Goal: Ask a question

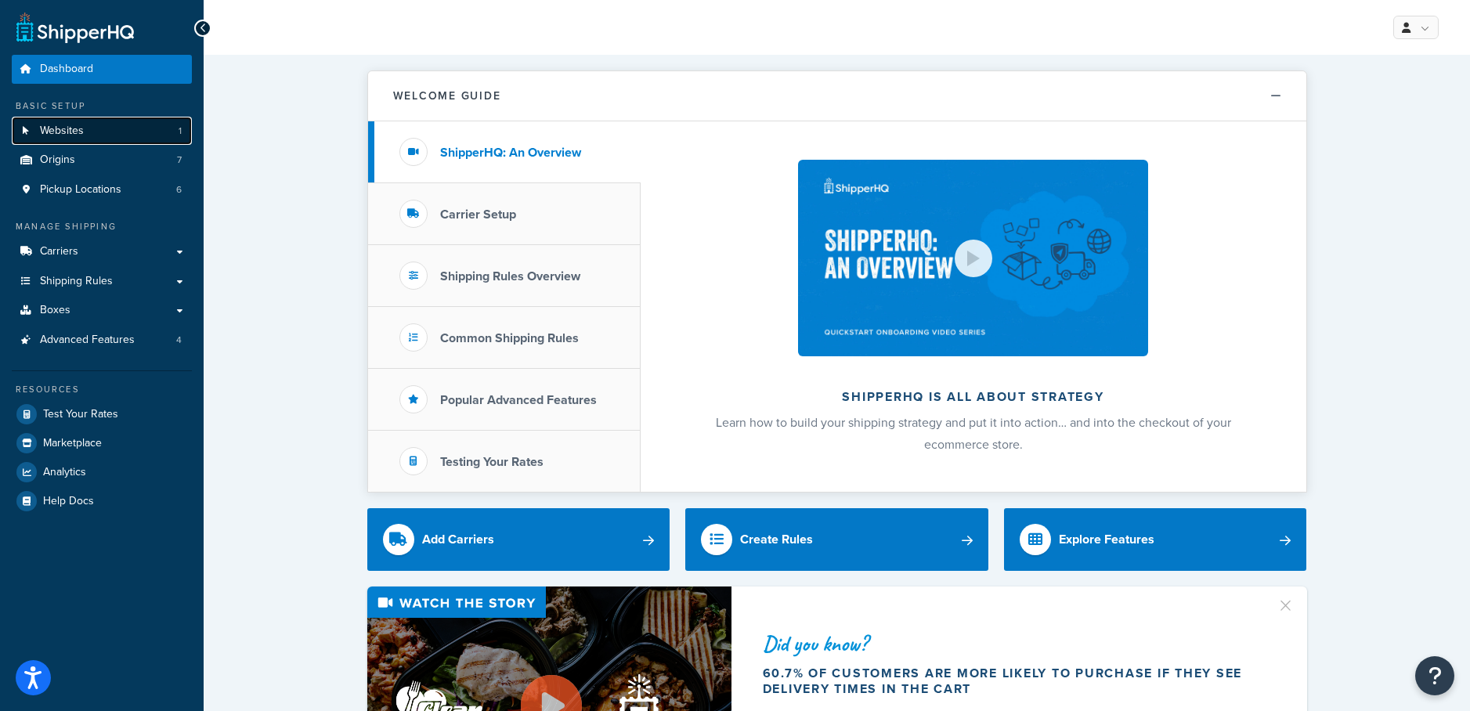
click at [128, 128] on link "Websites 1" at bounding box center [102, 131] width 180 height 29
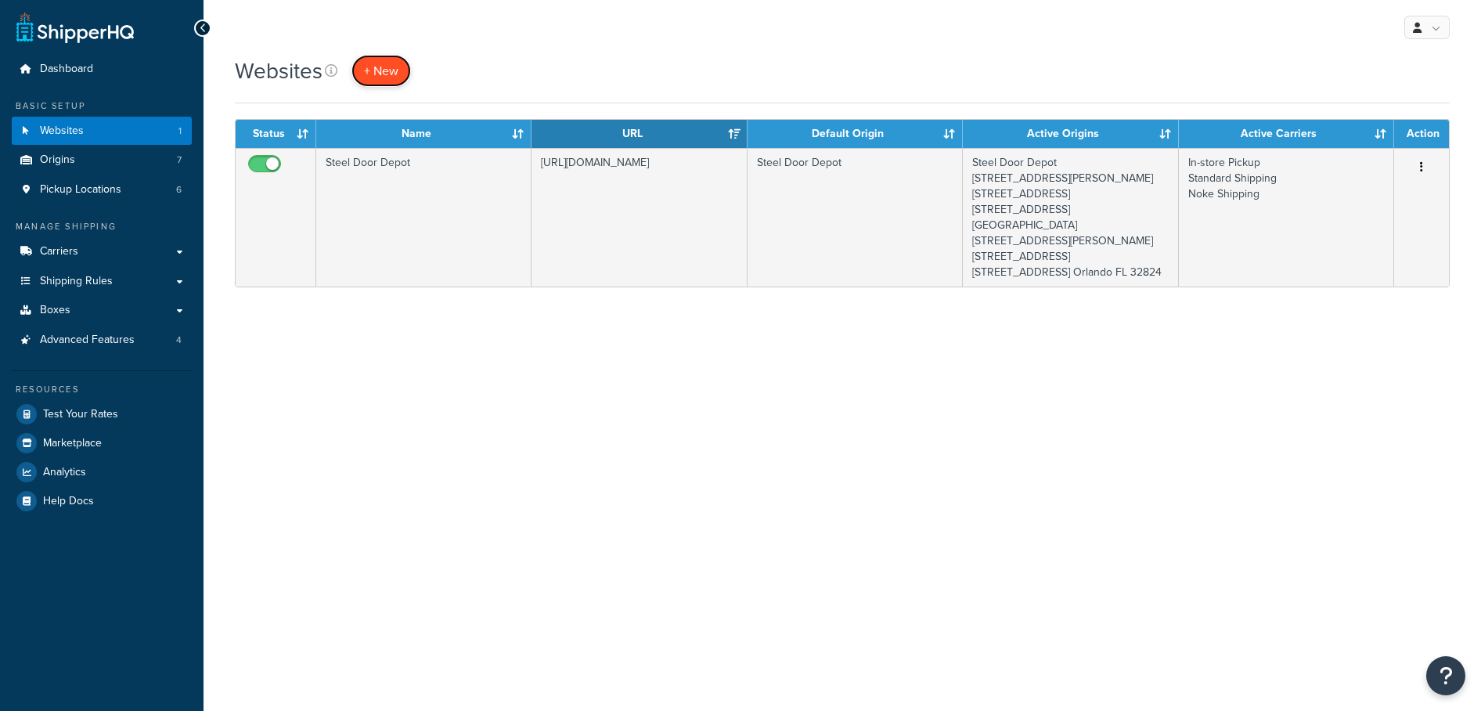
click at [391, 72] on span "+ New" at bounding box center [381, 71] width 34 height 18
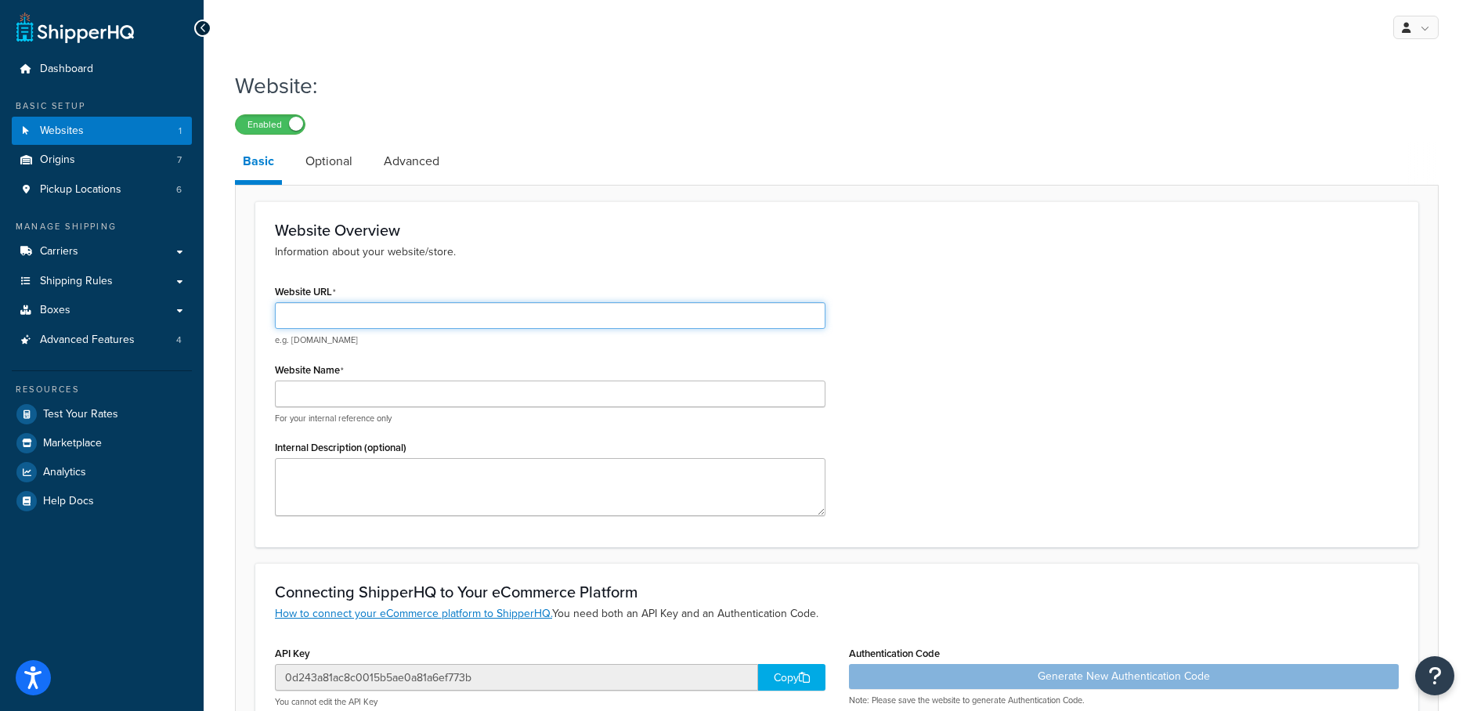
click at [440, 318] on input "Website URL" at bounding box center [550, 315] width 550 height 27
paste input "[URL][DOMAIN_NAME]"
type input "[URL][DOMAIN_NAME]"
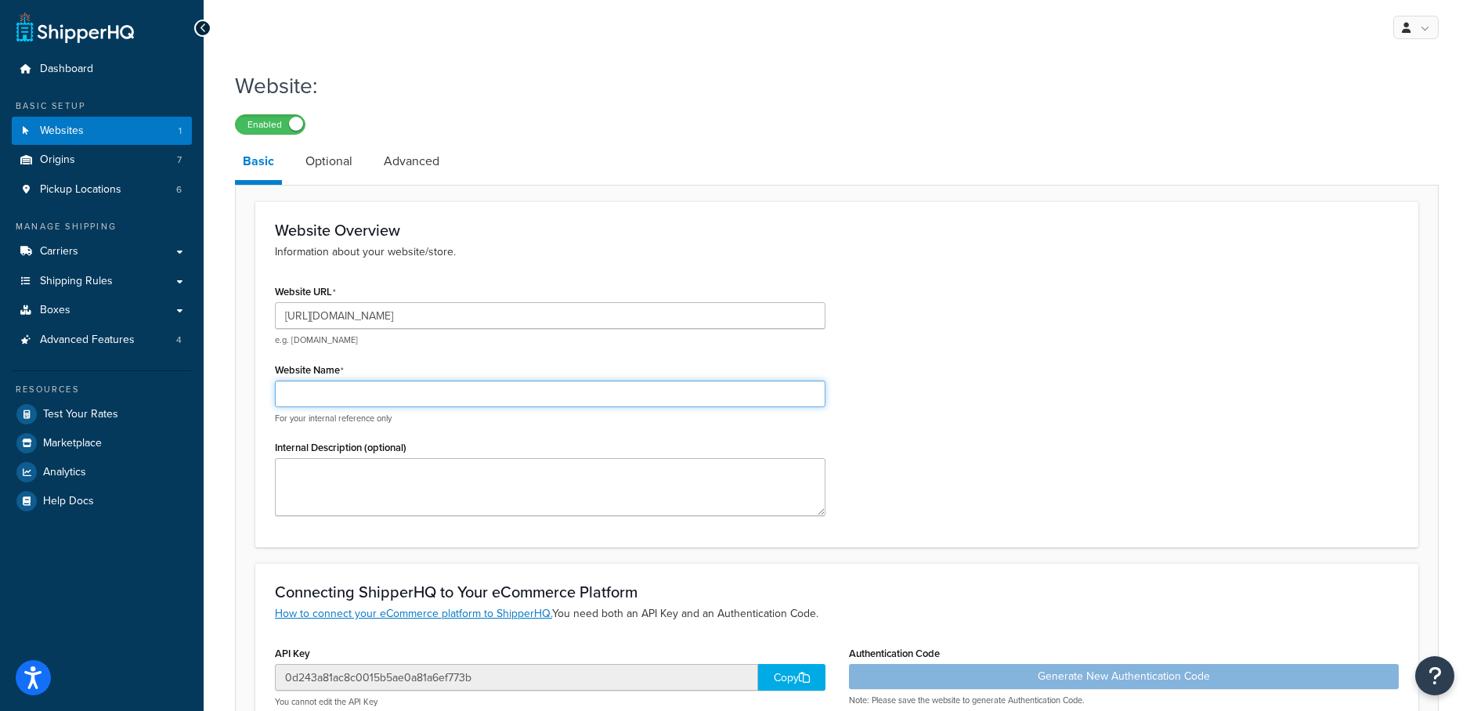
click at [817, 389] on input "Website Name" at bounding box center [550, 394] width 550 height 27
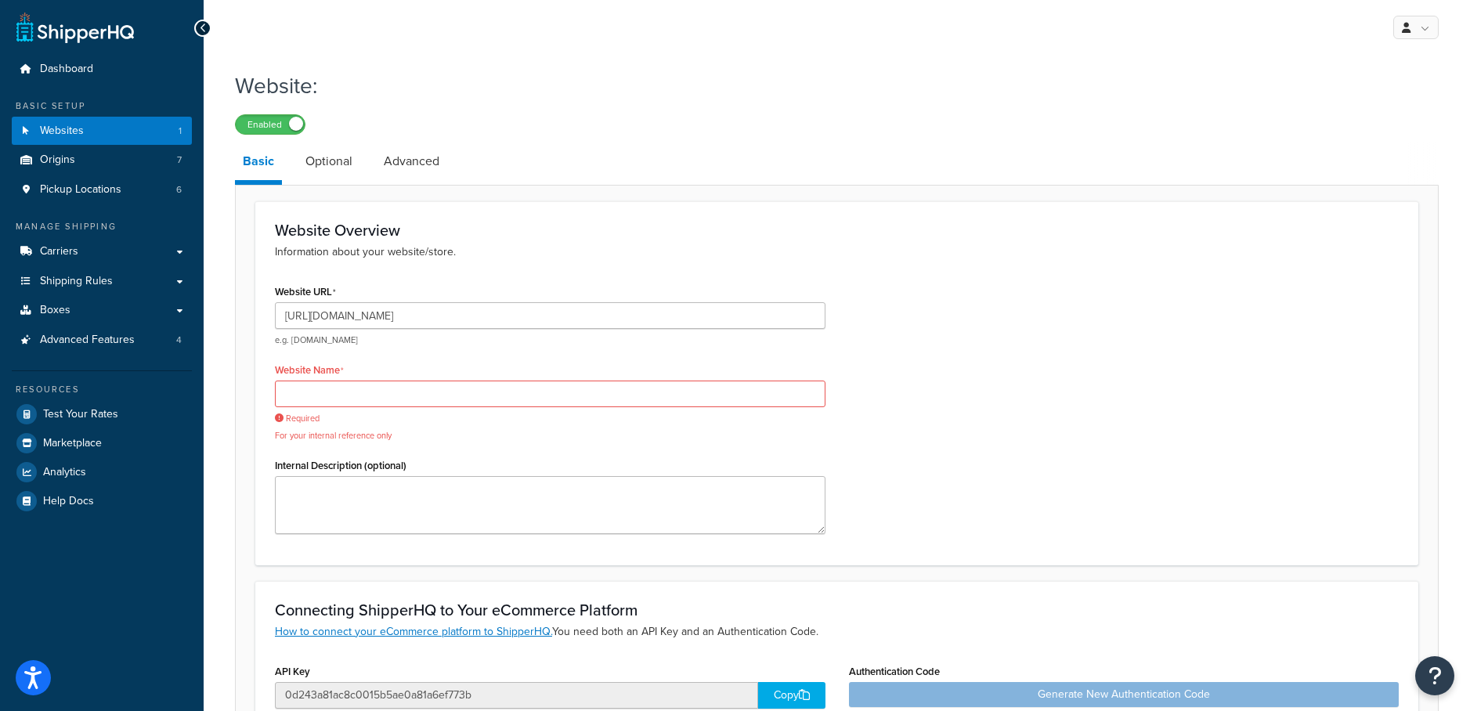
click at [422, 366] on div "Website Name Required For your internal reference only" at bounding box center [550, 401] width 550 height 84
click at [395, 390] on input "Website Name" at bounding box center [550, 394] width 550 height 27
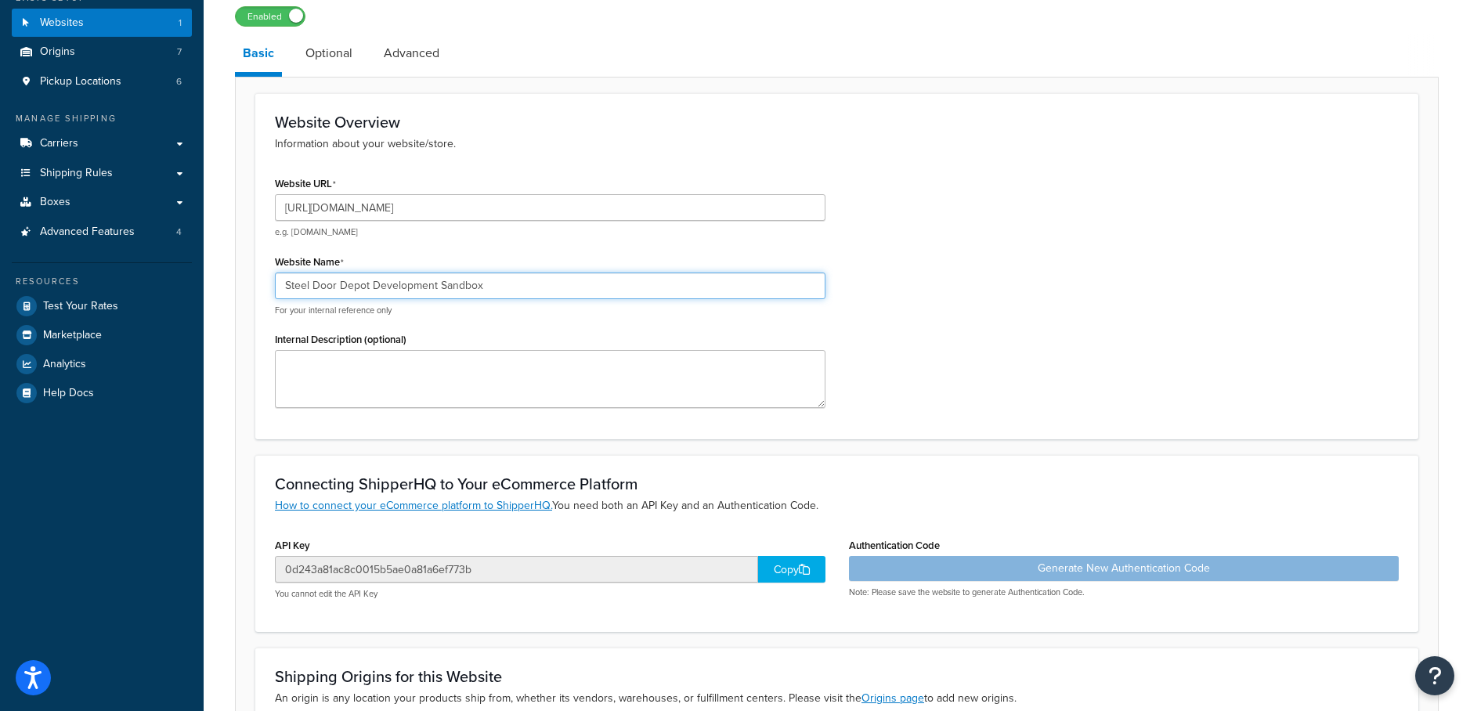
scroll to position [161, 0]
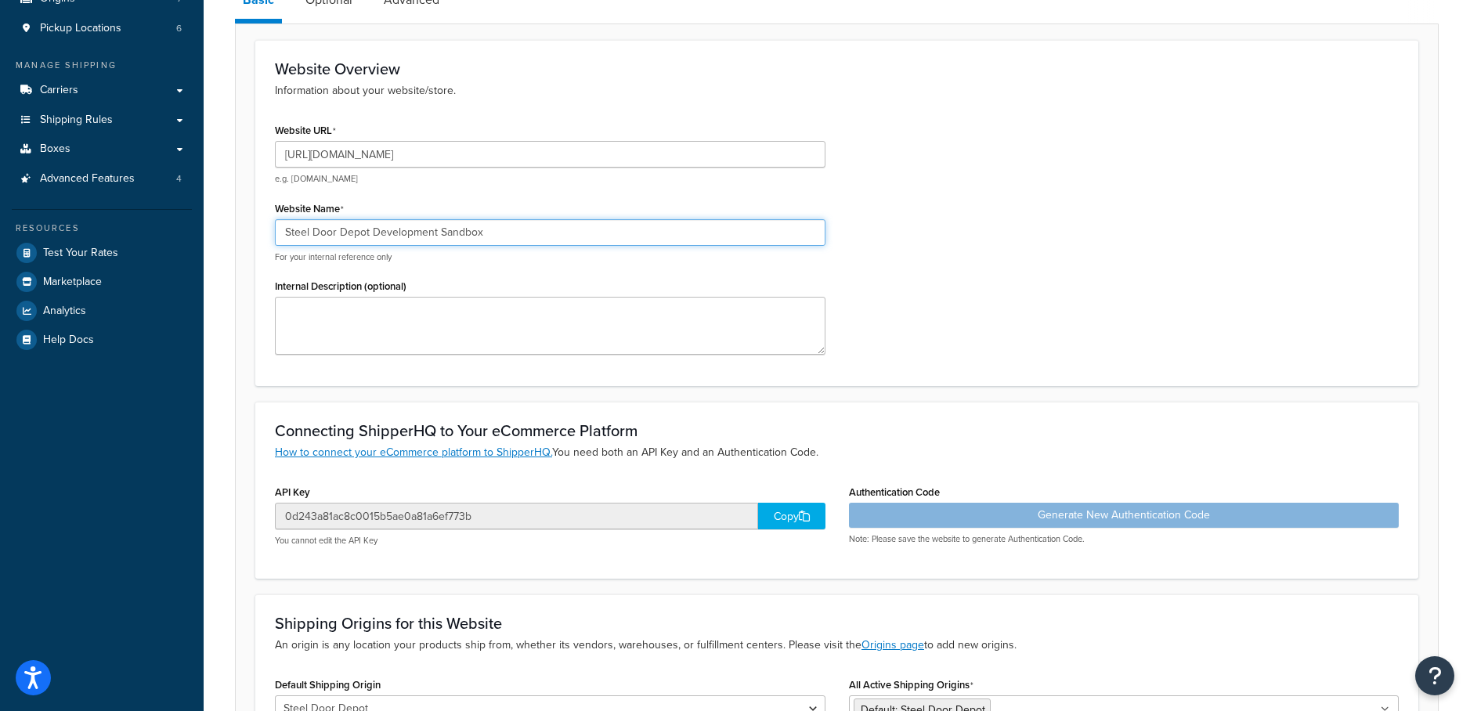
type input "Steel Door Depot Development Sandbox"
click at [493, 331] on textarea "Internal Description (optional)" at bounding box center [550, 326] width 550 height 58
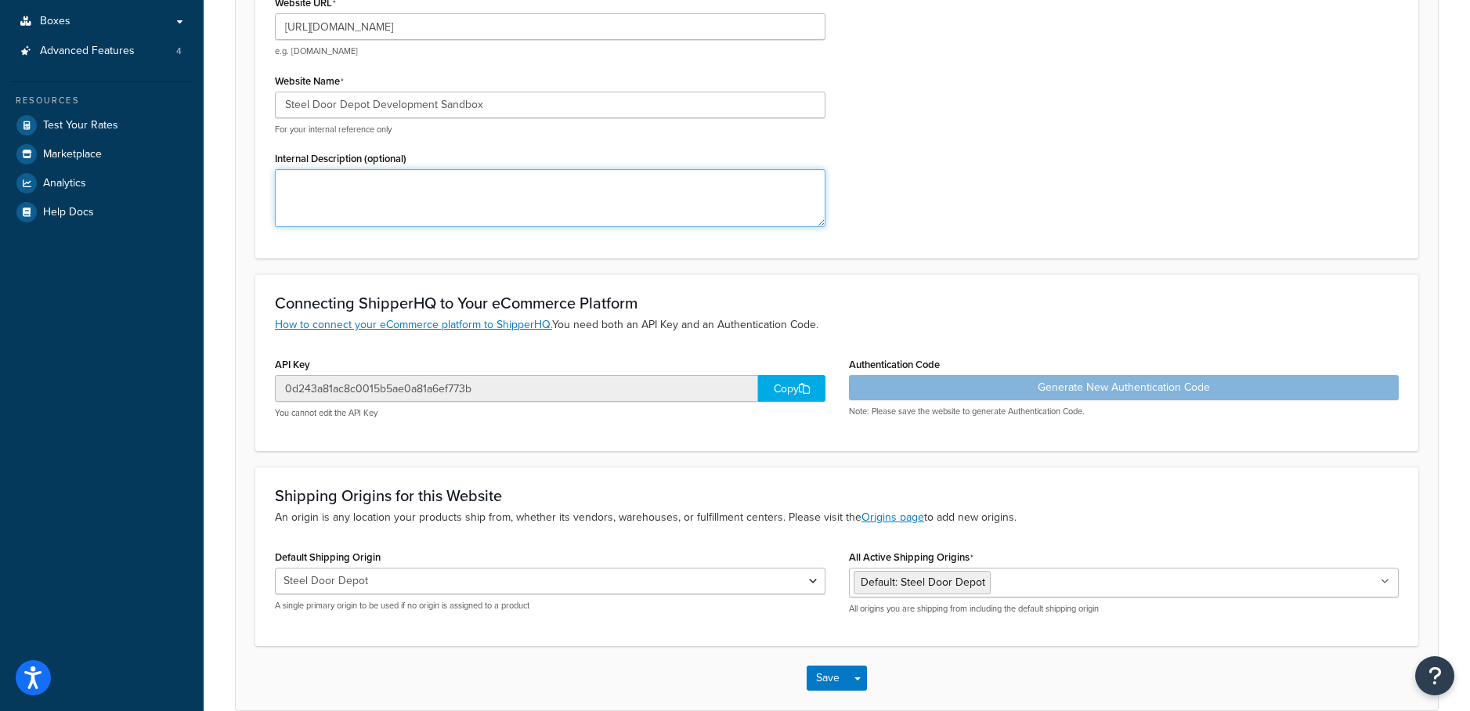
scroll to position [290, 0]
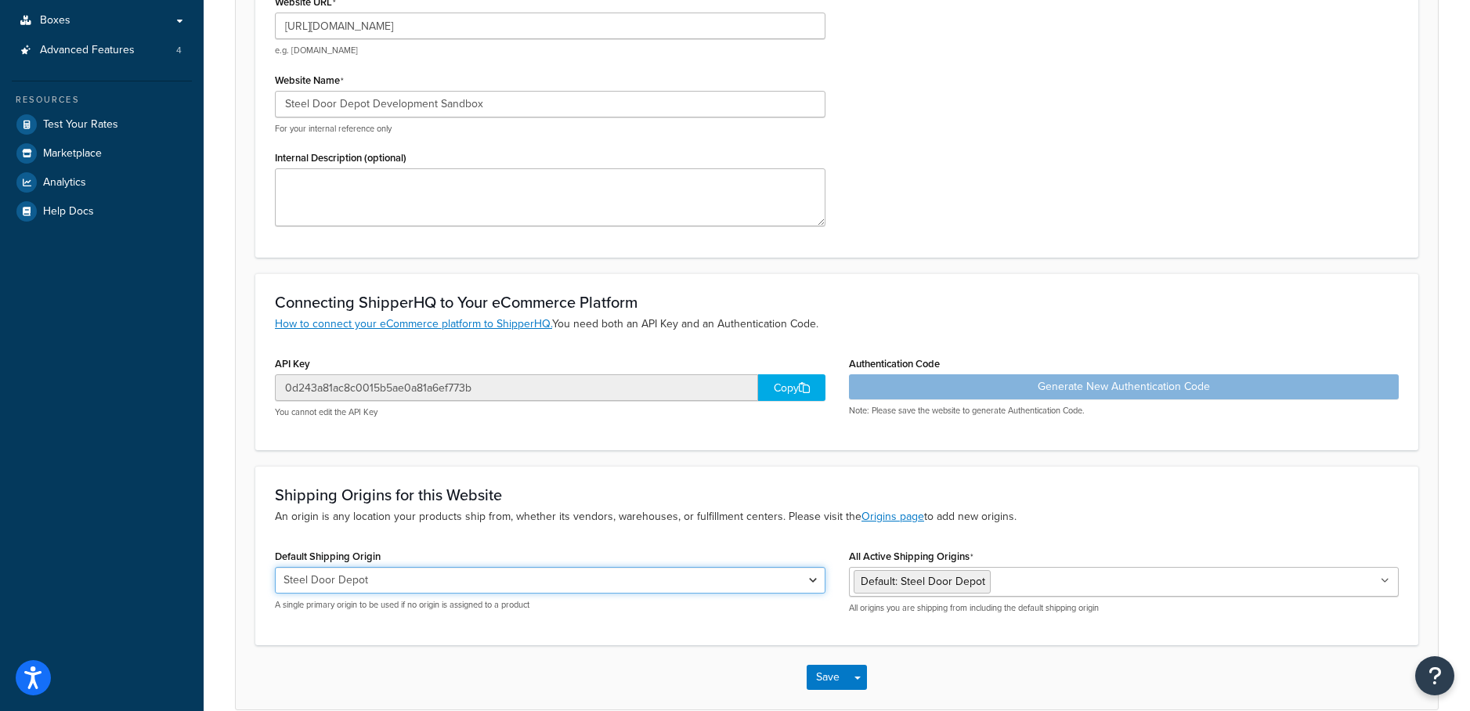
click at [437, 581] on select "Steel Door Depot 620 W Main St. Butler IN 46721 13374 W. Peoria Avenue Surprise…" at bounding box center [550, 580] width 550 height 27
click at [515, 579] on select "Steel Door Depot 620 W Main St. Butler IN 46721 13374 W. Peoria Avenue Surprise…" at bounding box center [550, 580] width 550 height 27
click at [530, 574] on select "Steel Door Depot 620 W Main St. Butler IN 46721 13374 W. Peoria Avenue Surprise…" at bounding box center [550, 580] width 550 height 27
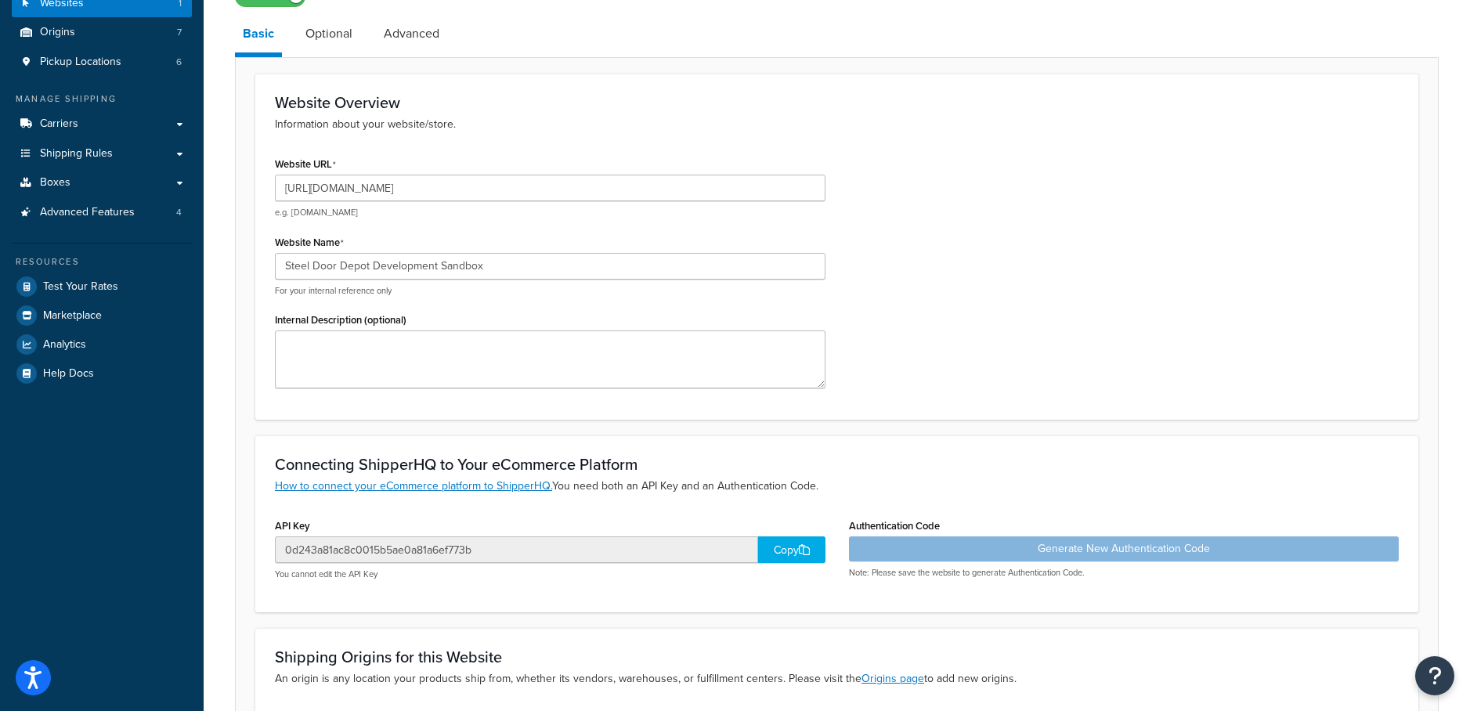
scroll to position [10, 0]
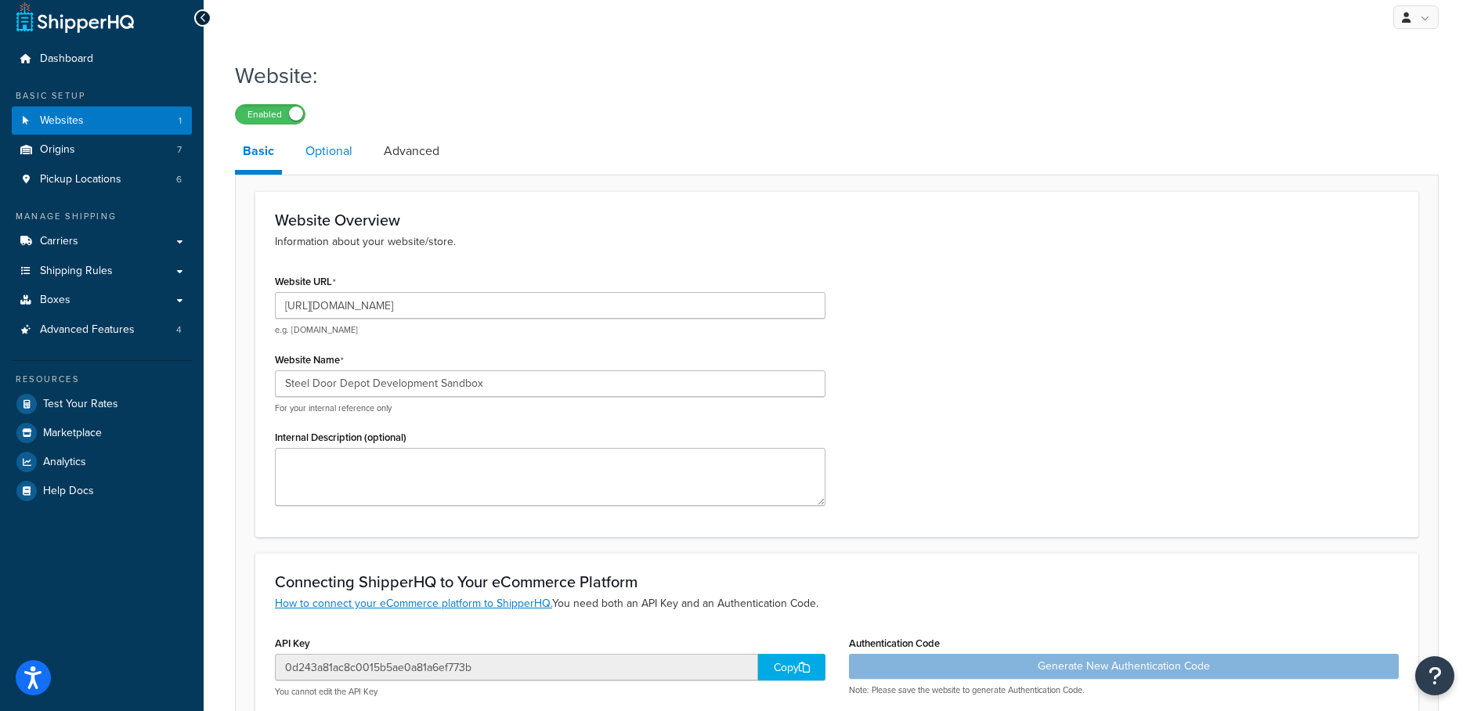
click at [331, 147] on link "Optional" at bounding box center [329, 151] width 63 height 38
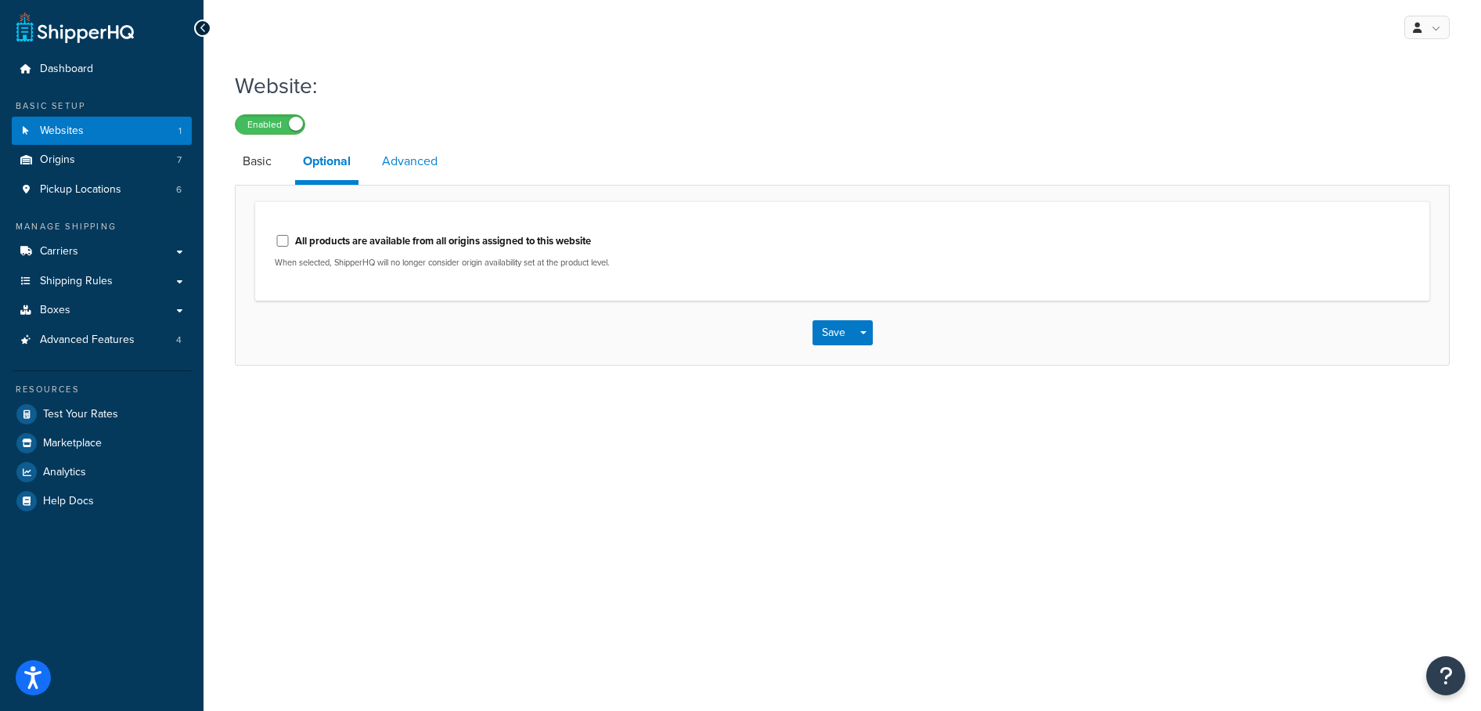
click at [398, 169] on link "Advanced" at bounding box center [409, 162] width 71 height 38
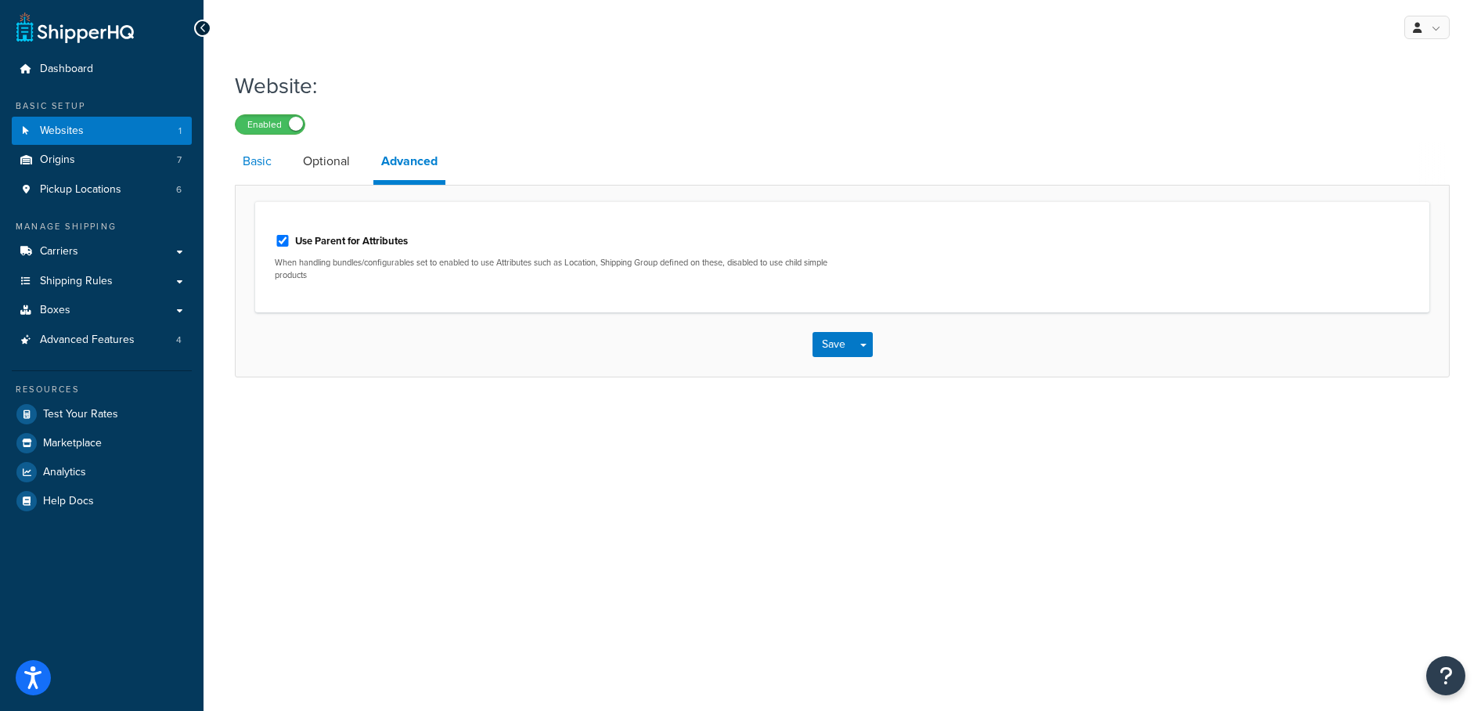
click at [271, 167] on link "Basic" at bounding box center [257, 162] width 45 height 38
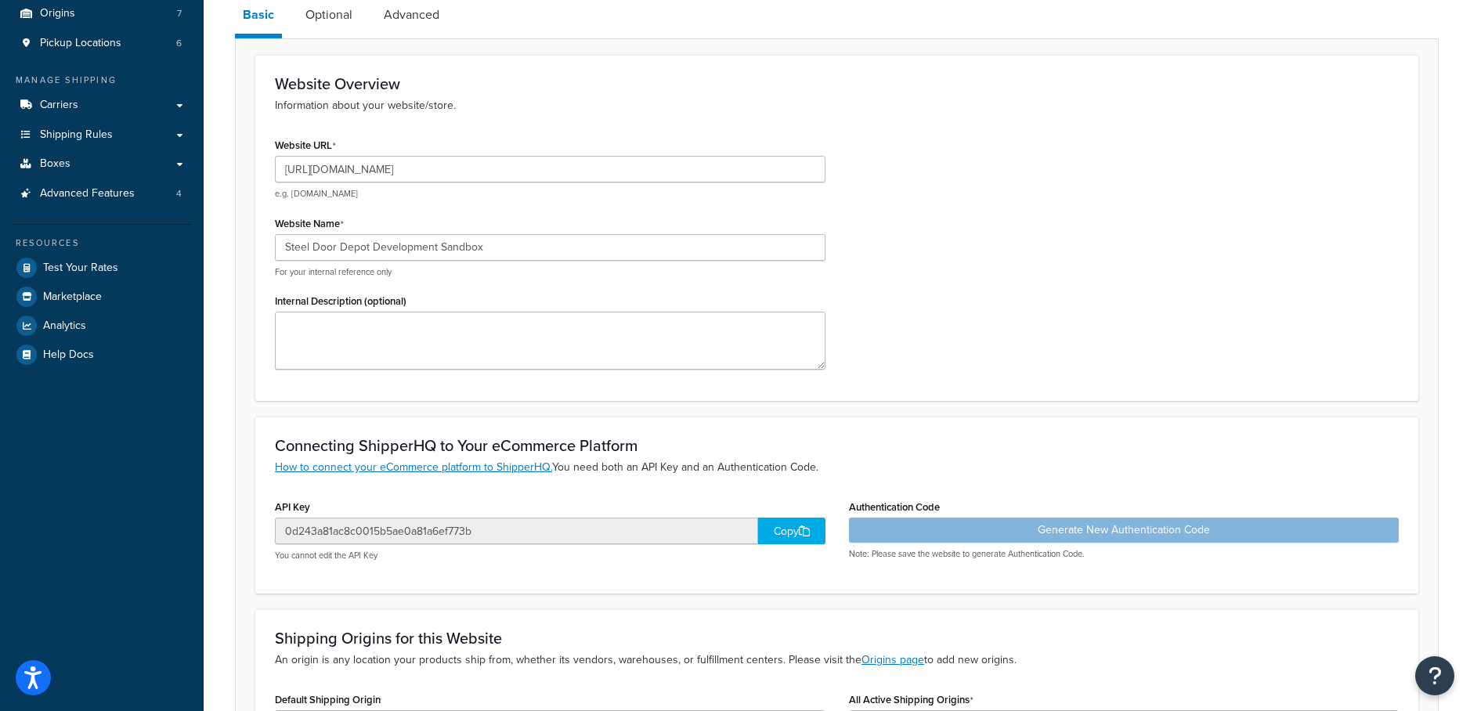
scroll to position [281, 0]
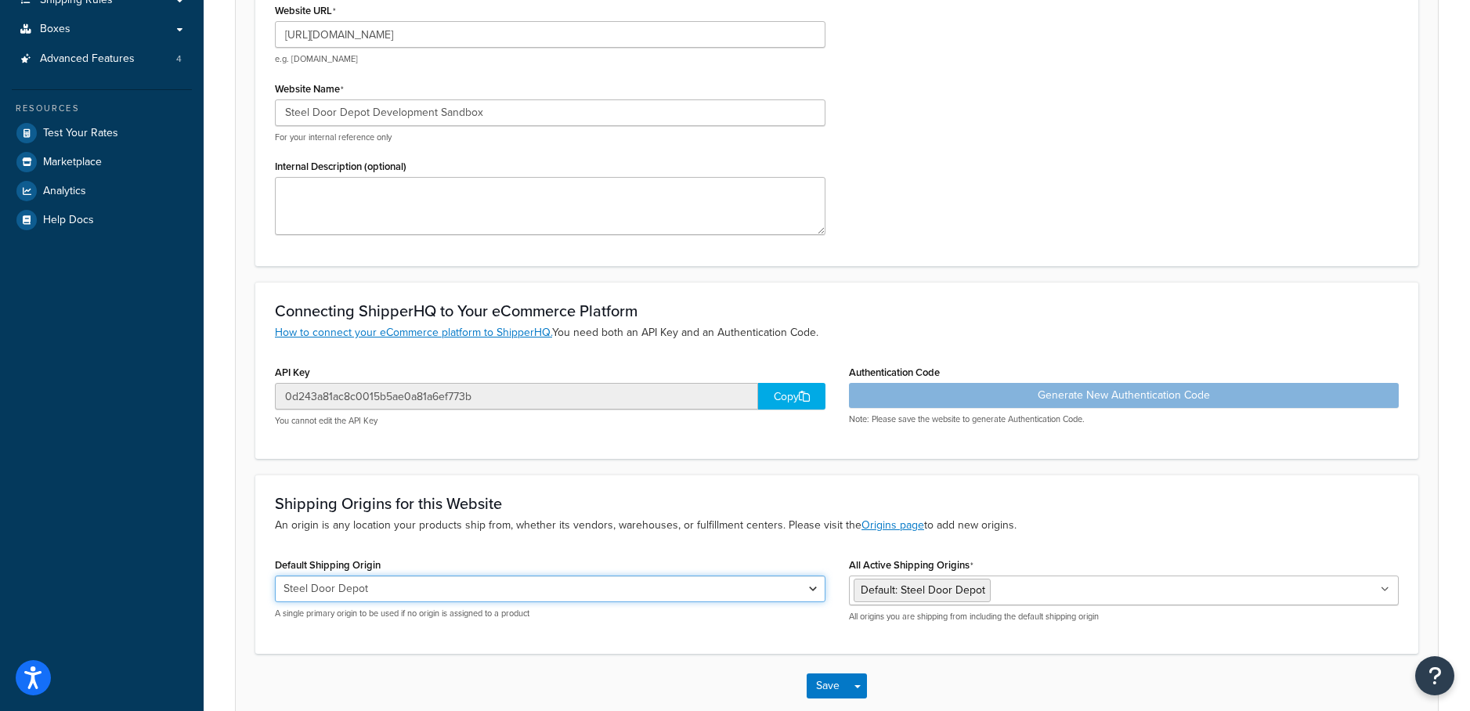
click at [508, 580] on select "Steel Door Depot 620 W Main St. Butler IN 46721 13374 W. Peoria Avenue Surprise…" at bounding box center [550, 589] width 550 height 27
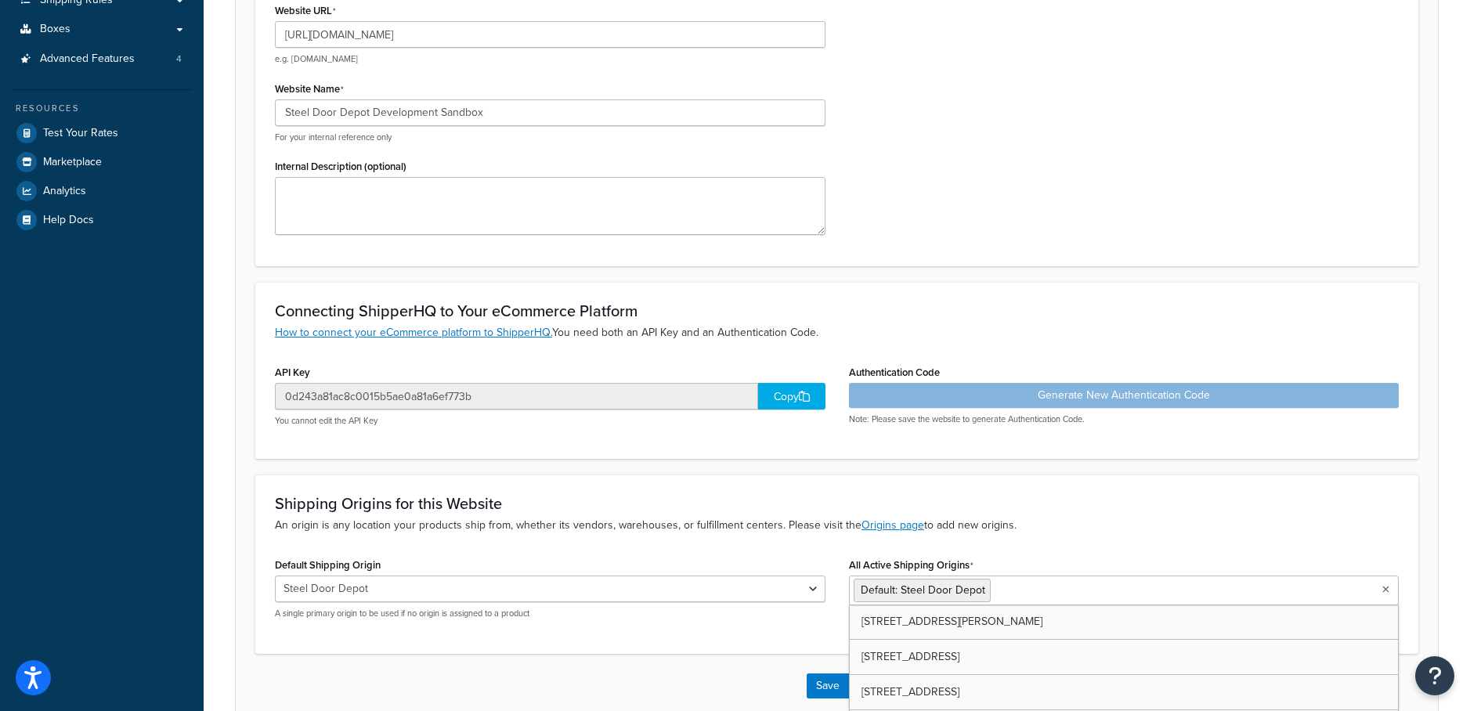
click at [1022, 589] on input "All Active Shipping Origins" at bounding box center [1063, 589] width 139 height 17
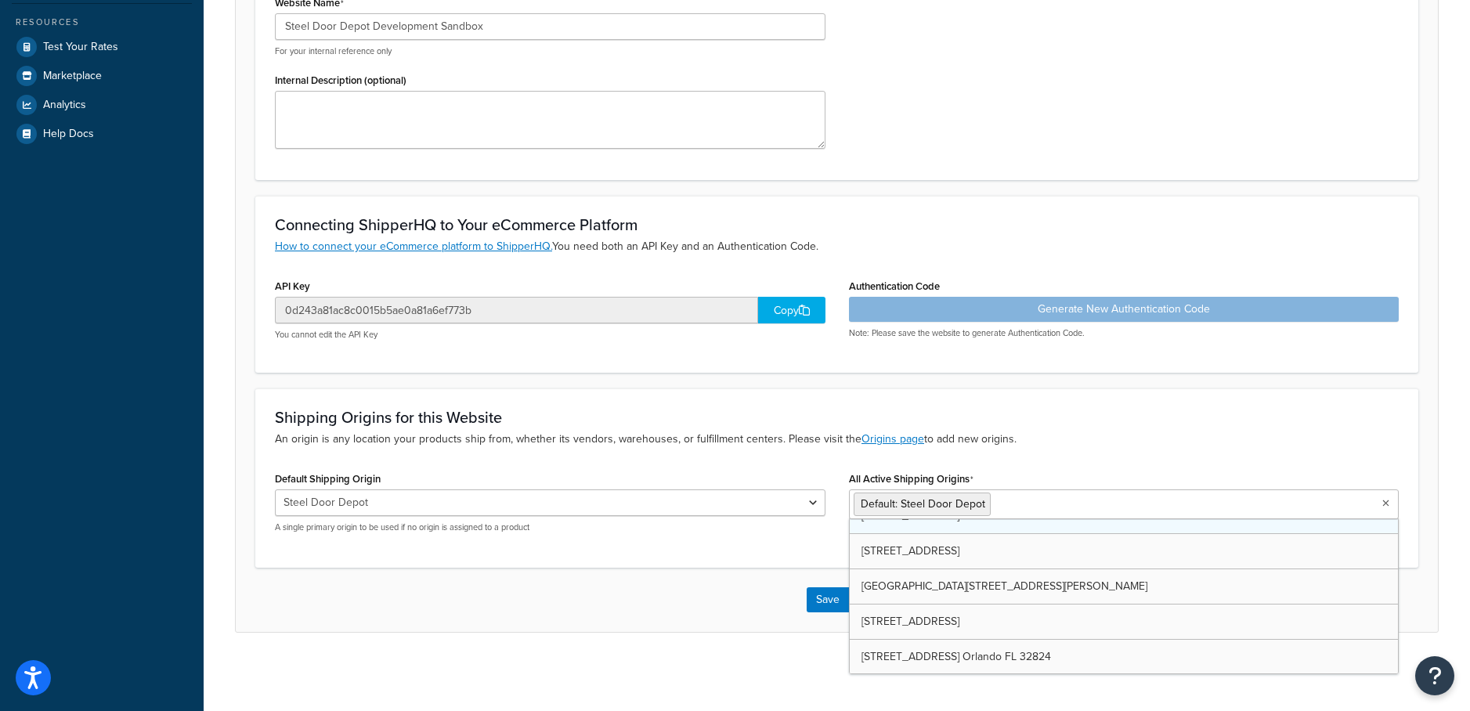
scroll to position [56, 0]
click at [1045, 456] on div "Shipping Origins for this Website An origin is any location your products ship …" at bounding box center [836, 477] width 1163 height 179
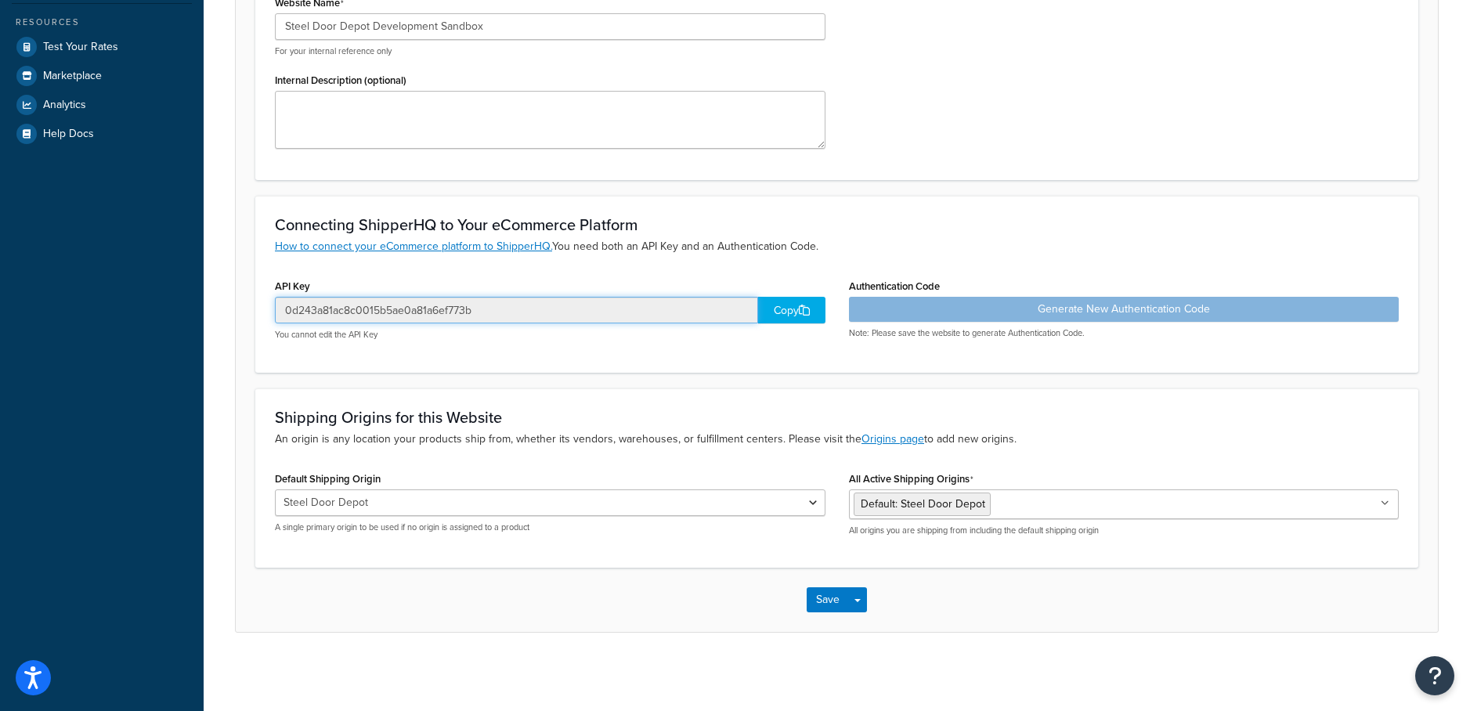
click at [453, 307] on input "0d243a81ac8c0015b5ae0a81a6ef773b" at bounding box center [516, 310] width 483 height 27
click at [854, 604] on button "Save Dropdown" at bounding box center [857, 599] width 19 height 25
click at [702, 583] on div "Save Save Dropdown Save and Edit Save and Duplicate Save and Create New" at bounding box center [837, 600] width 1202 height 64
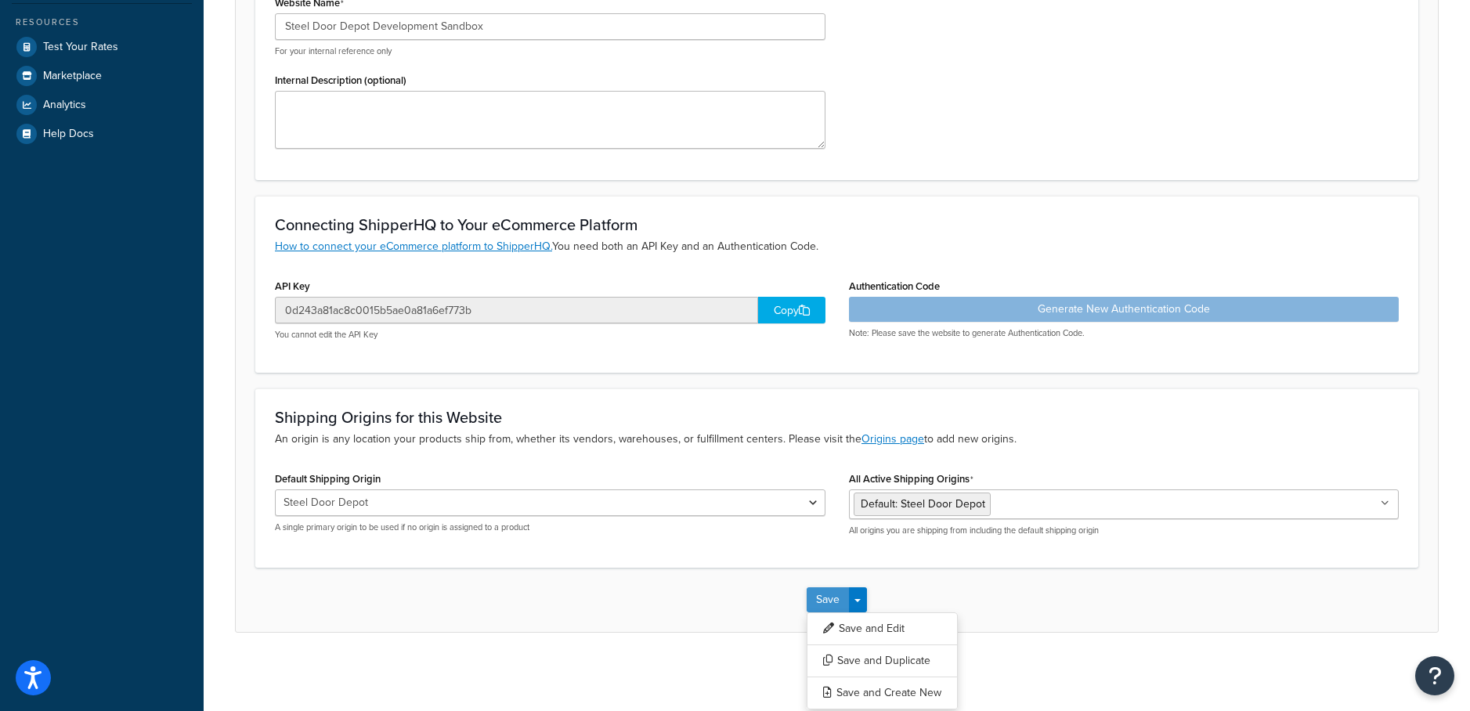
click at [828, 597] on button "Save" at bounding box center [827, 599] width 42 height 25
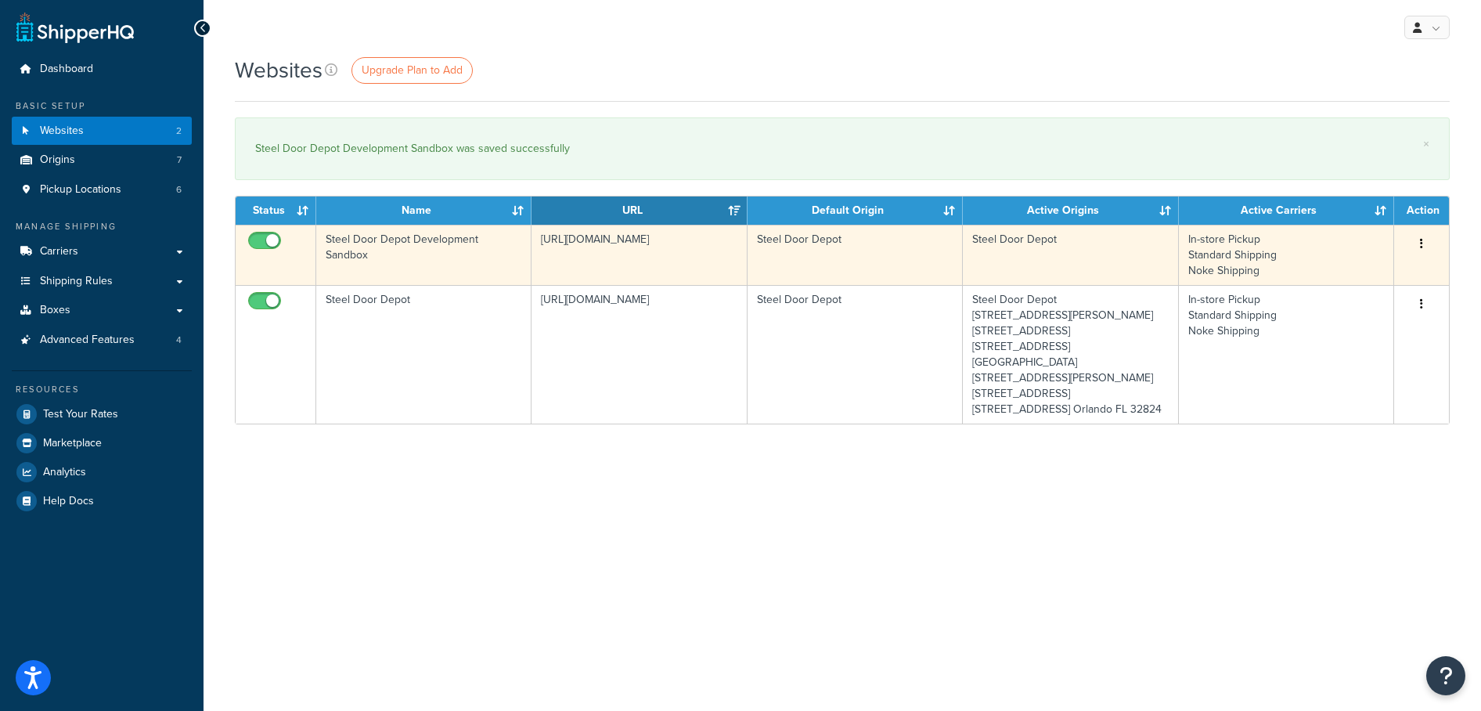
click at [1421, 240] on icon "button" at bounding box center [1421, 243] width 3 height 11
click at [1377, 276] on link "Edit" at bounding box center [1359, 275] width 124 height 32
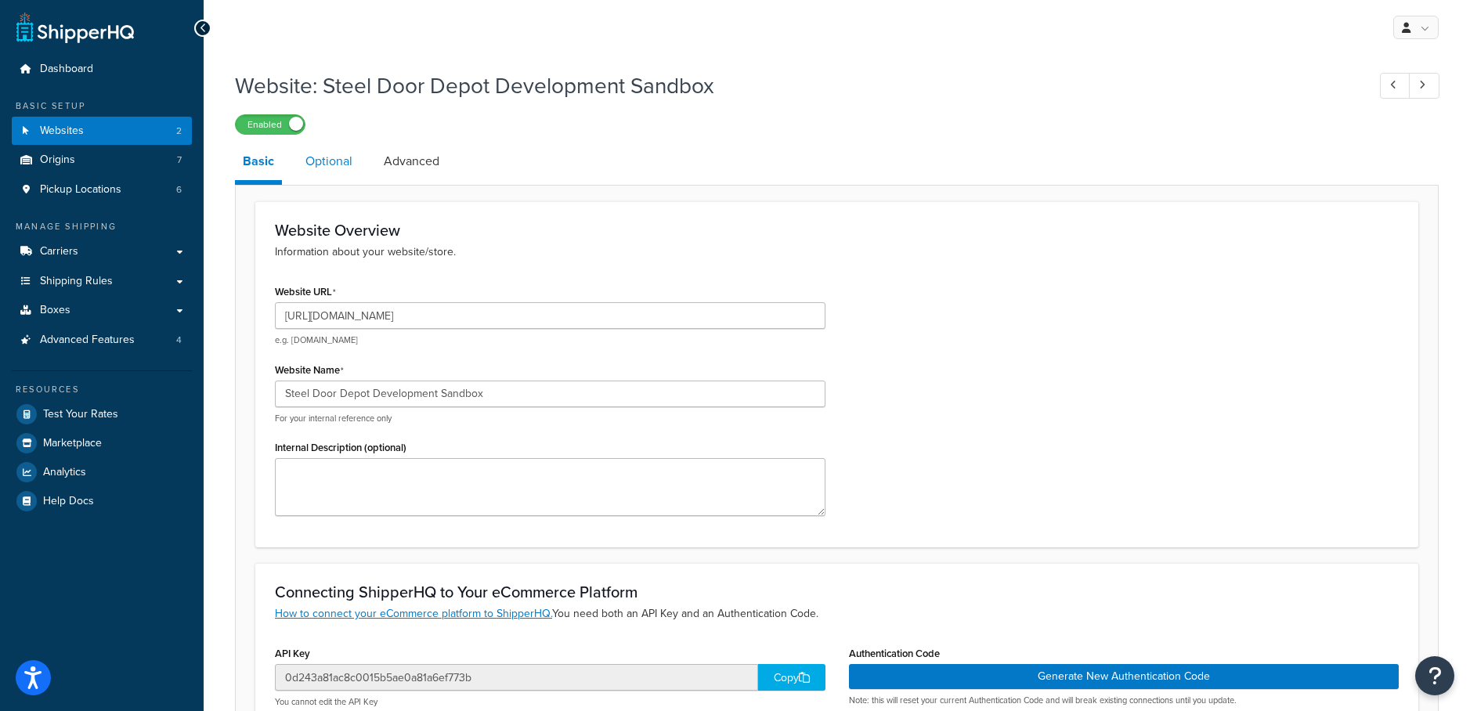
click at [331, 171] on link "Optional" at bounding box center [329, 162] width 63 height 38
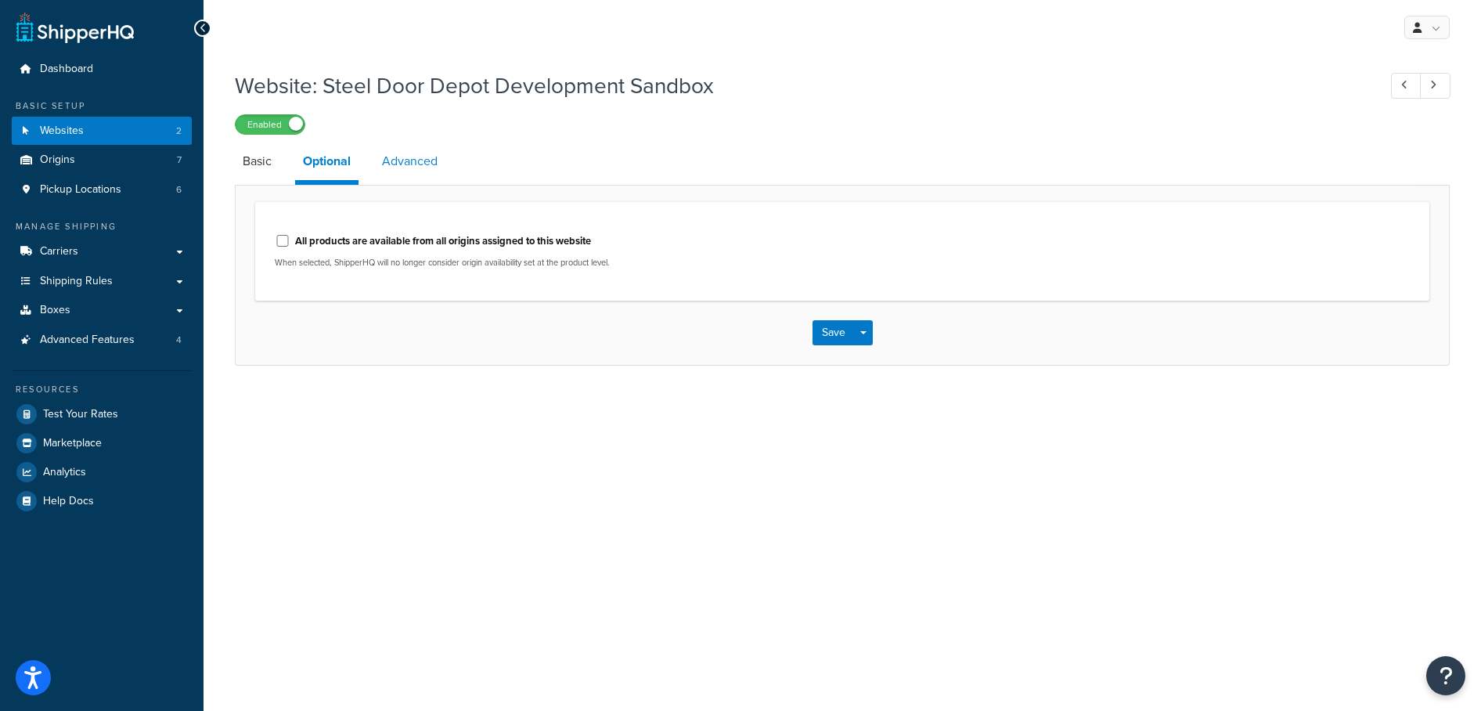
click at [406, 170] on link "Advanced" at bounding box center [409, 162] width 71 height 38
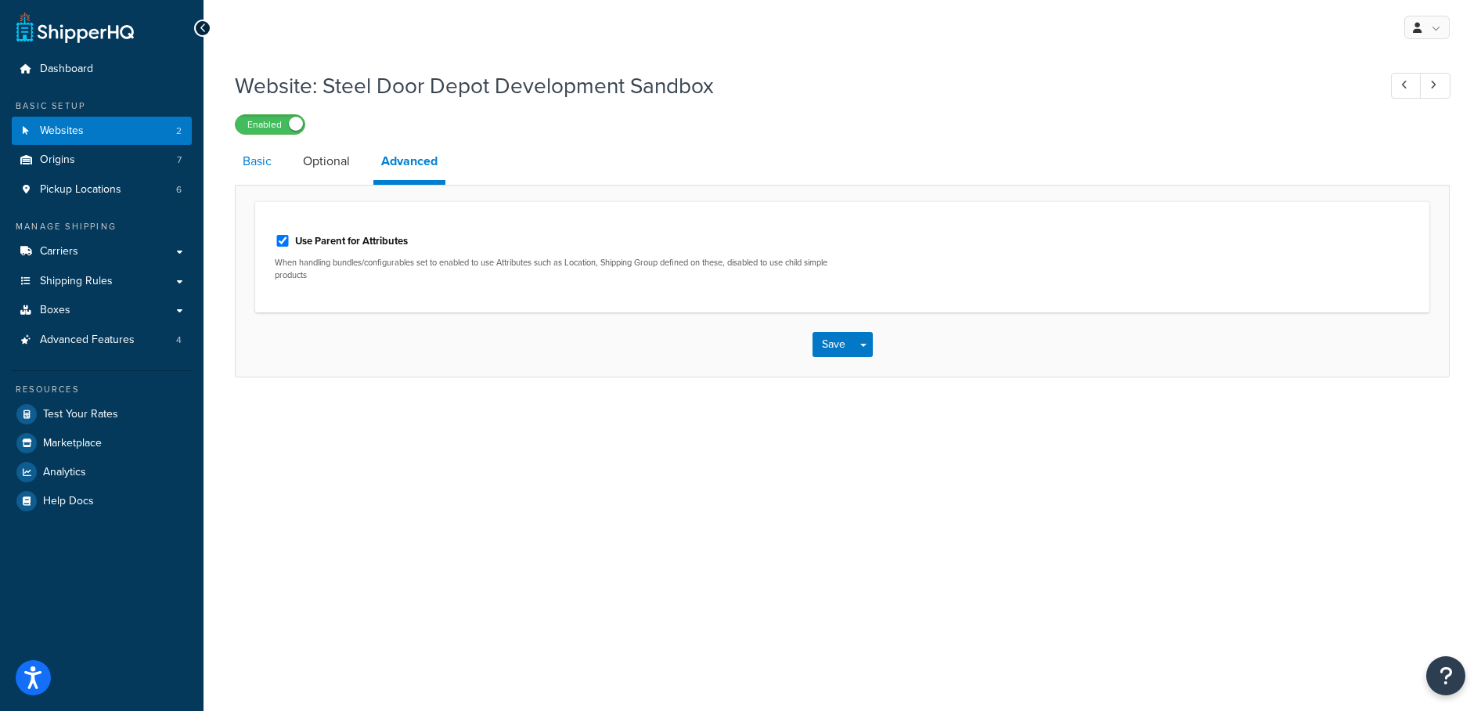
click at [259, 166] on link "Basic" at bounding box center [257, 162] width 45 height 38
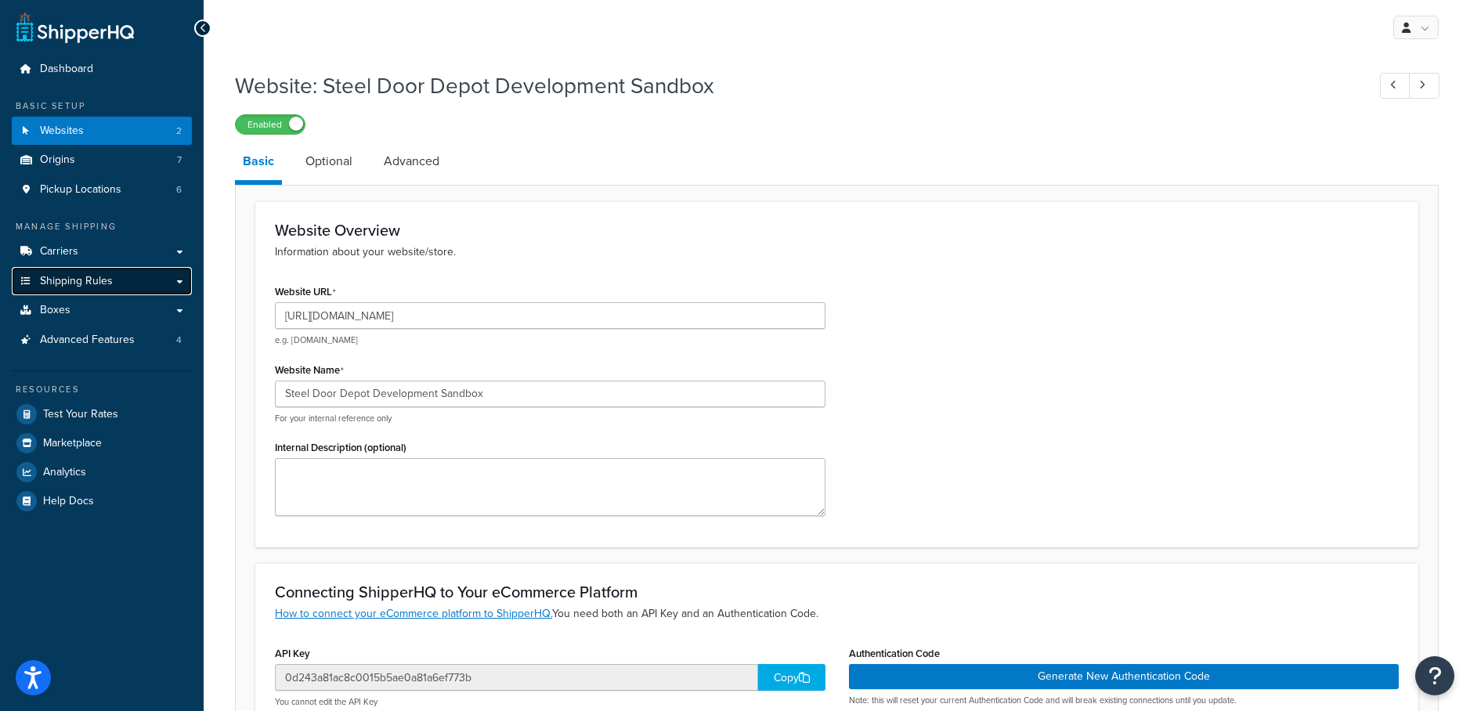
click at [128, 280] on link "Shipping Rules" at bounding box center [102, 281] width 180 height 29
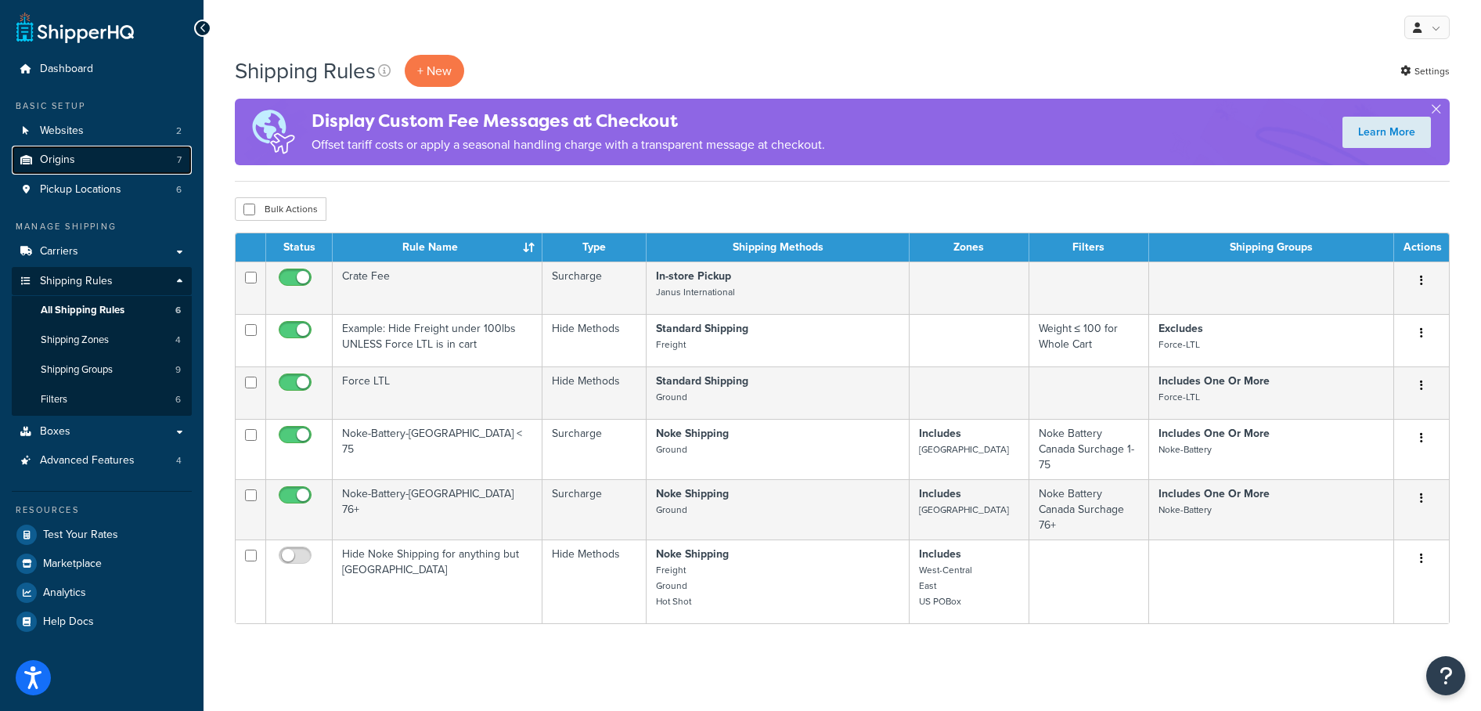
click at [122, 151] on link "Origins 7" at bounding box center [102, 160] width 180 height 29
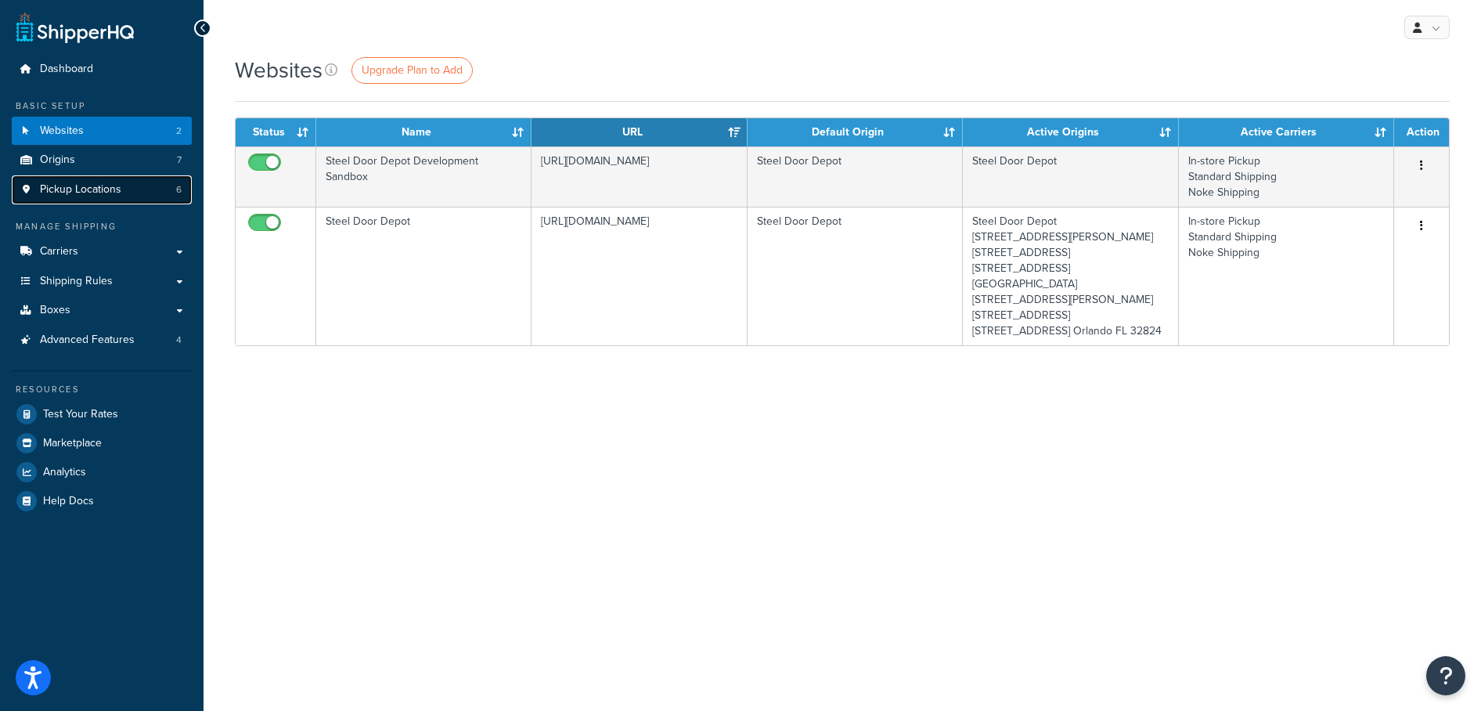
click at [124, 196] on link "Pickup Locations 6" at bounding box center [102, 189] width 180 height 29
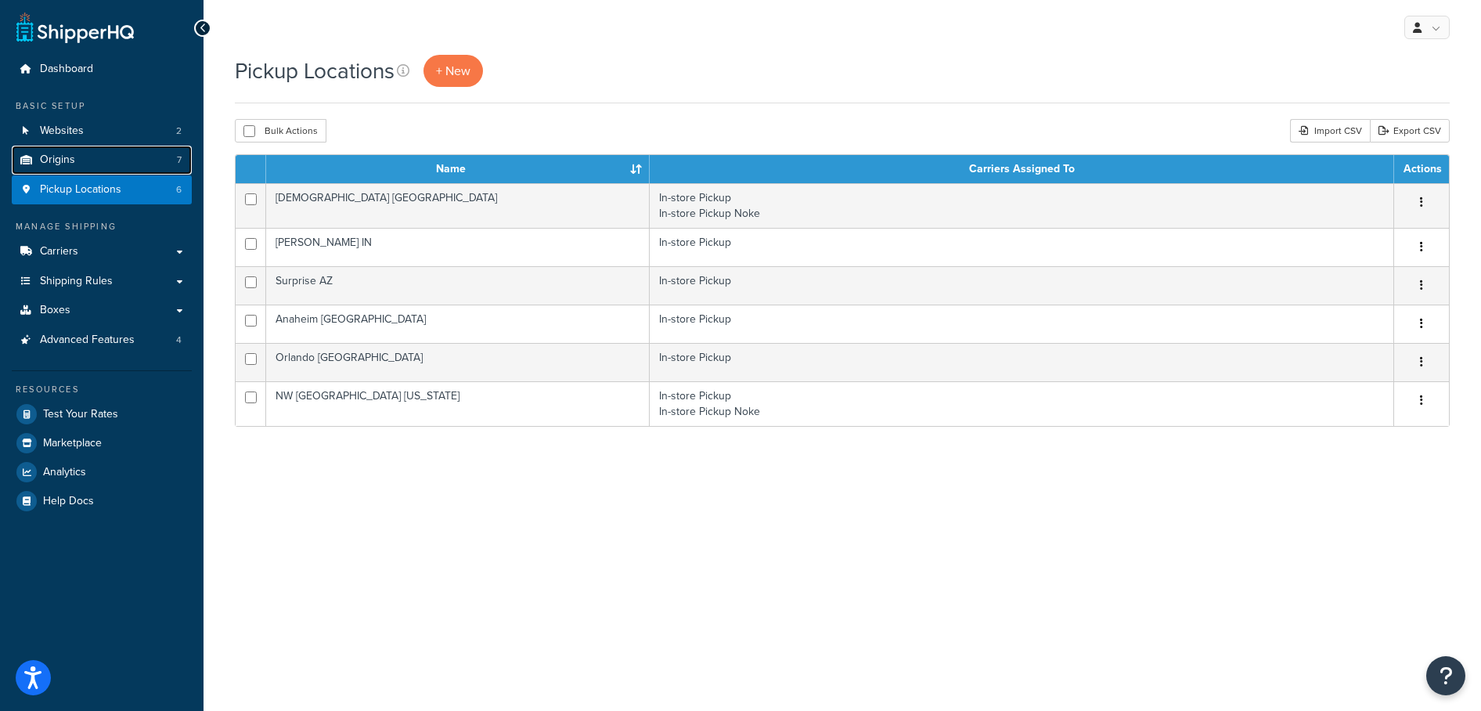
click at [124, 161] on link "Origins 7" at bounding box center [102, 160] width 180 height 29
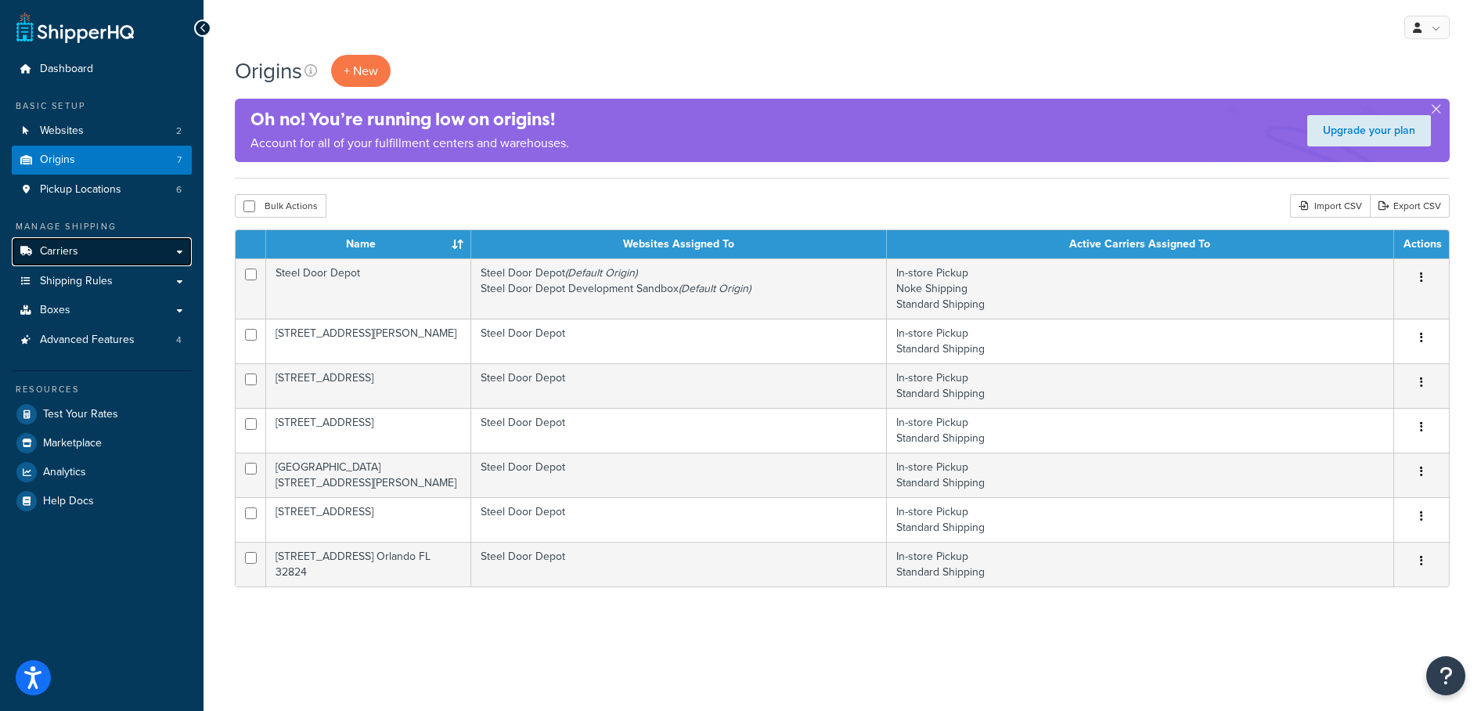
click at [118, 253] on link "Carriers" at bounding box center [102, 251] width 180 height 29
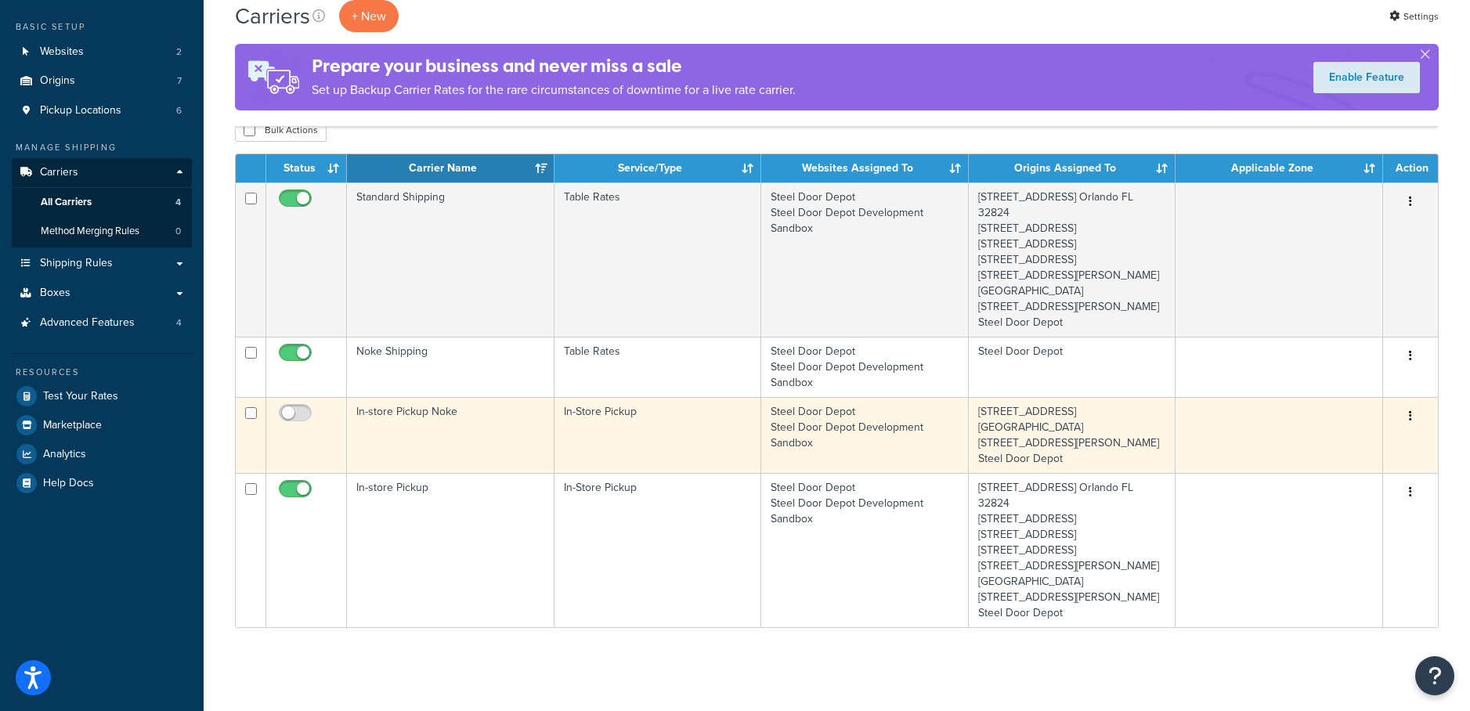
scroll to position [158, 0]
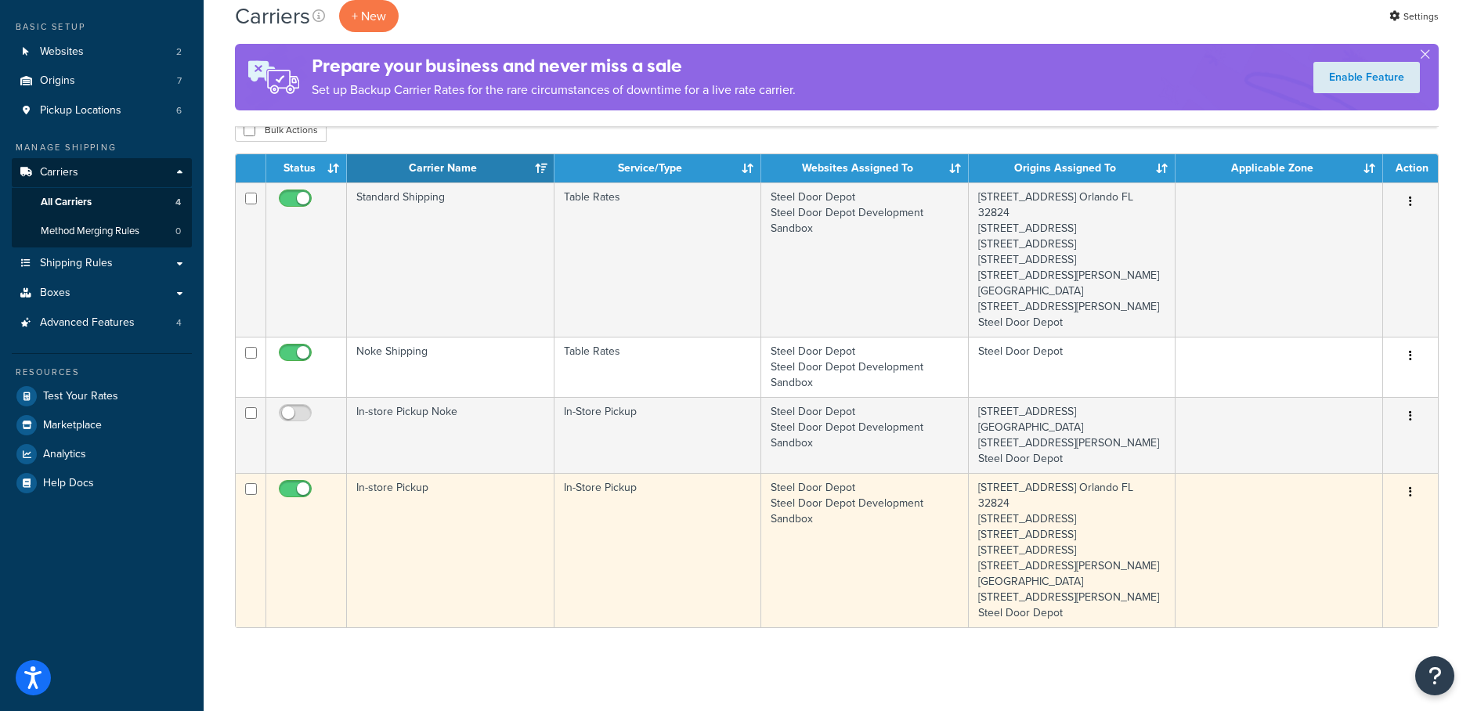
click at [1416, 480] on button "button" at bounding box center [1410, 492] width 22 height 25
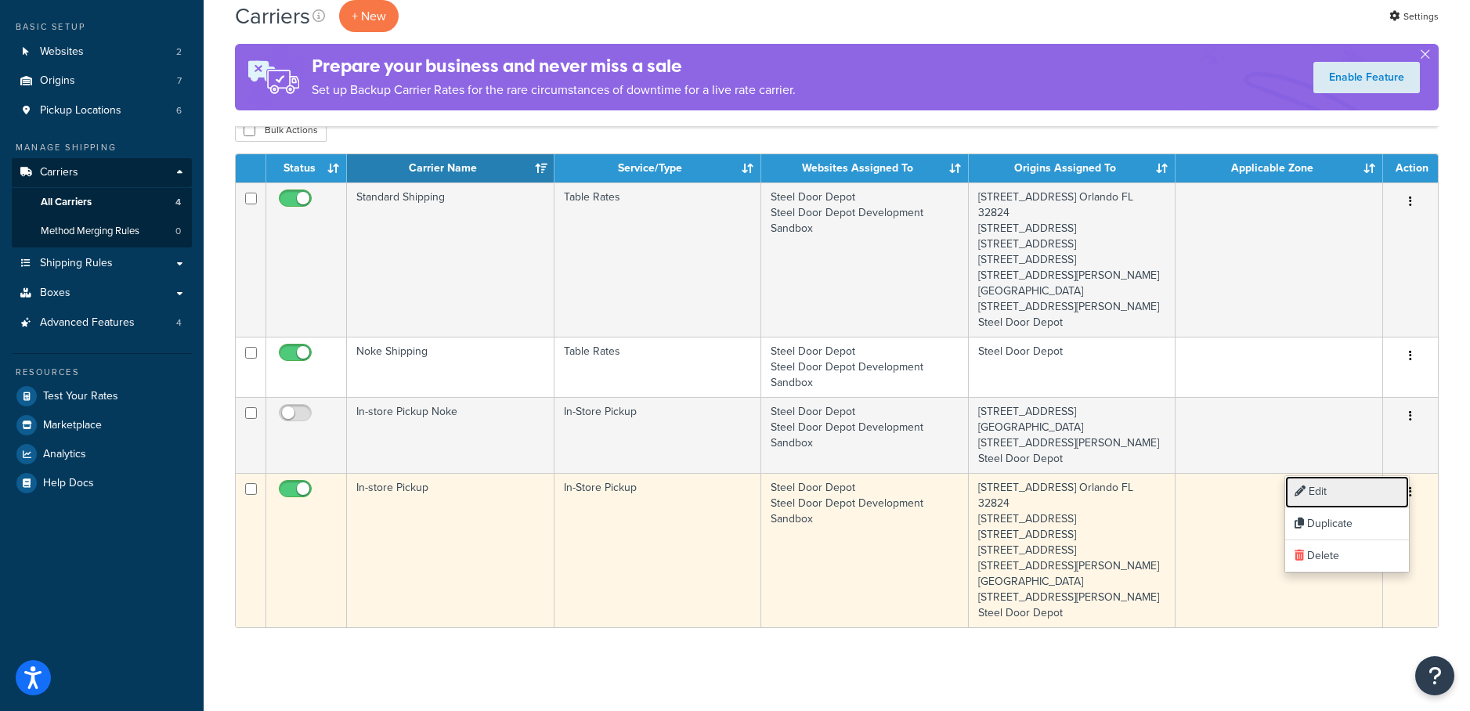
click at [1387, 486] on link "Edit" at bounding box center [1347, 492] width 124 height 32
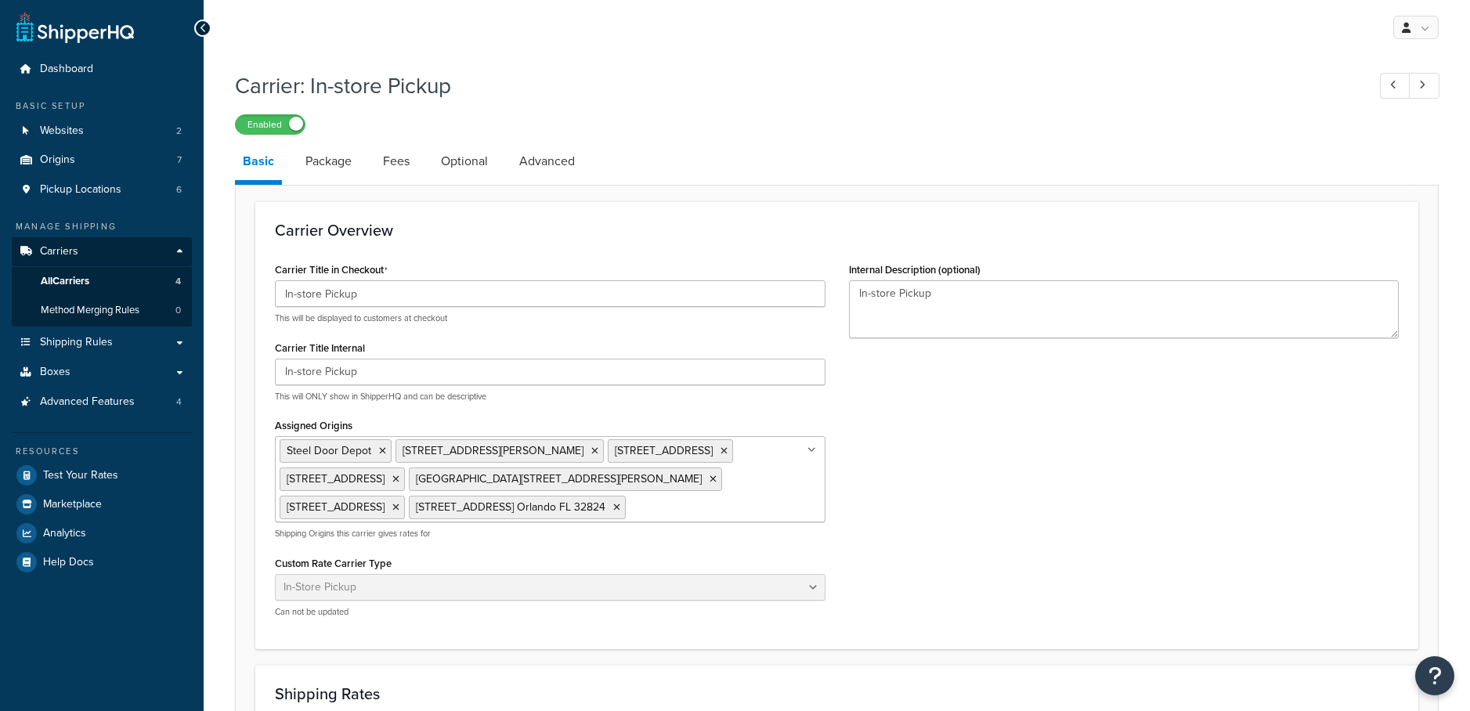
select select "pickup"
click at [539, 164] on link "Advanced" at bounding box center [546, 162] width 71 height 38
select select "false"
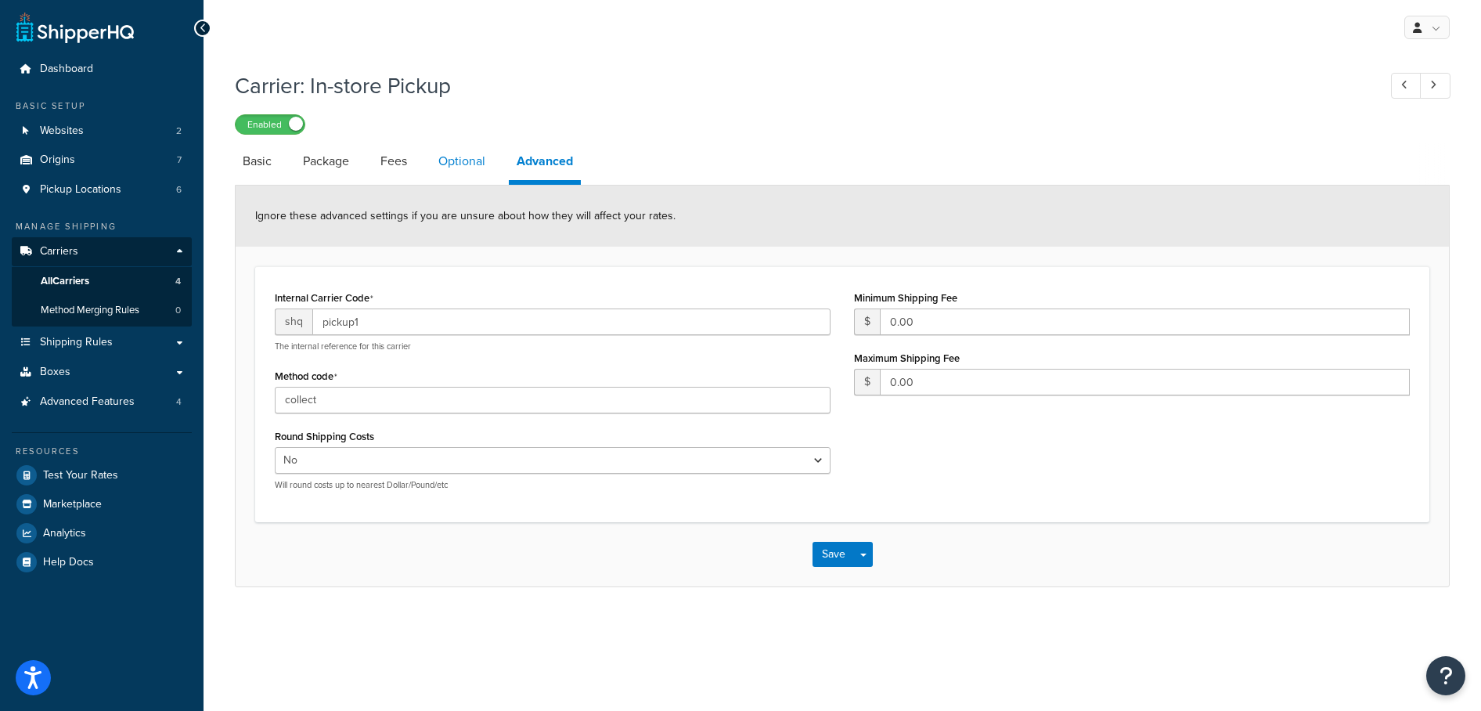
click at [471, 171] on link "Optional" at bounding box center [462, 162] width 63 height 38
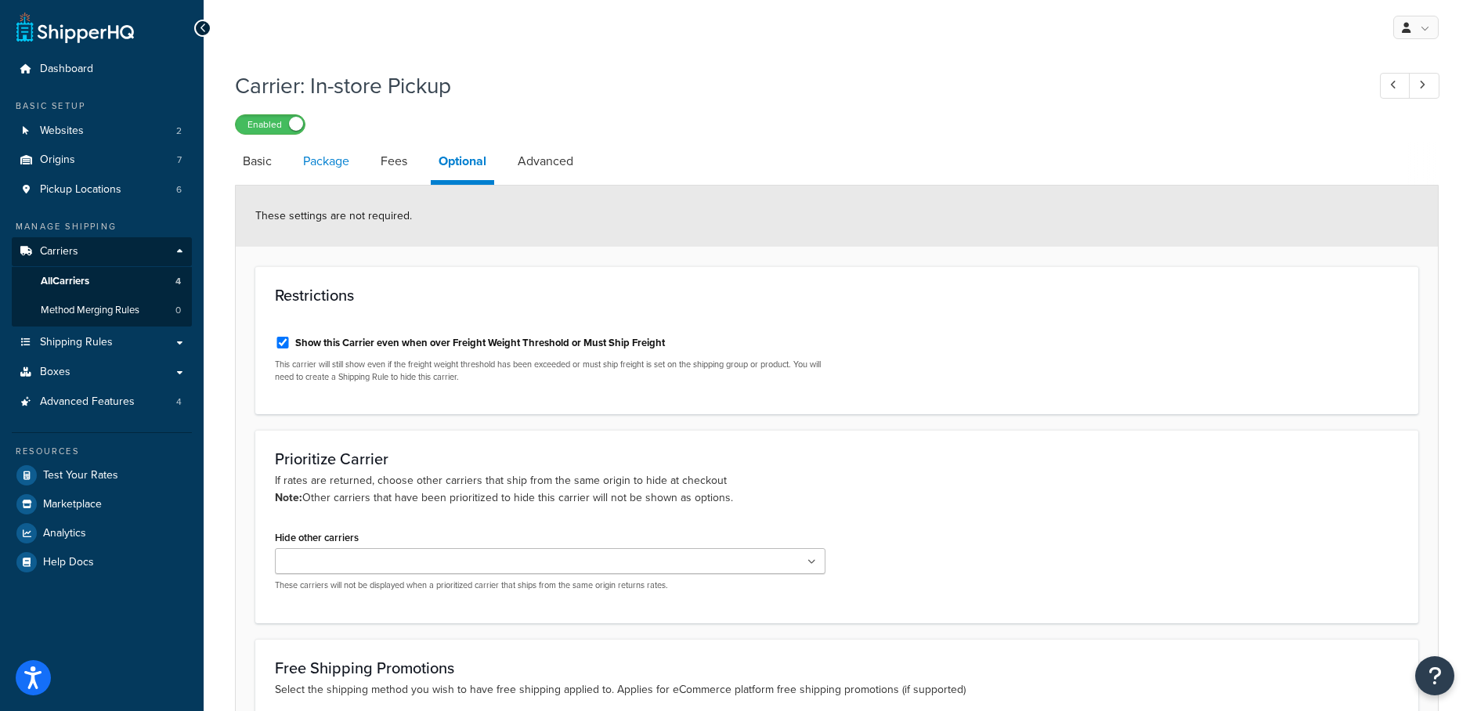
click at [331, 170] on link "Package" at bounding box center [326, 162] width 62 height 38
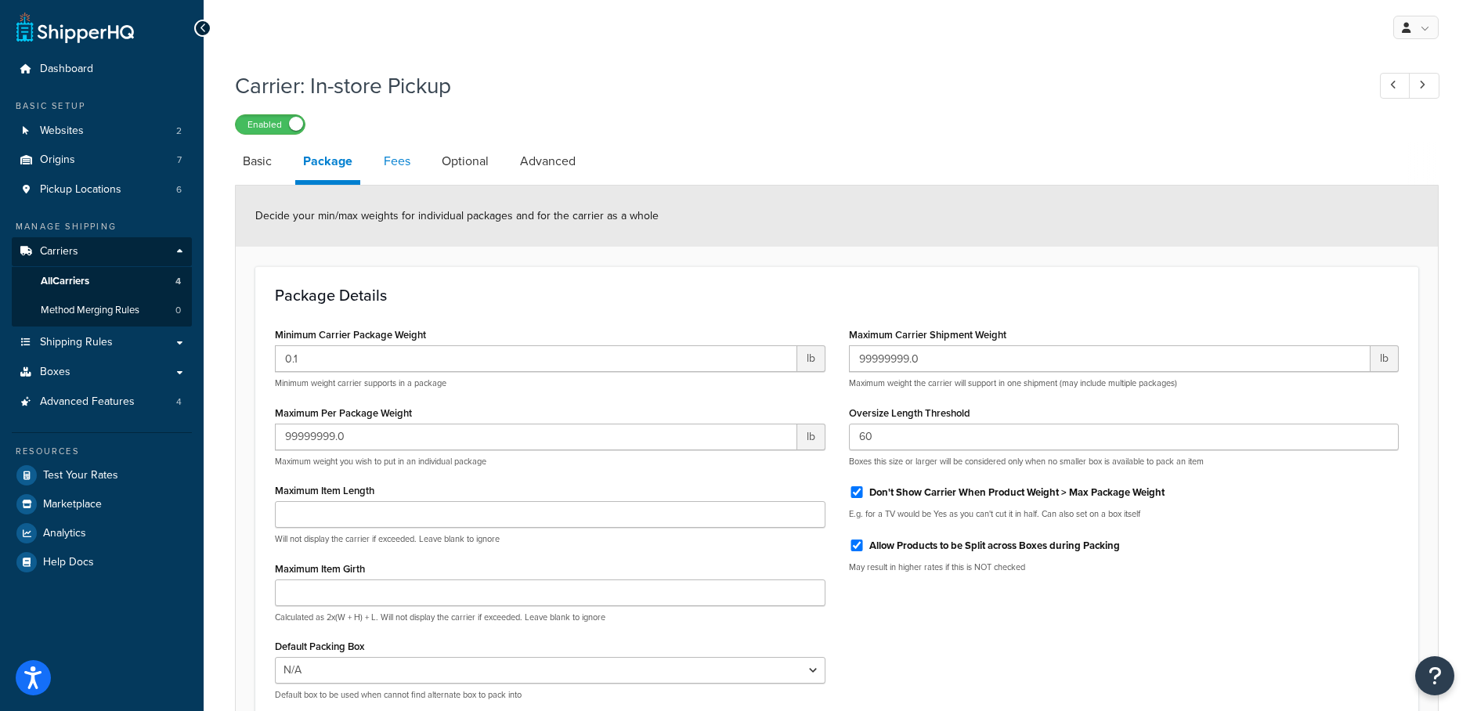
click at [399, 170] on link "Fees" at bounding box center [397, 162] width 42 height 38
select select "AFTER"
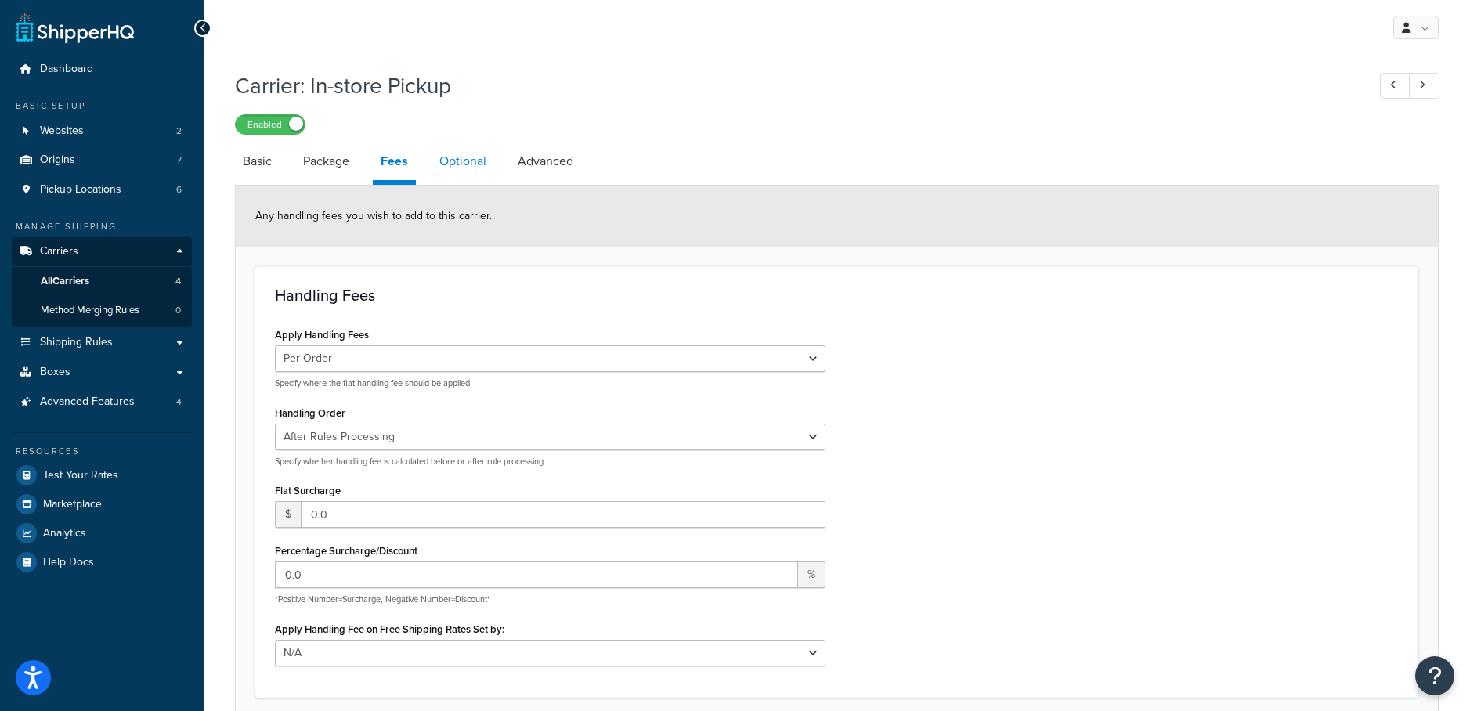
click at [456, 168] on link "Optional" at bounding box center [462, 162] width 63 height 38
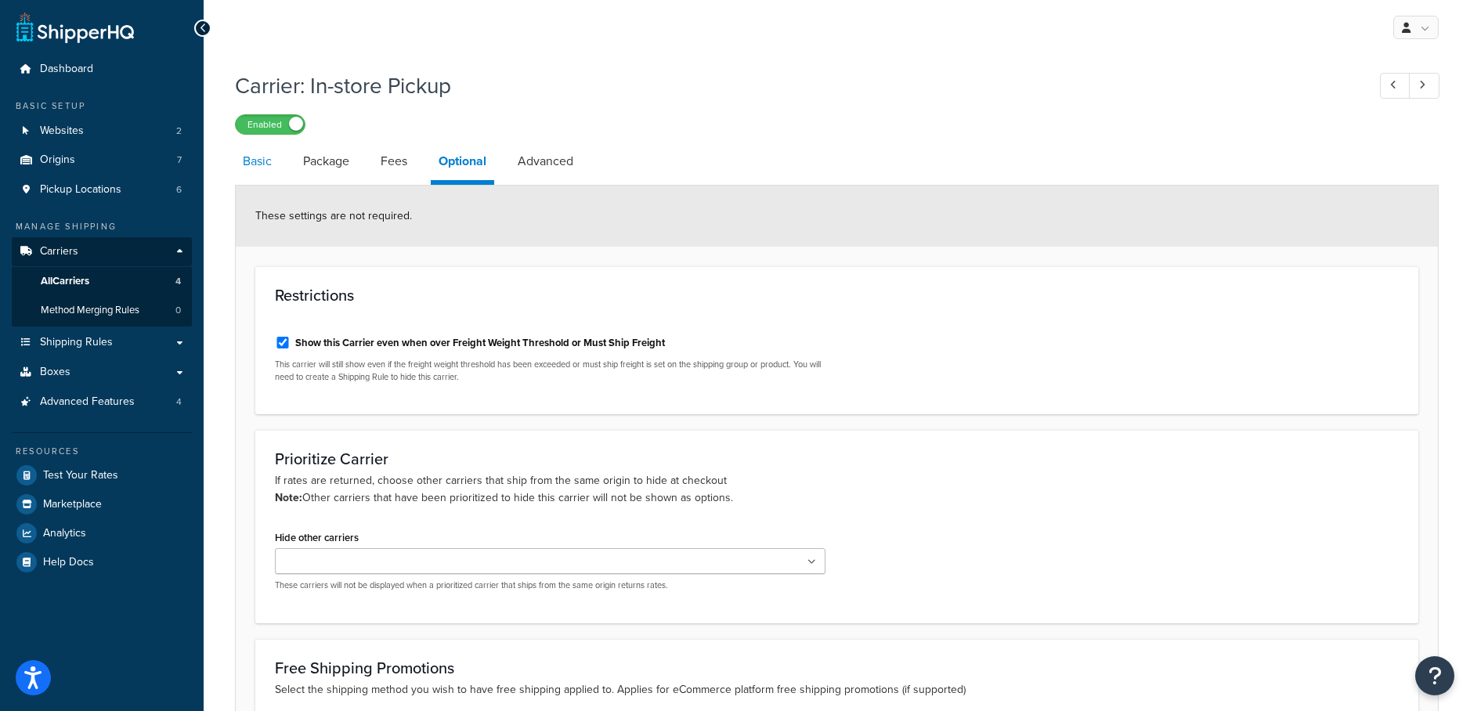
click at [278, 166] on link "Basic" at bounding box center [257, 162] width 45 height 38
select select "pickup"
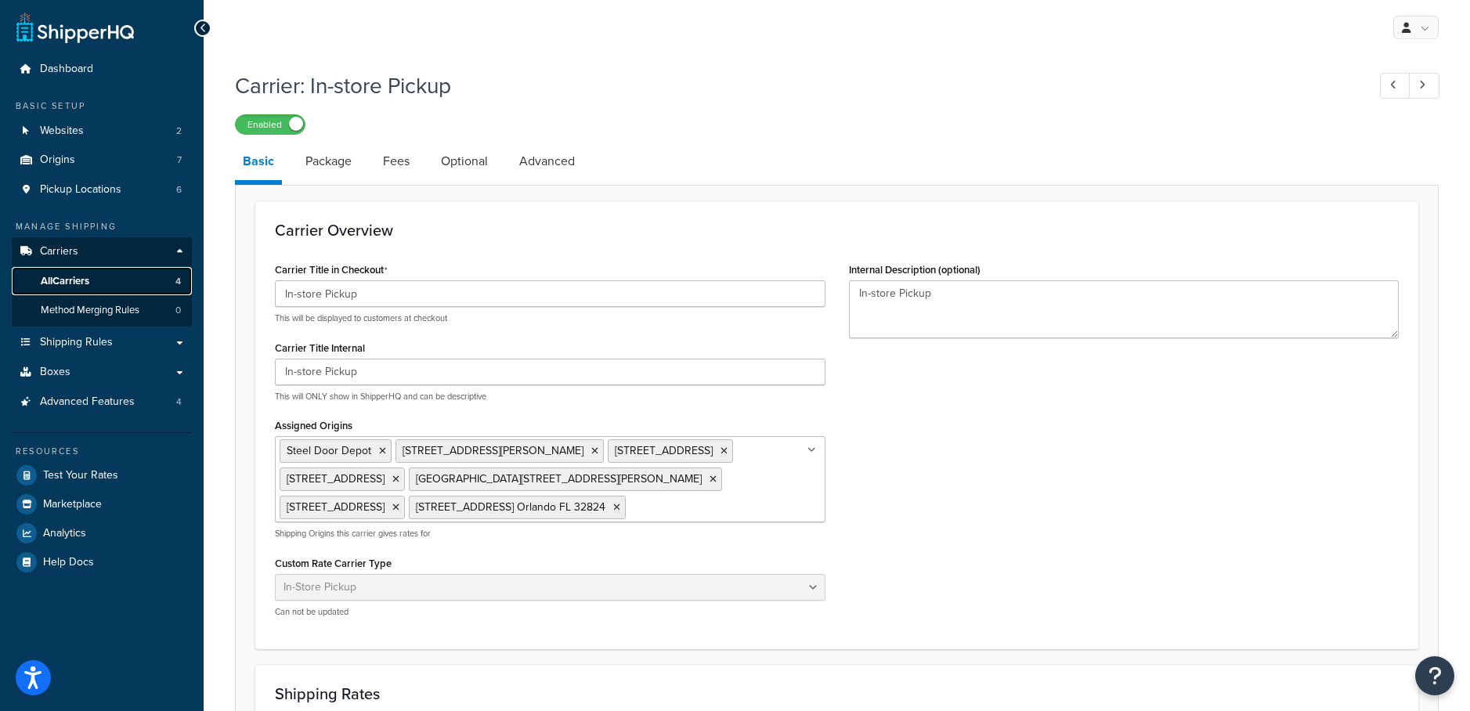
click at [118, 284] on link "All Carriers 4" at bounding box center [102, 281] width 180 height 29
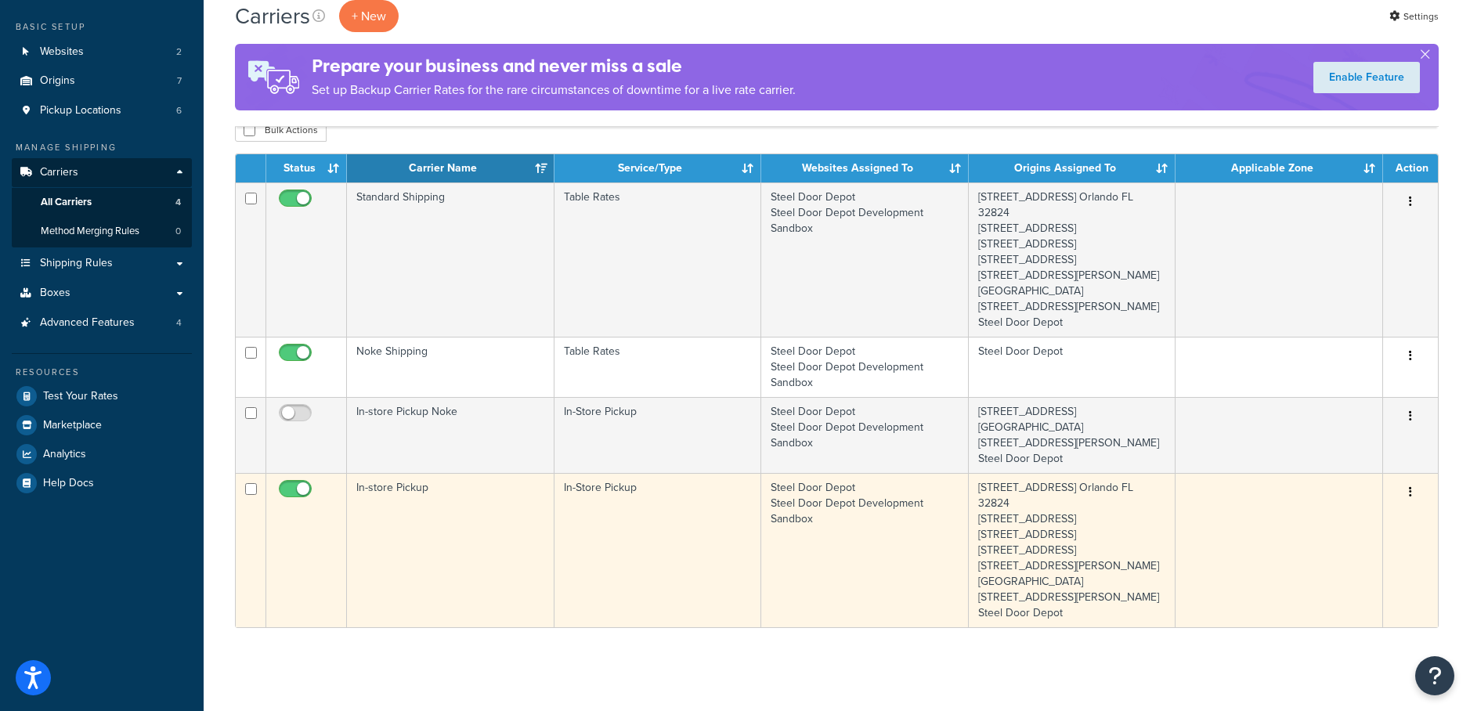
scroll to position [158, 0]
click at [834, 475] on td "Steel Door Depot Steel Door Depot Development Sandbox" at bounding box center [864, 550] width 207 height 154
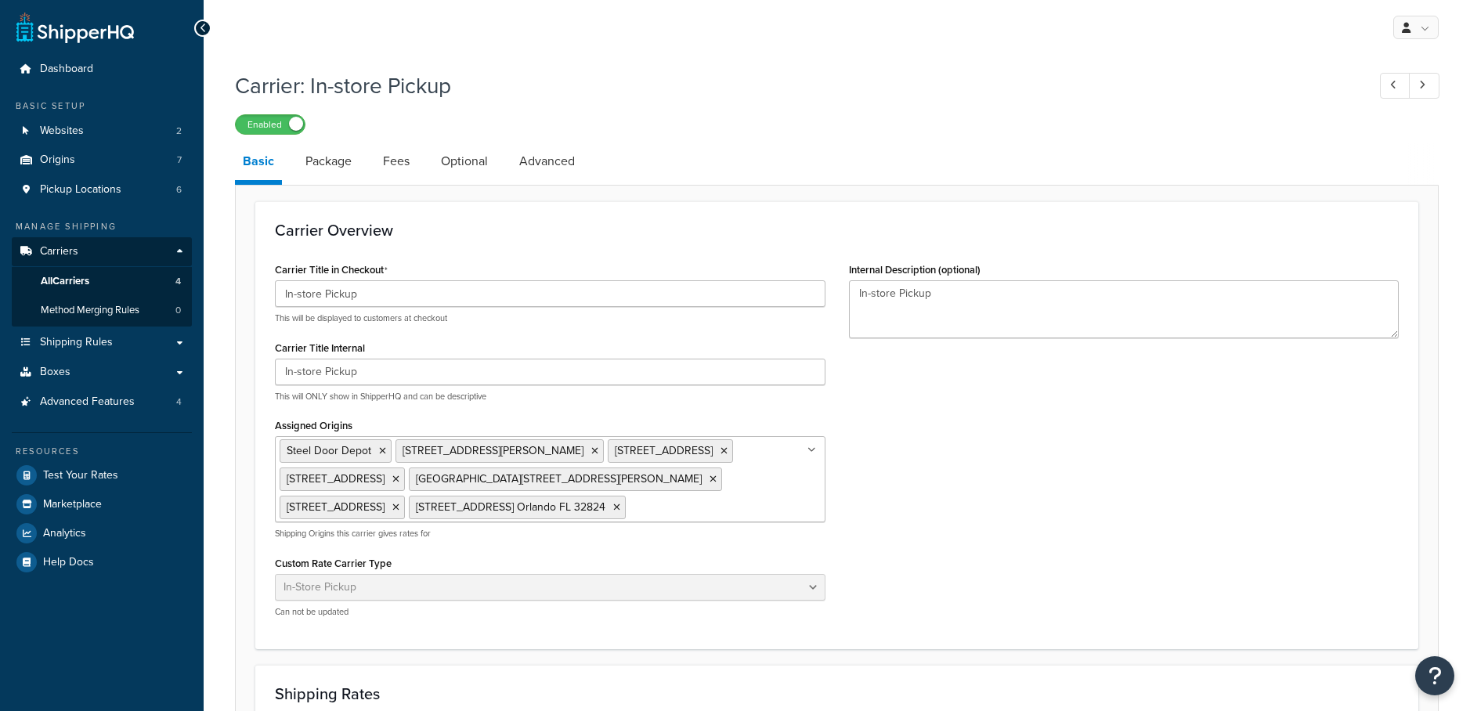
select select "pickup"
click at [329, 178] on link "Package" at bounding box center [329, 162] width 62 height 38
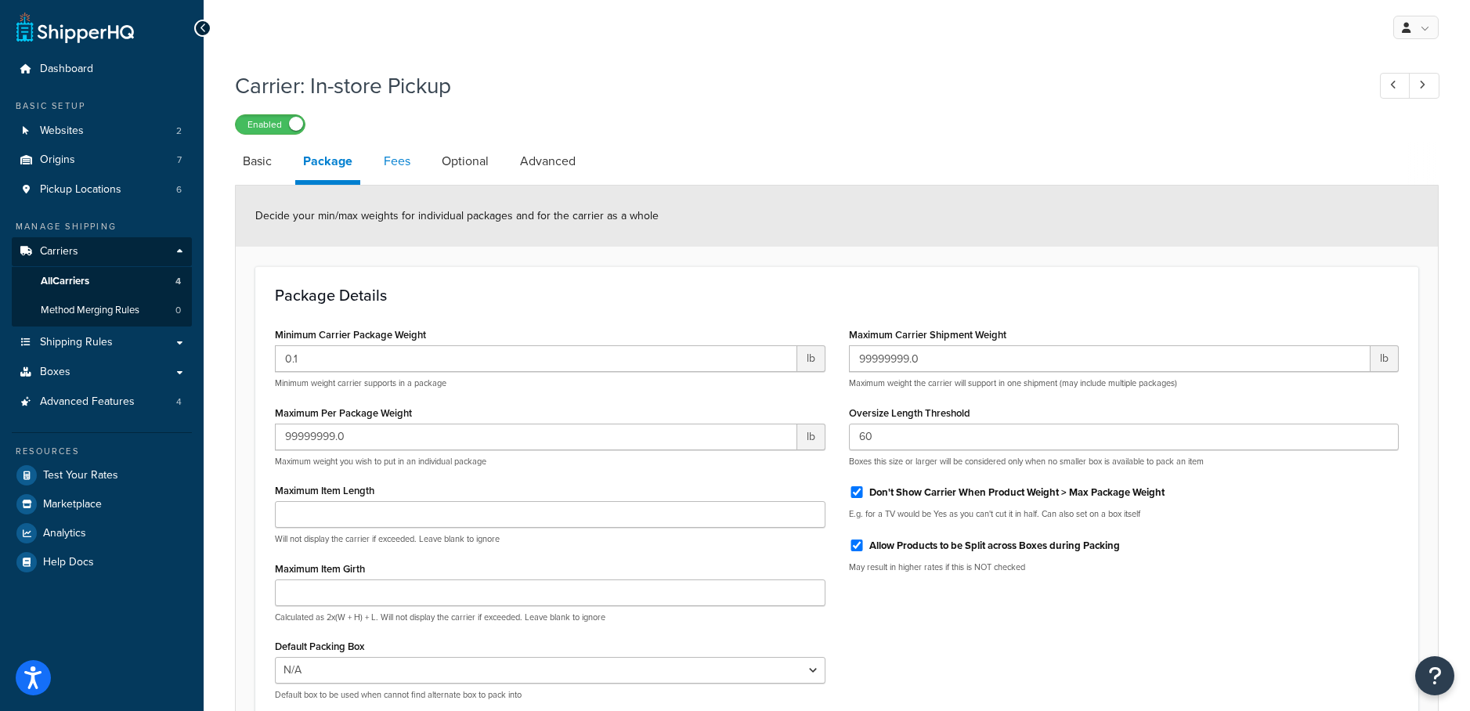
click at [400, 161] on link "Fees" at bounding box center [397, 162] width 42 height 38
select select "AFTER"
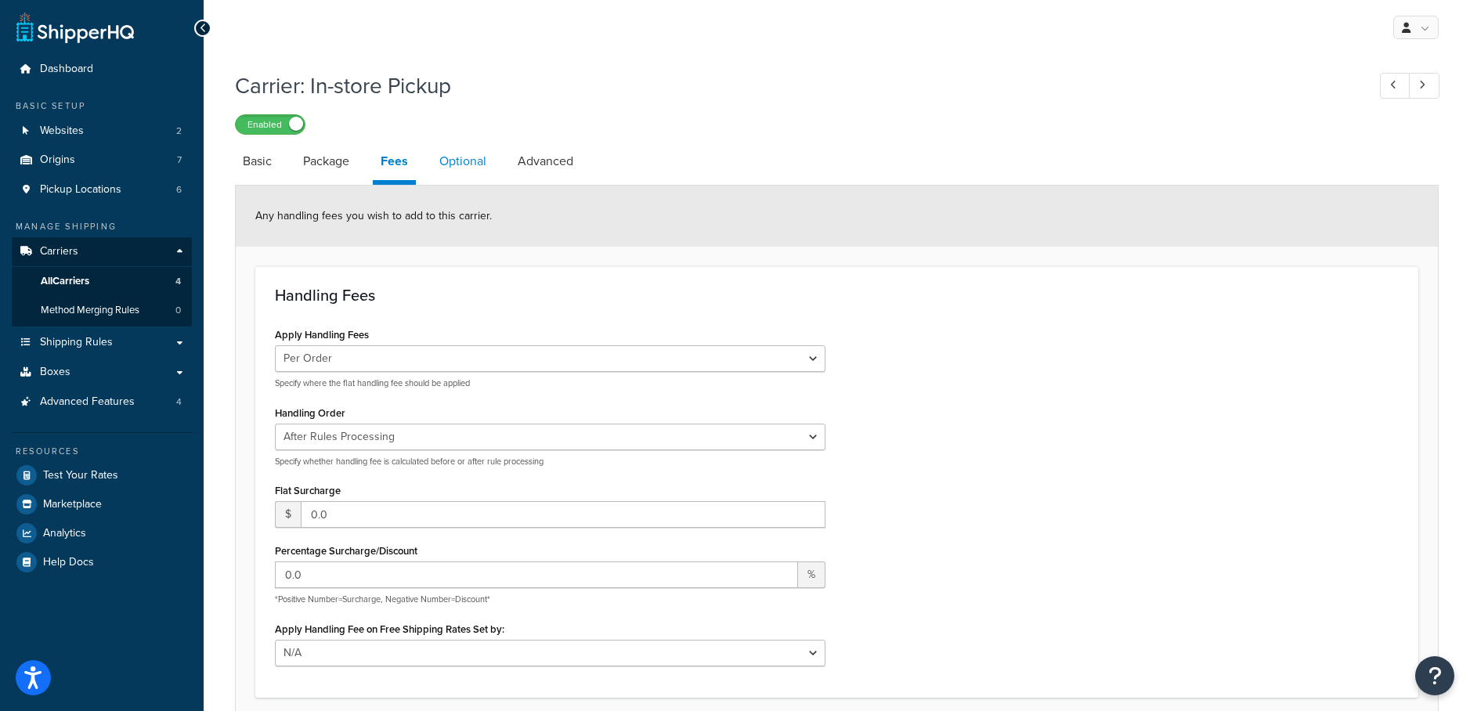
click at [465, 165] on link "Optional" at bounding box center [462, 162] width 63 height 38
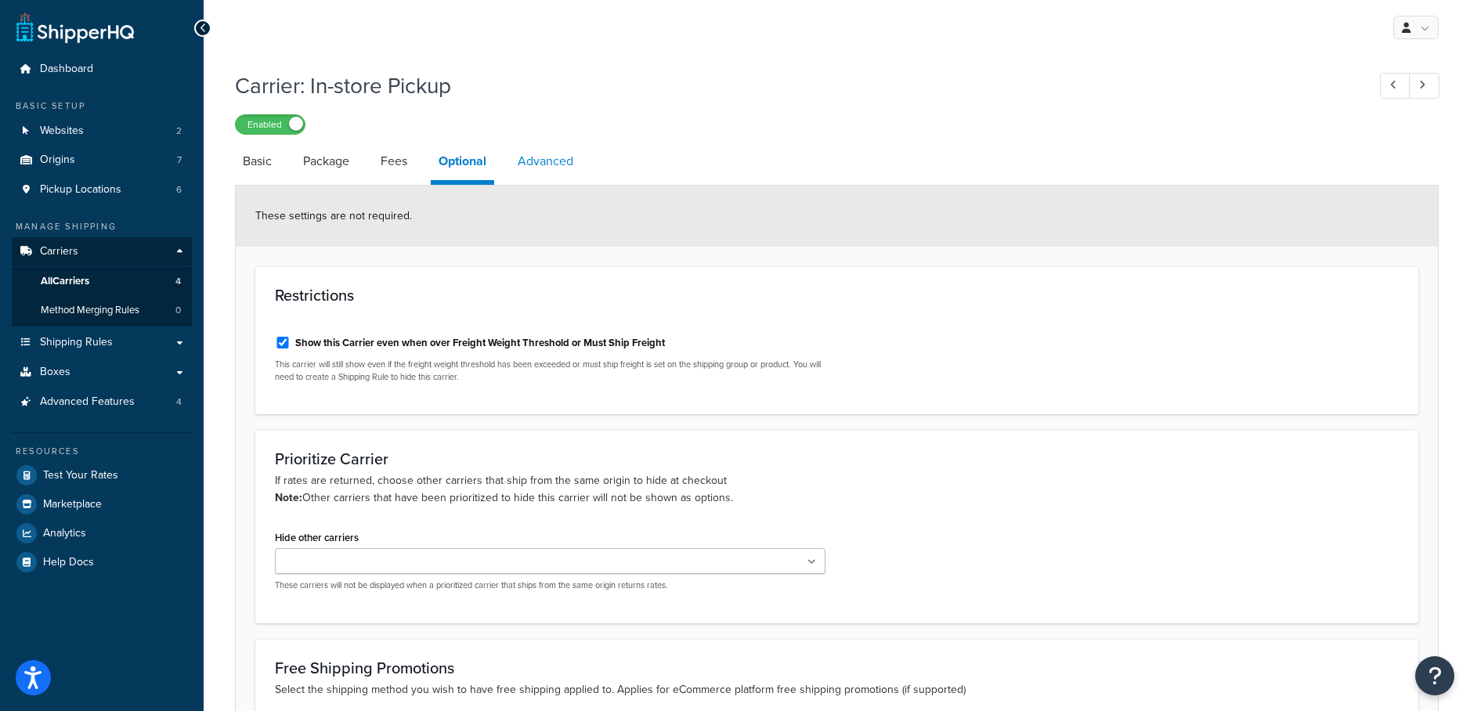
click at [549, 166] on link "Advanced" at bounding box center [545, 162] width 71 height 38
select select "false"
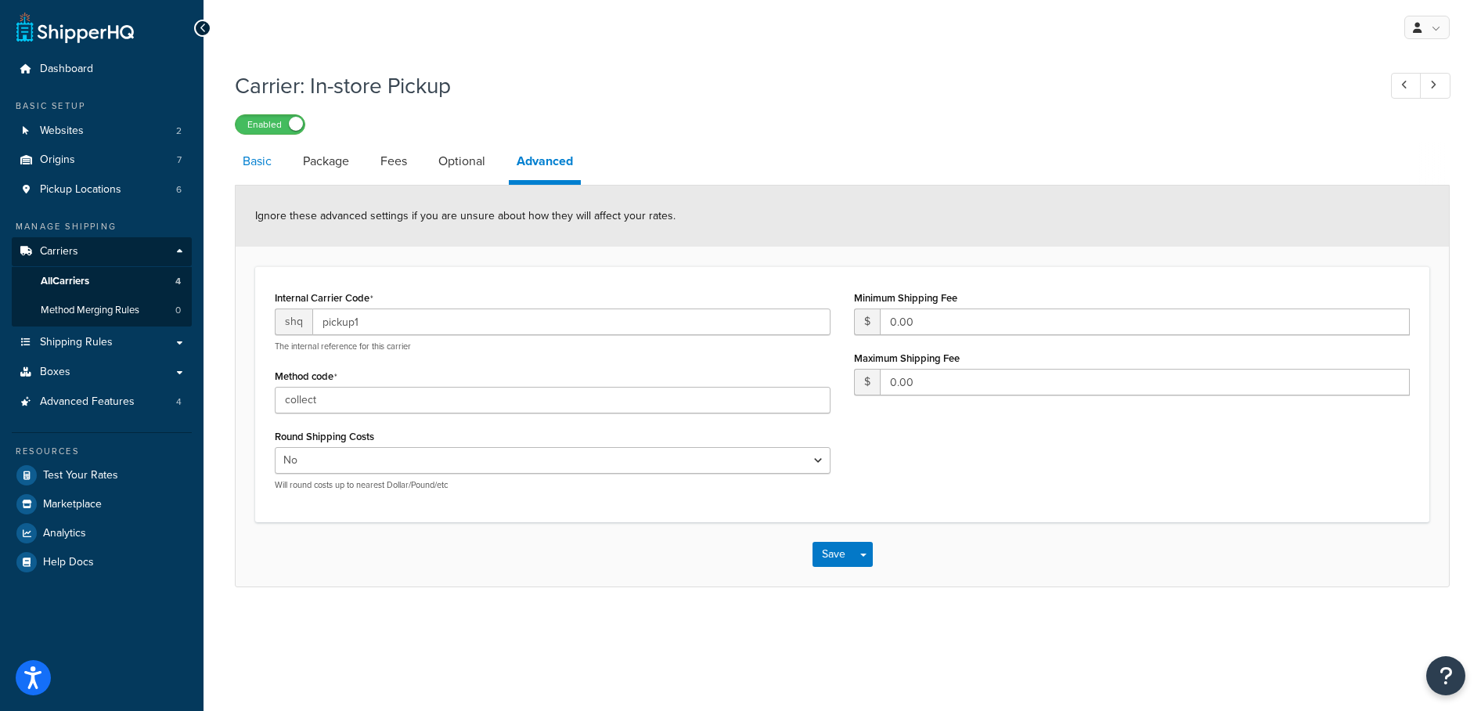
click at [275, 169] on link "Basic" at bounding box center [257, 162] width 45 height 38
select select "pickup"
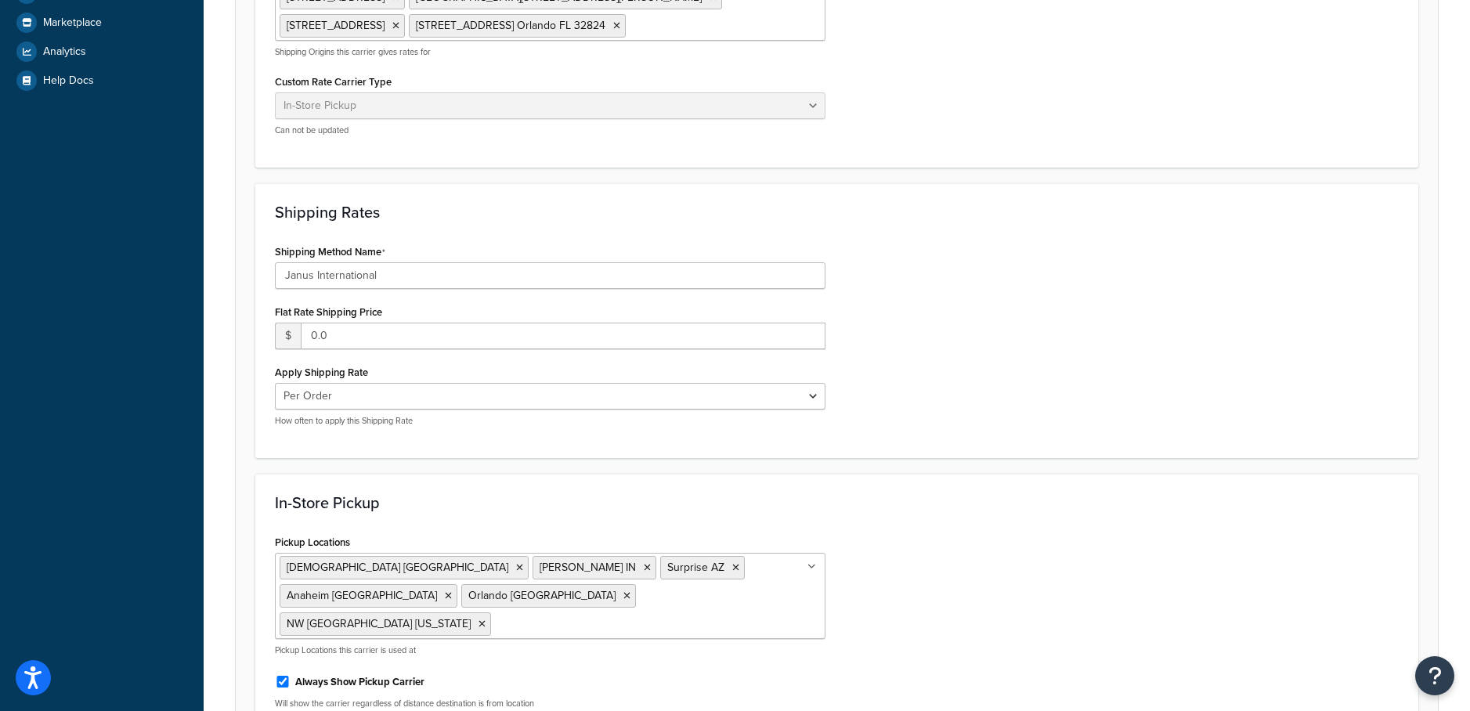
scroll to position [265, 0]
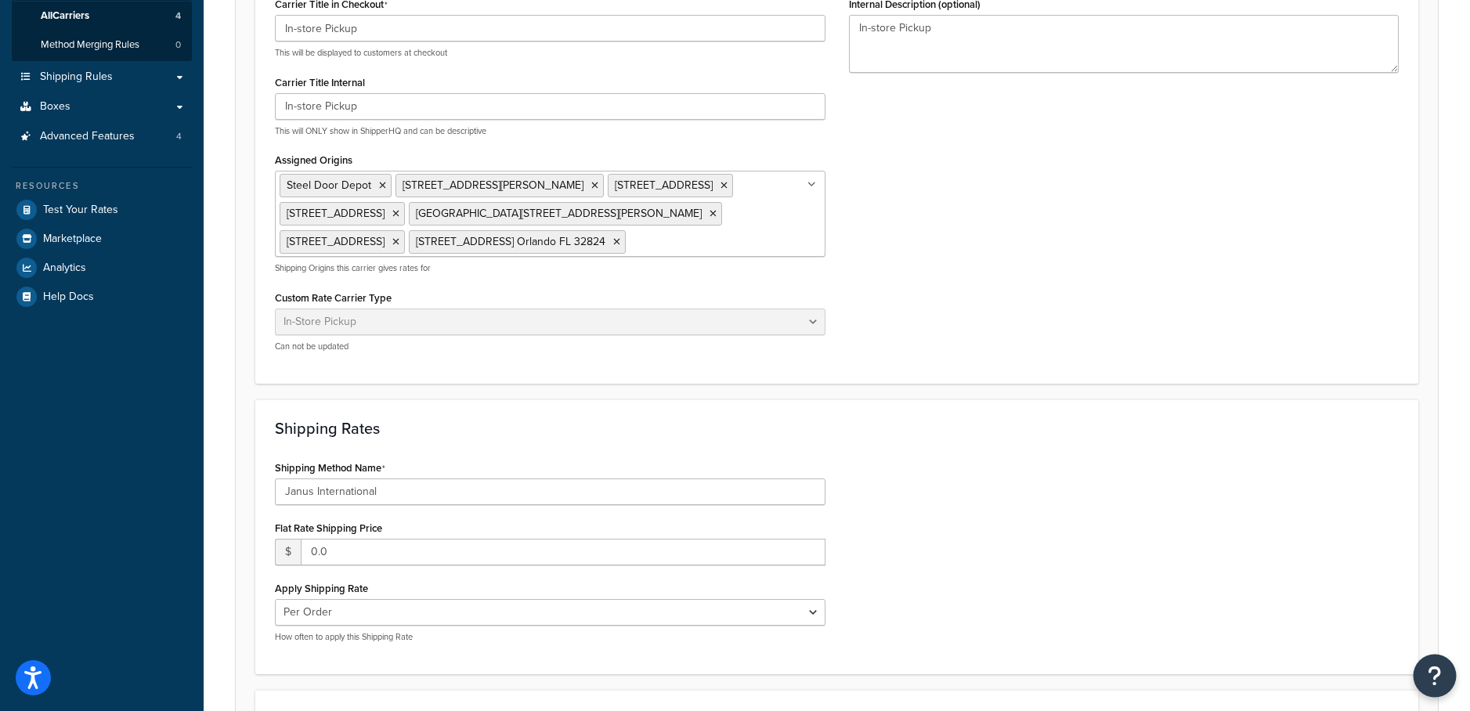
click at [1440, 669] on icon "Open Resource Center" at bounding box center [1434, 676] width 15 height 22
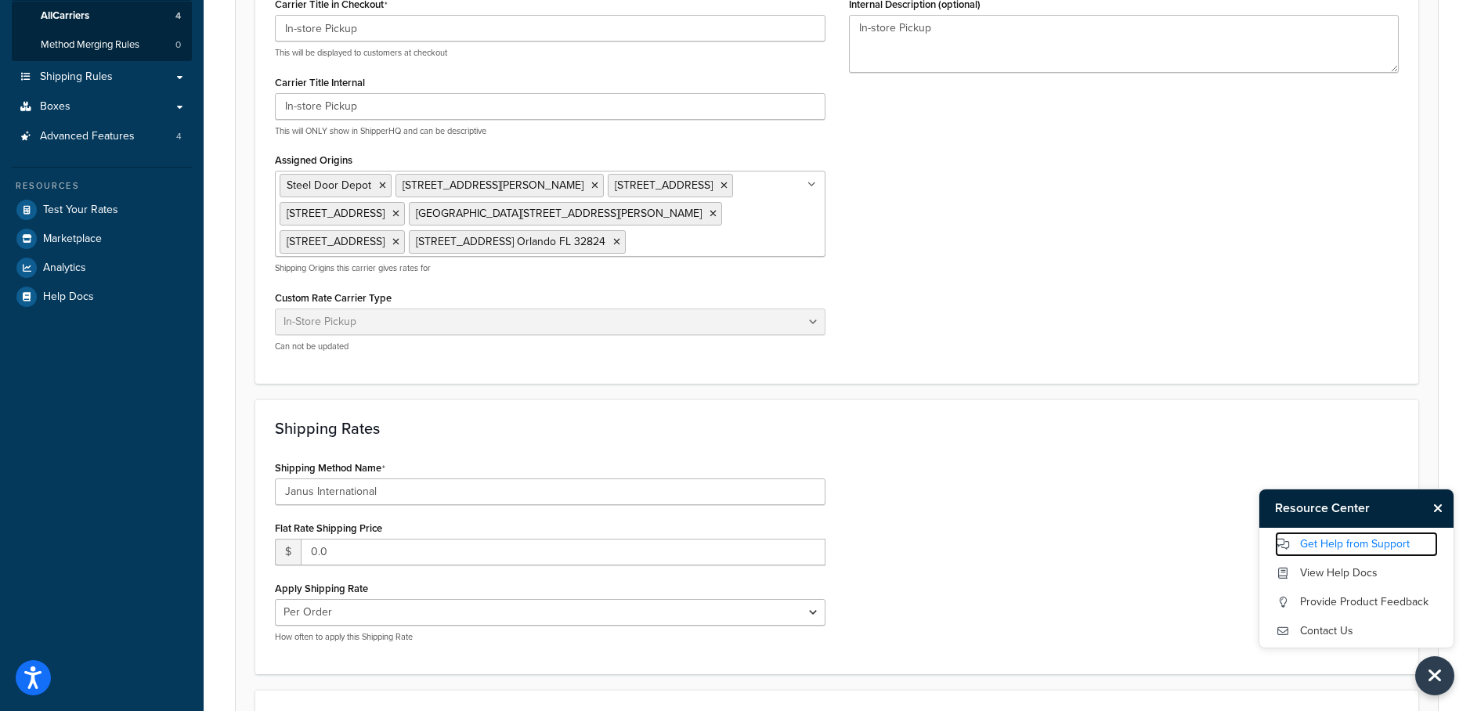
click at [1351, 546] on link "Get Help from Support" at bounding box center [1356, 544] width 163 height 25
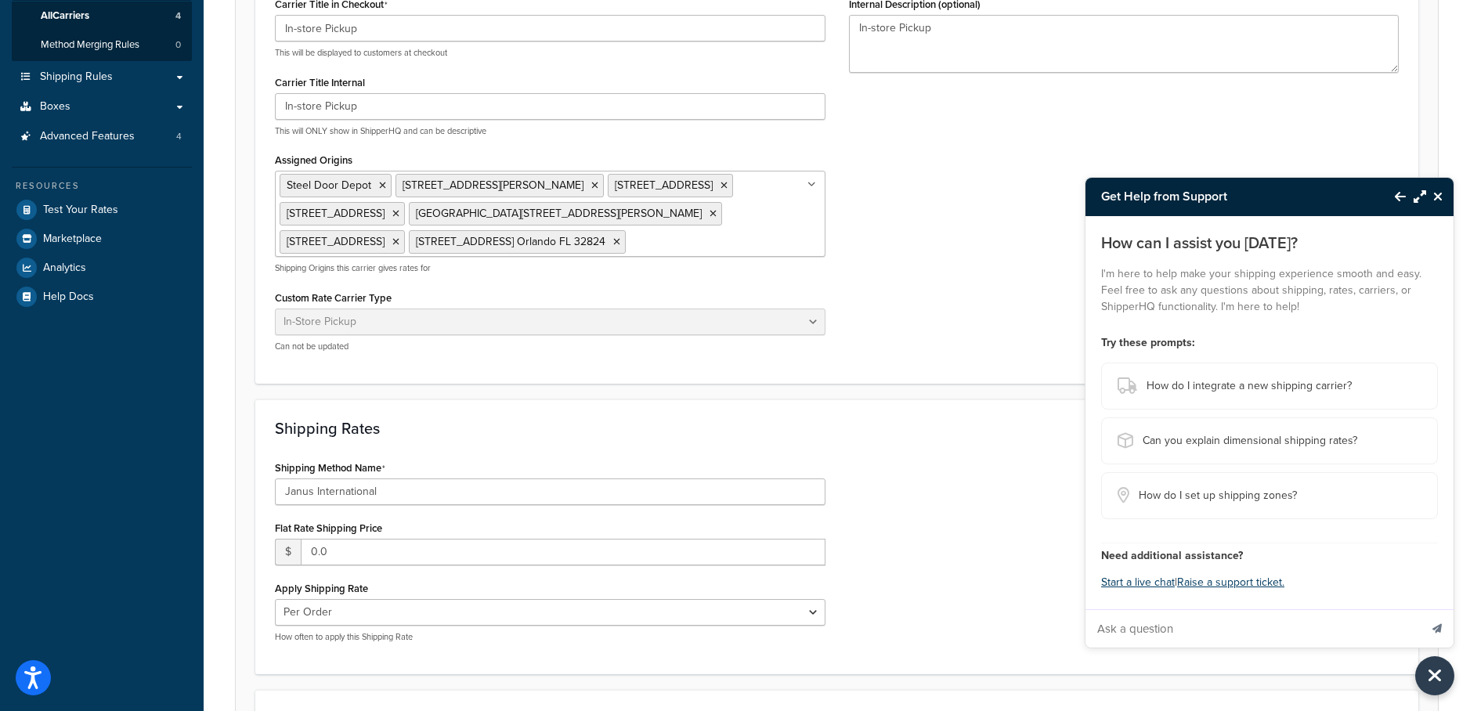
click at [1153, 626] on input "Ask a question" at bounding box center [1252, 629] width 334 height 38
type input "How to assign shipping methods to only one website while using the same origins?"
click at [1420, 609] on button "Send message" at bounding box center [1436, 628] width 33 height 38
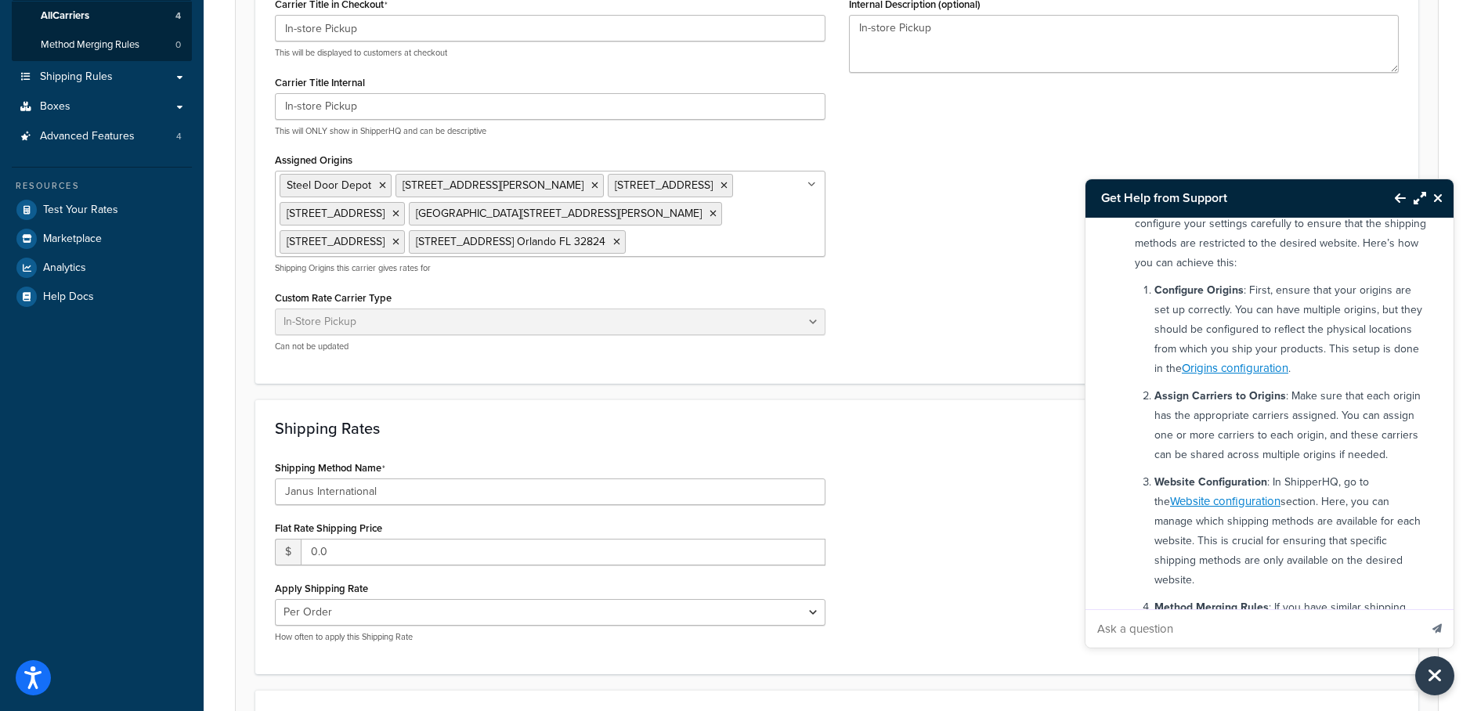
scroll to position [154, 0]
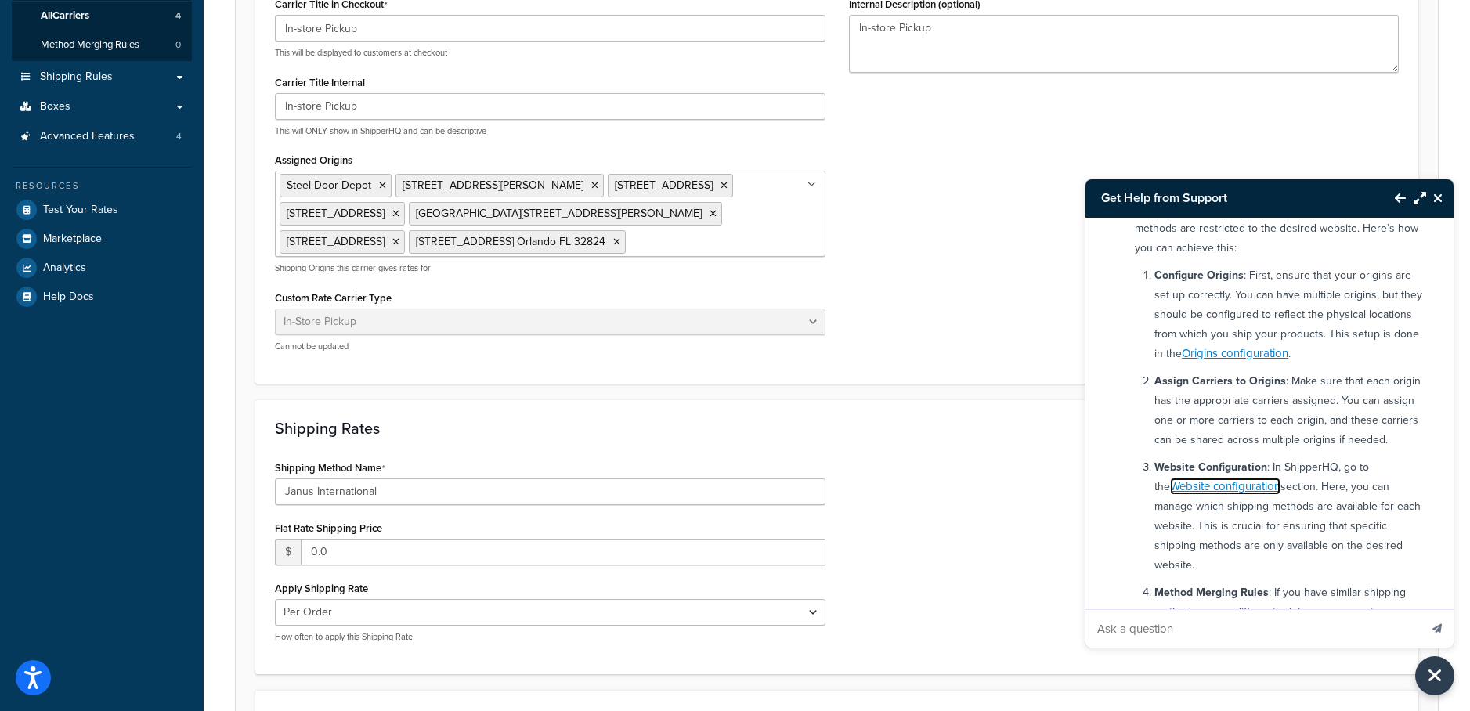
click at [1240, 489] on link "Website configuration" at bounding box center [1225, 486] width 110 height 17
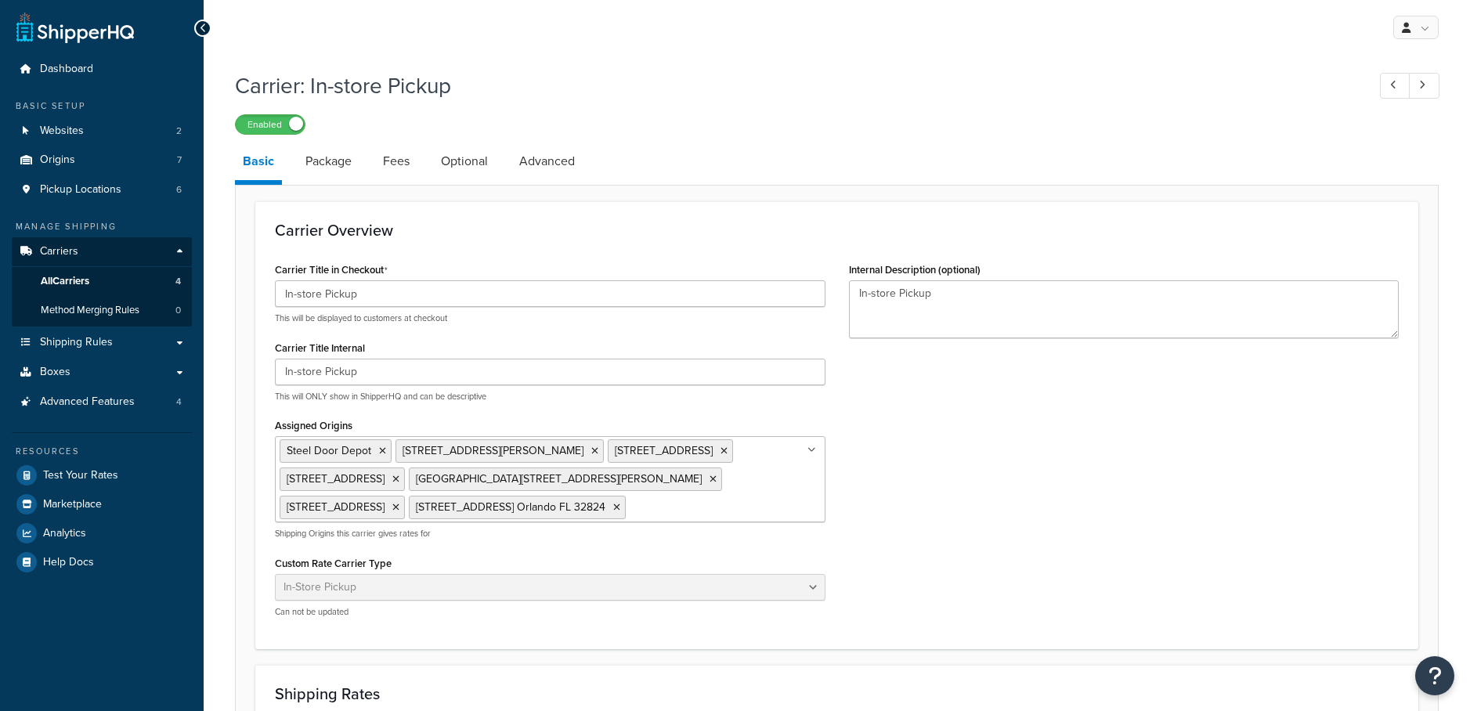
select select "pickup"
click at [125, 119] on link "Websites 2" at bounding box center [102, 131] width 180 height 29
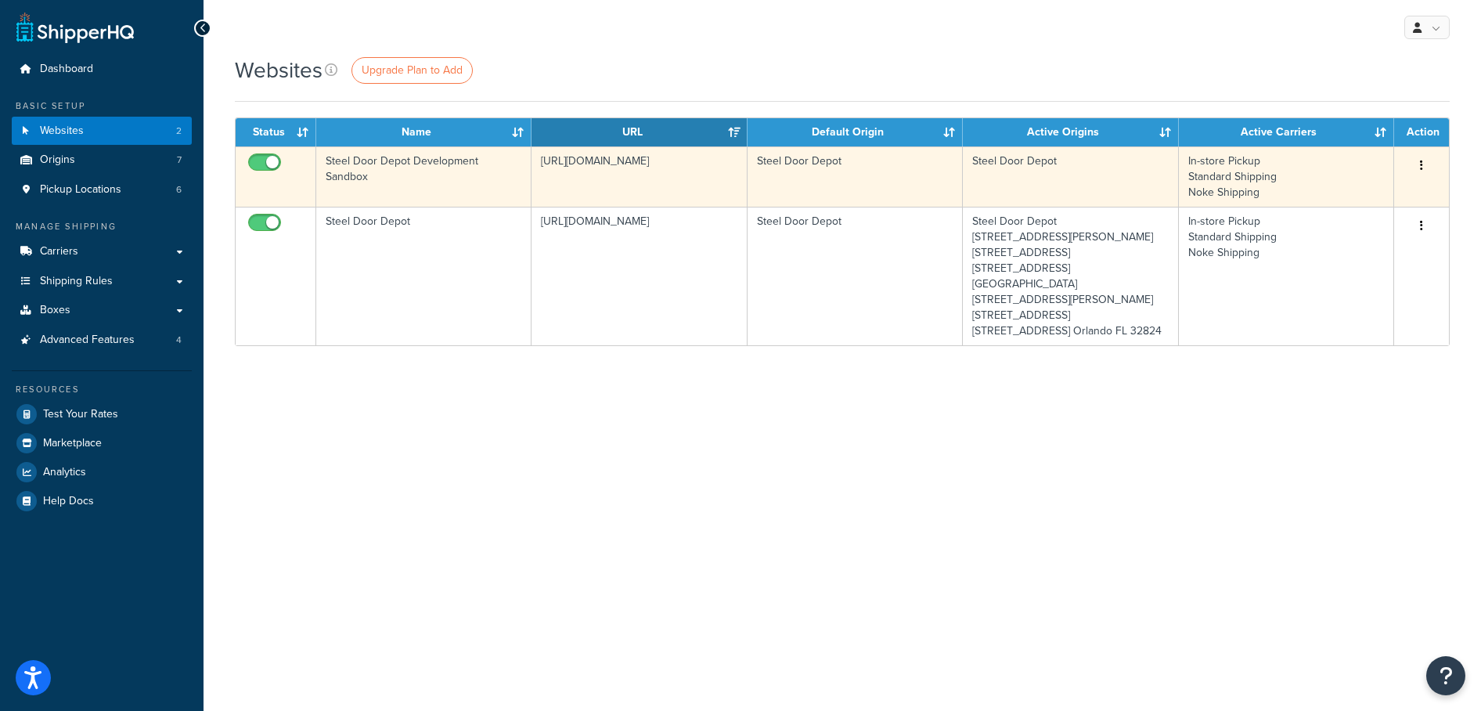
click at [1421, 164] on icon "button" at bounding box center [1421, 165] width 3 height 11
click at [1376, 193] on link "Edit" at bounding box center [1359, 197] width 124 height 32
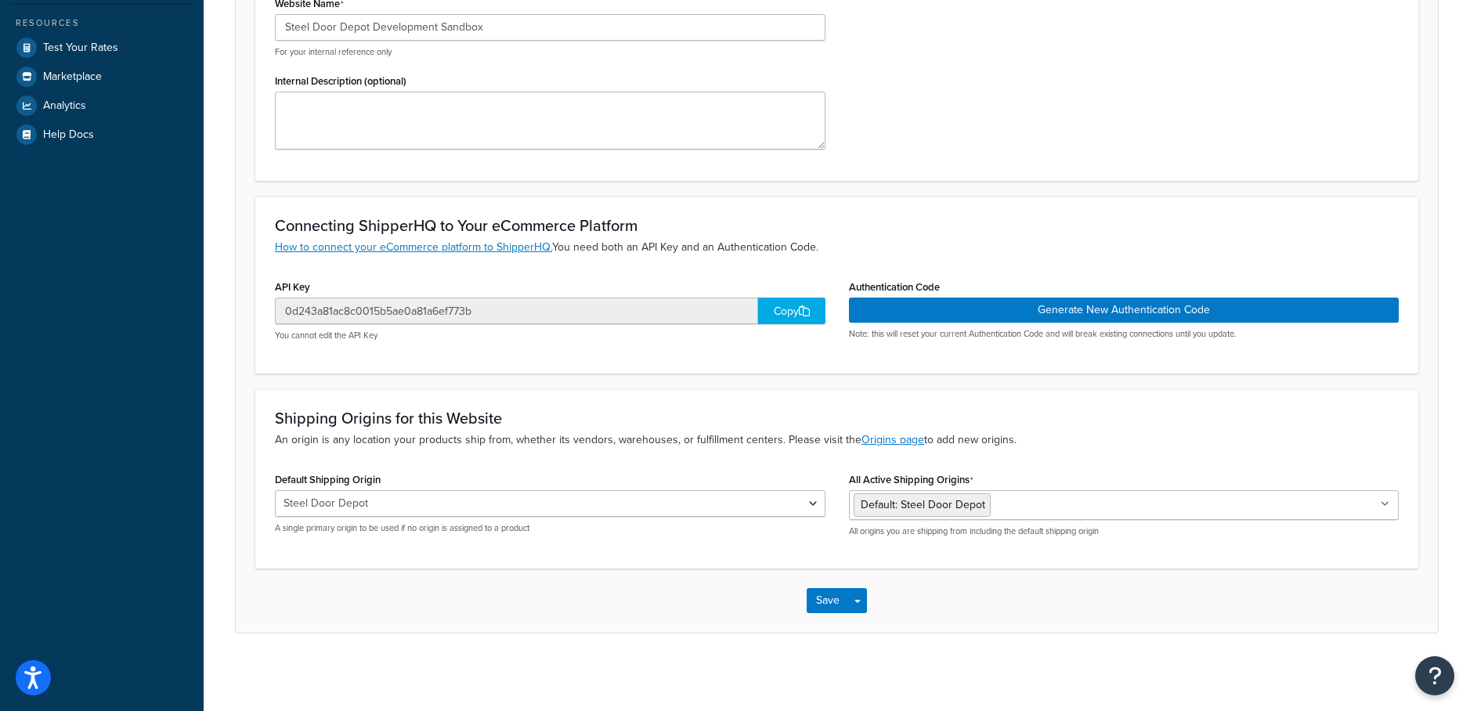
scroll to position [368, 0]
click at [1006, 503] on input "All Active Shipping Origins" at bounding box center [1063, 503] width 139 height 17
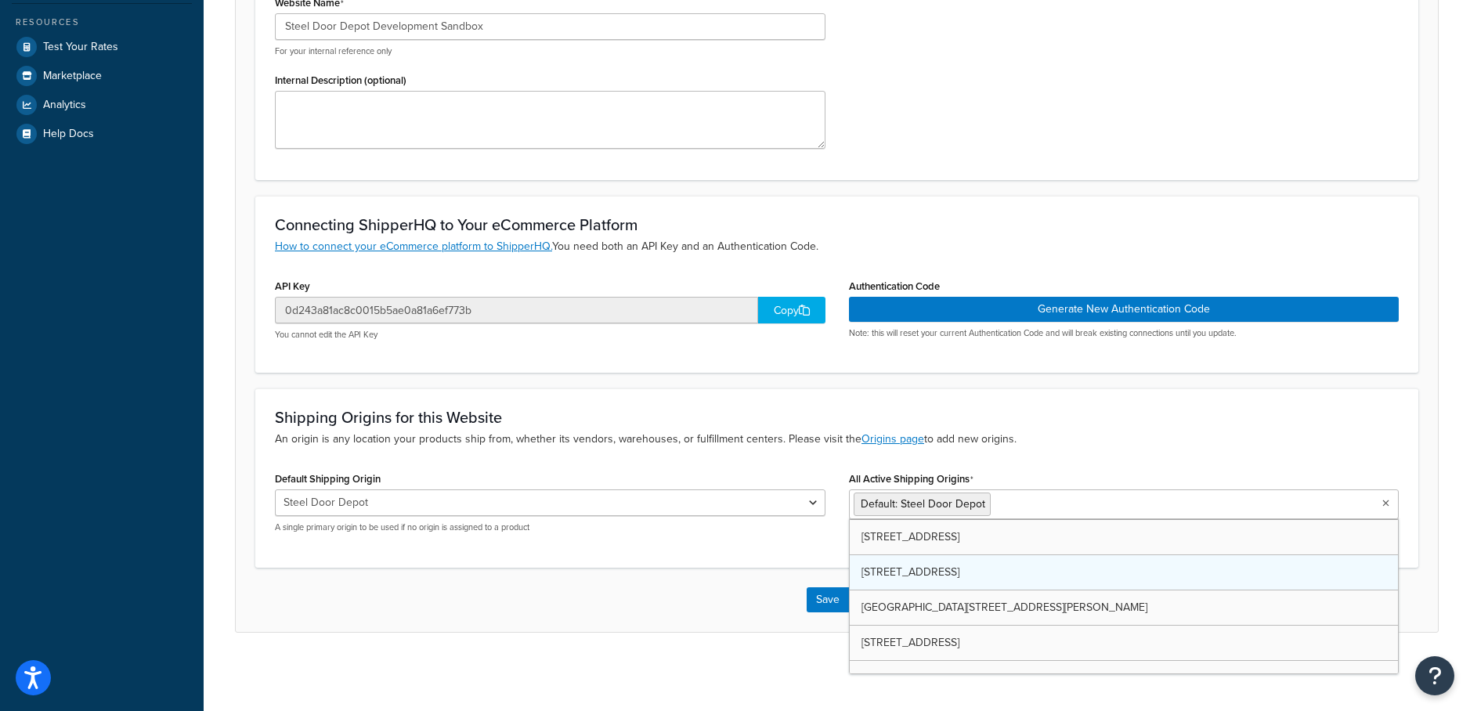
scroll to position [0, 0]
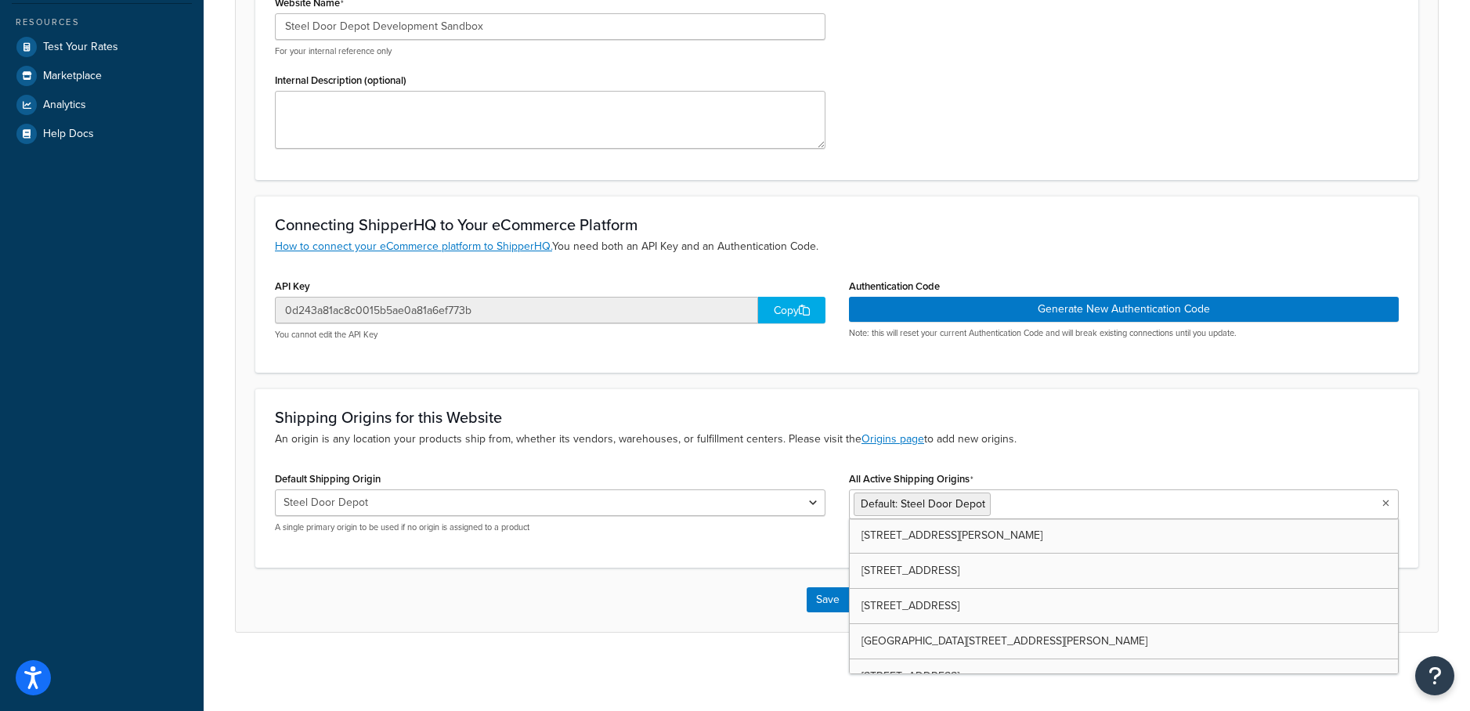
click at [597, 563] on div "Shipping Origins for this Website An origin is any location your products ship …" at bounding box center [836, 477] width 1163 height 179
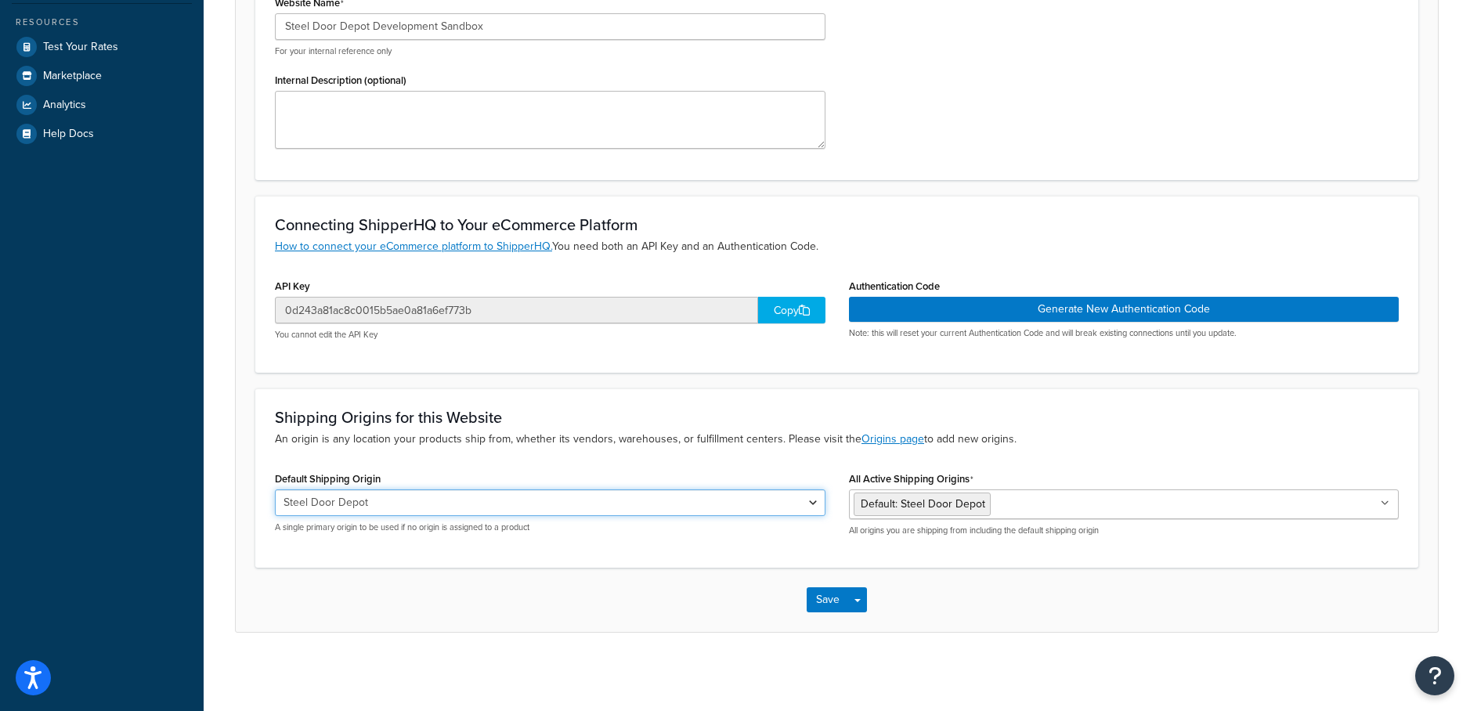
click at [566, 511] on select "Steel Door Depot 620 W Main St. Butler IN 46721 13374 W. Peoria Avenue Surprise…" at bounding box center [550, 502] width 550 height 27
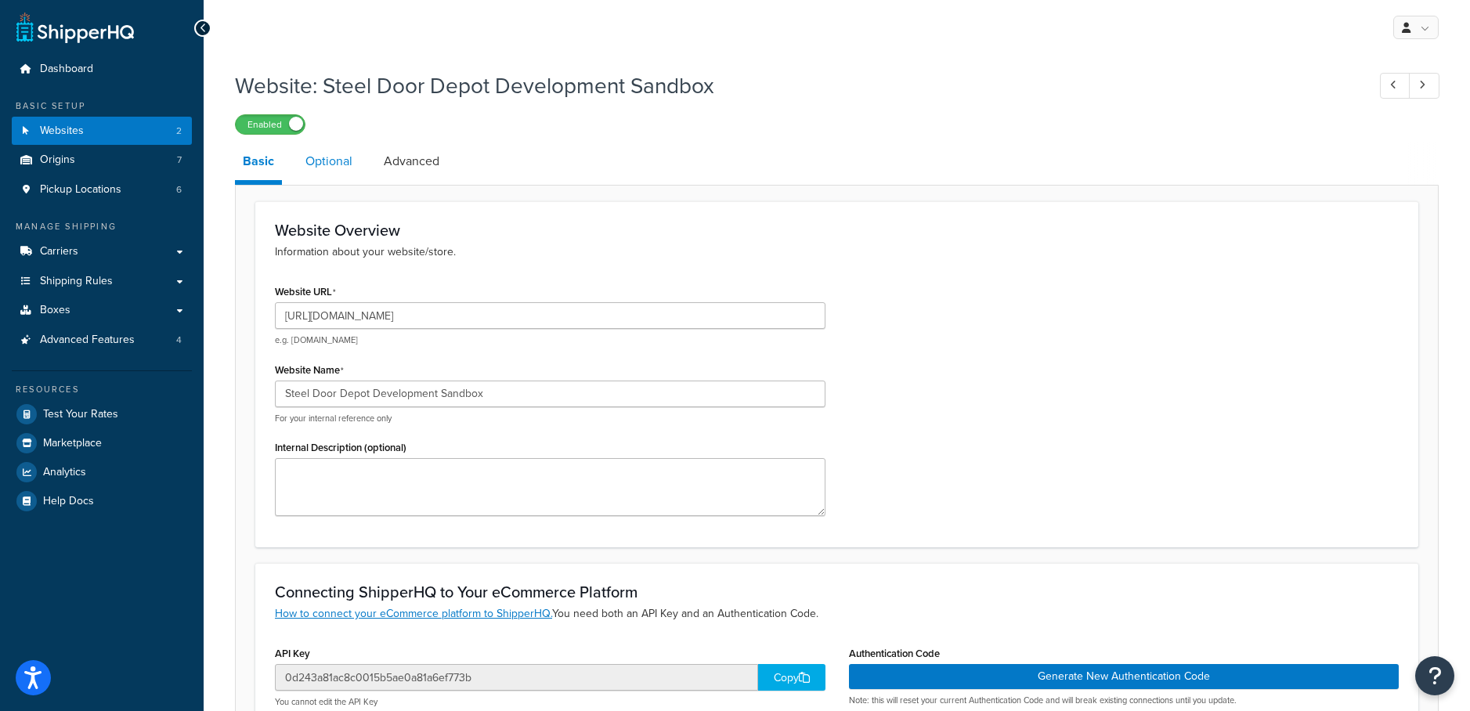
click at [301, 152] on link "Optional" at bounding box center [329, 162] width 63 height 38
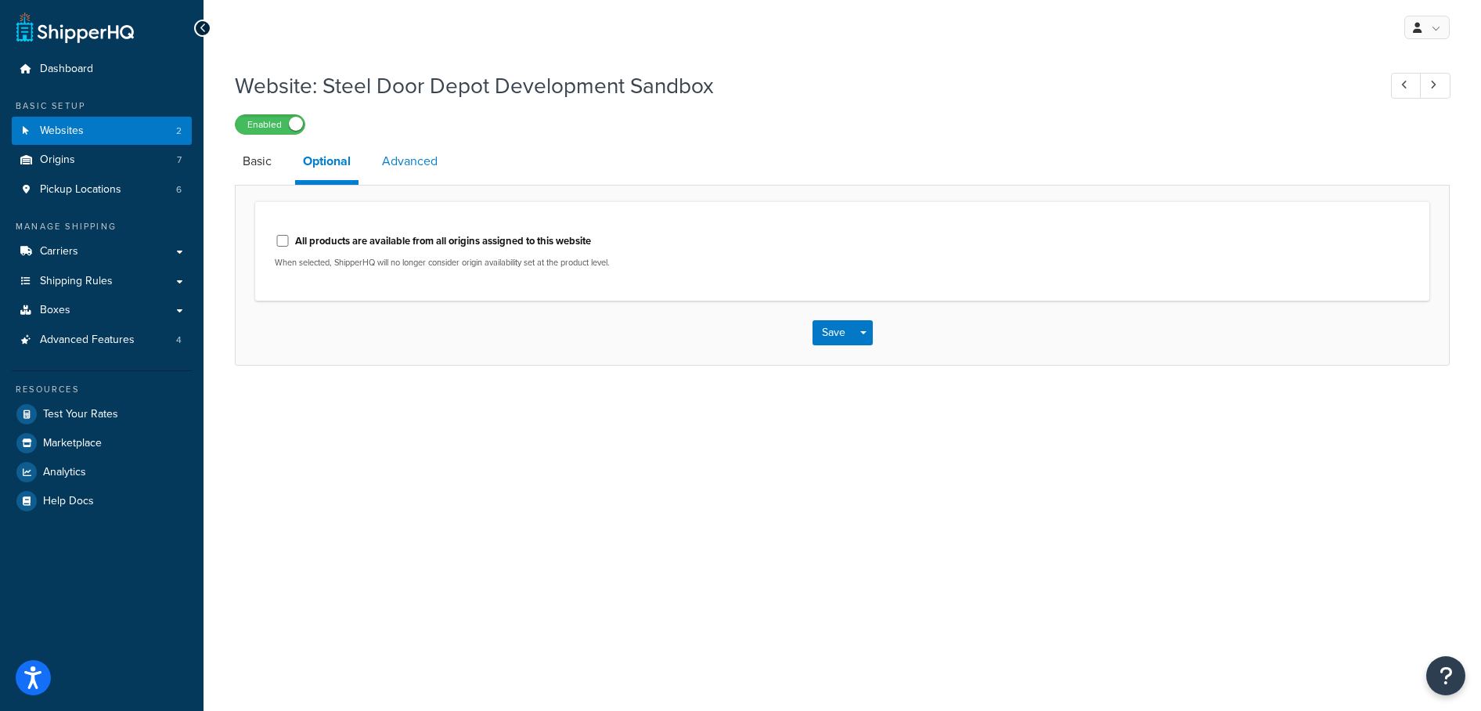
click at [406, 162] on link "Advanced" at bounding box center [409, 162] width 71 height 38
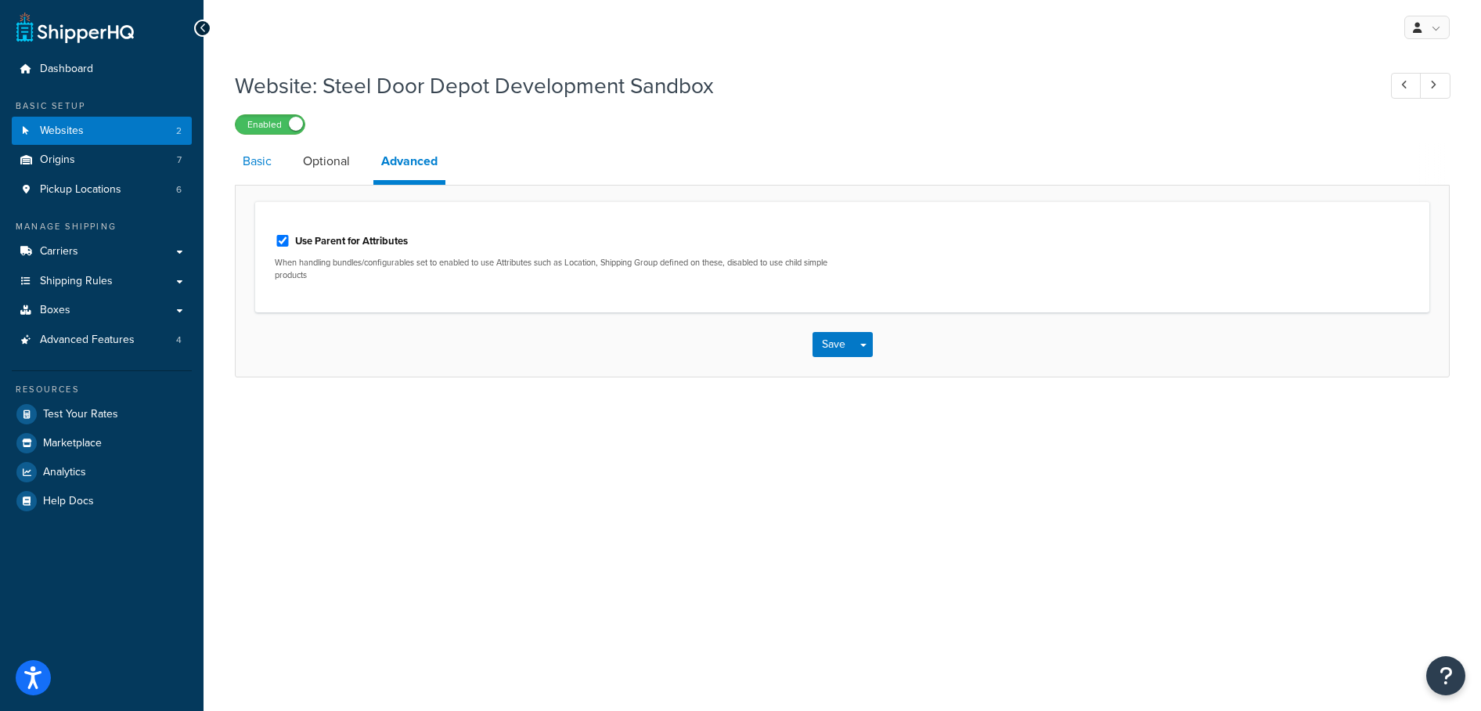
click at [269, 168] on link "Basic" at bounding box center [257, 162] width 45 height 38
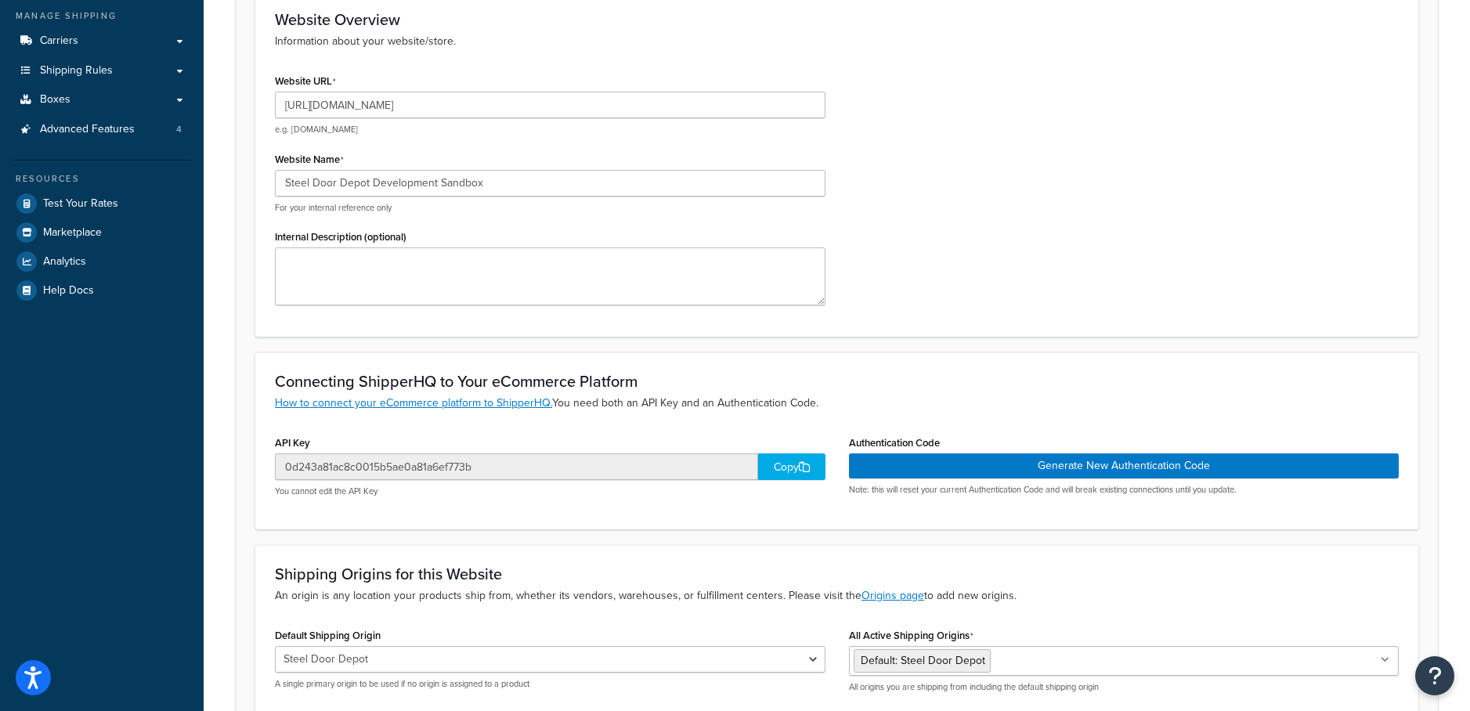
scroll to position [255, 0]
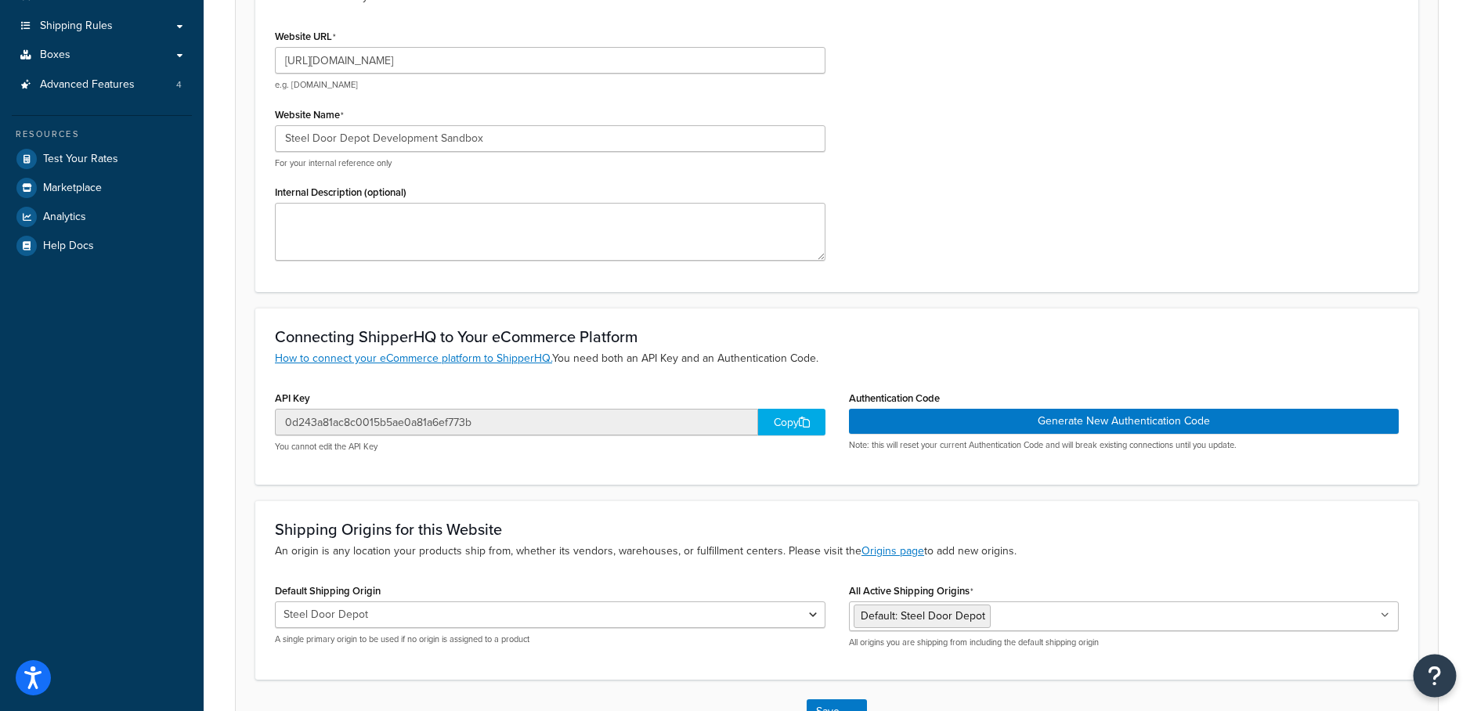
click at [1447, 671] on button "Open Resource Center" at bounding box center [1434, 676] width 43 height 43
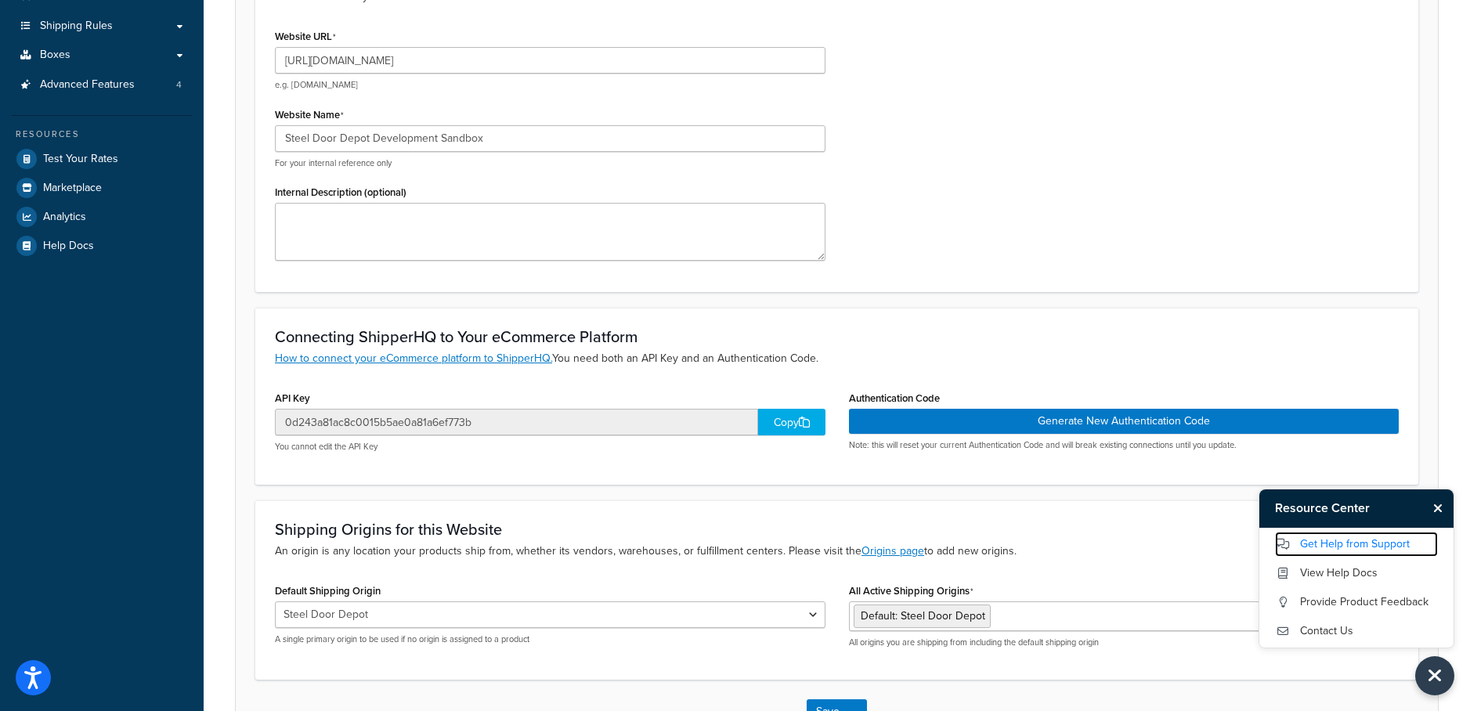
click at [1358, 546] on link "Get Help from Support" at bounding box center [1356, 544] width 163 height 25
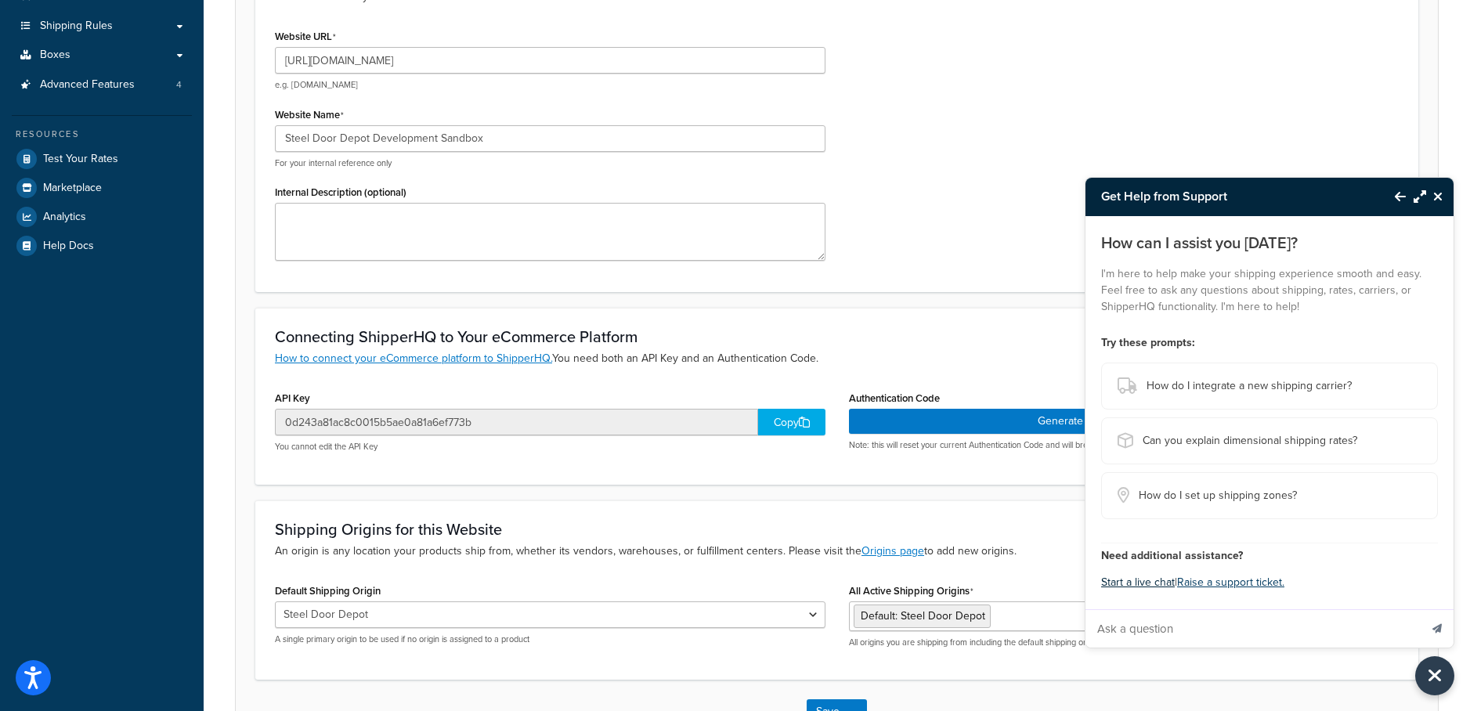
click at [1155, 583] on button "Start a live chat" at bounding box center [1138, 583] width 74 height 22
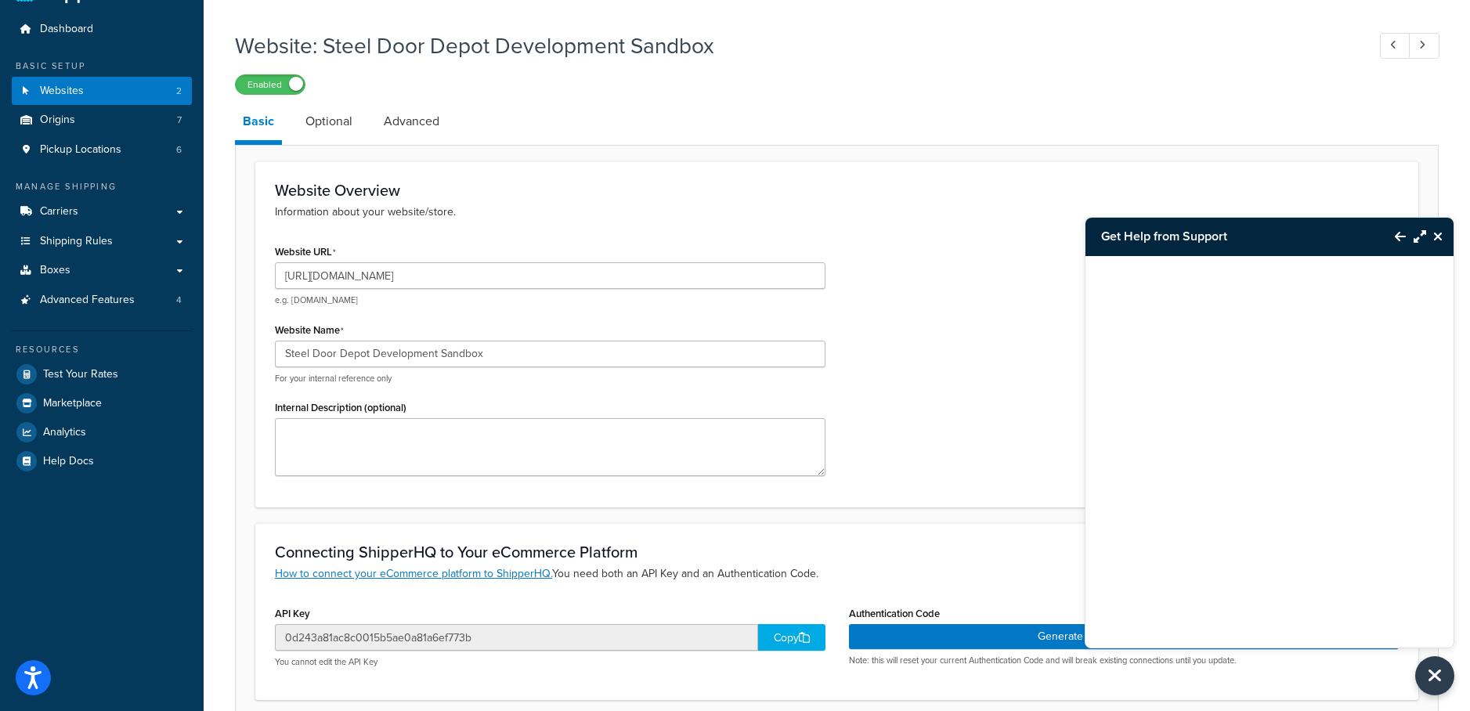
scroll to position [0, 0]
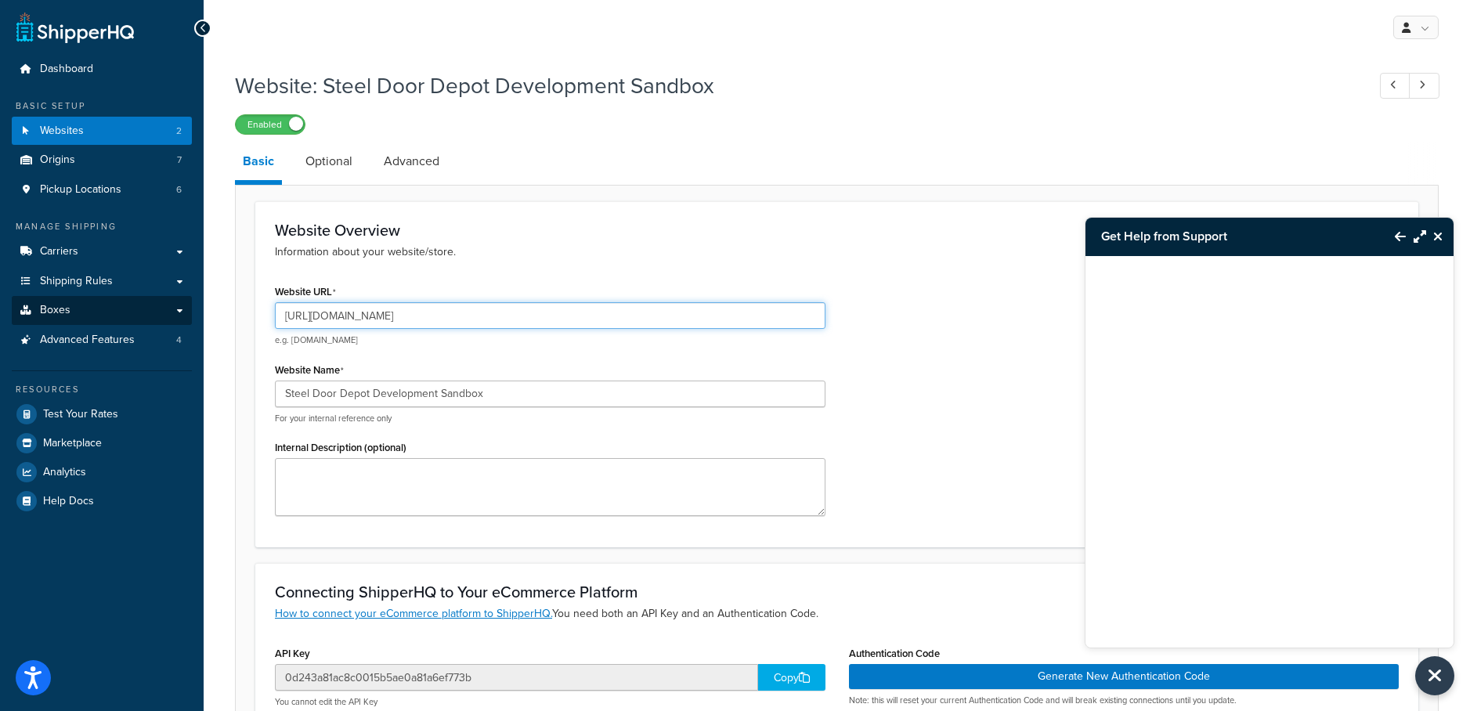
drag, startPoint x: 536, startPoint y: 312, endPoint x: 23, endPoint y: 298, distance: 513.1
click at [35, 301] on div "Dashboard Basic Setup Websites 2 Origins 7 Pickup Locations 6 Manage Shipping C…" at bounding box center [735, 539] width 1470 height 1078
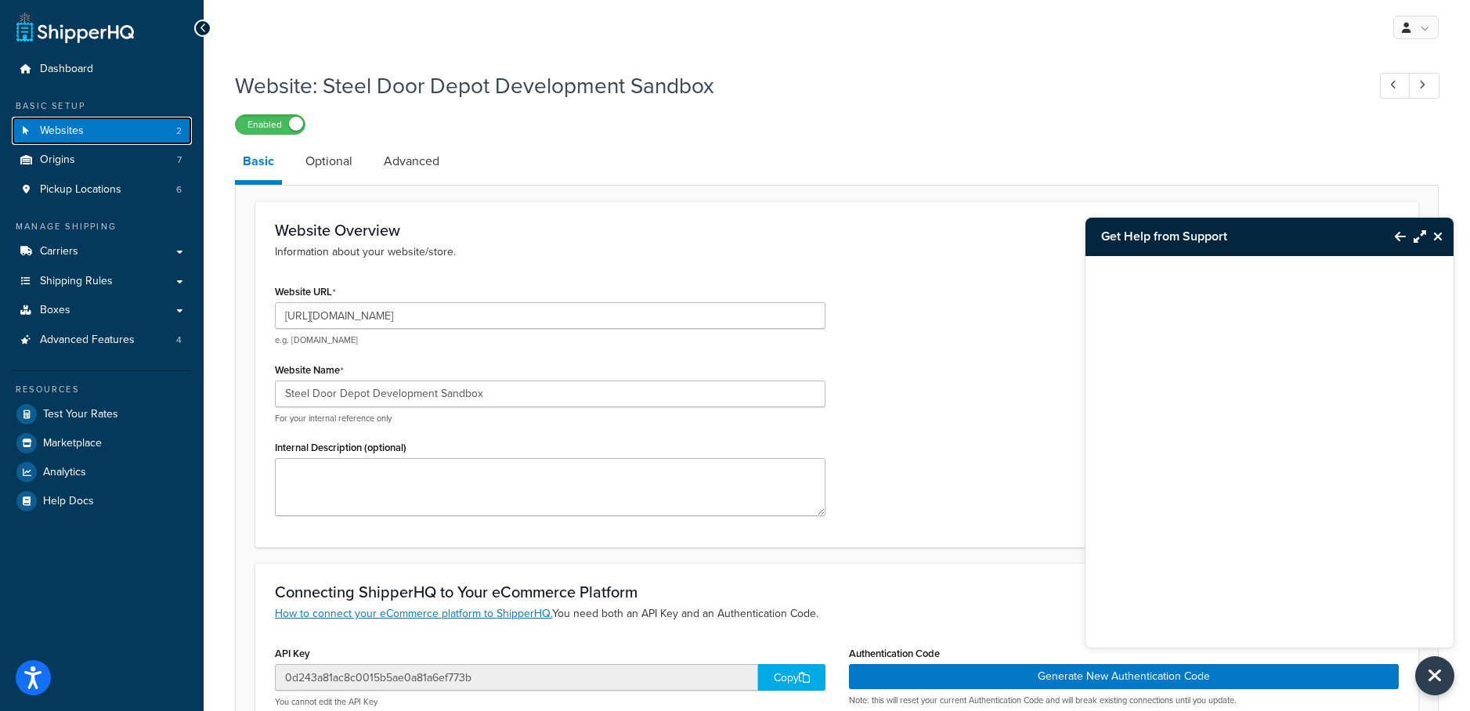
click at [109, 132] on link "Websites 2" at bounding box center [102, 131] width 180 height 29
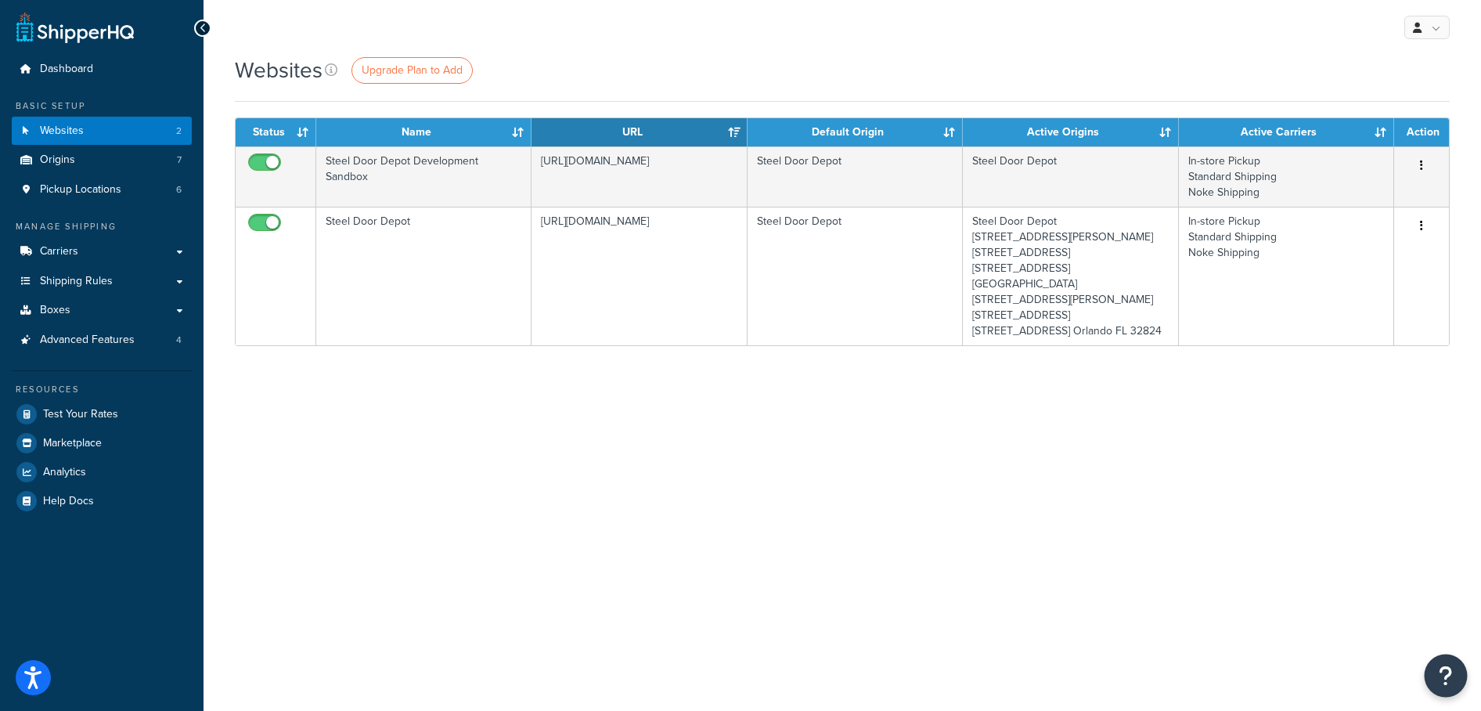
click at [1428, 669] on button "Open Resource Center" at bounding box center [1446, 676] width 43 height 43
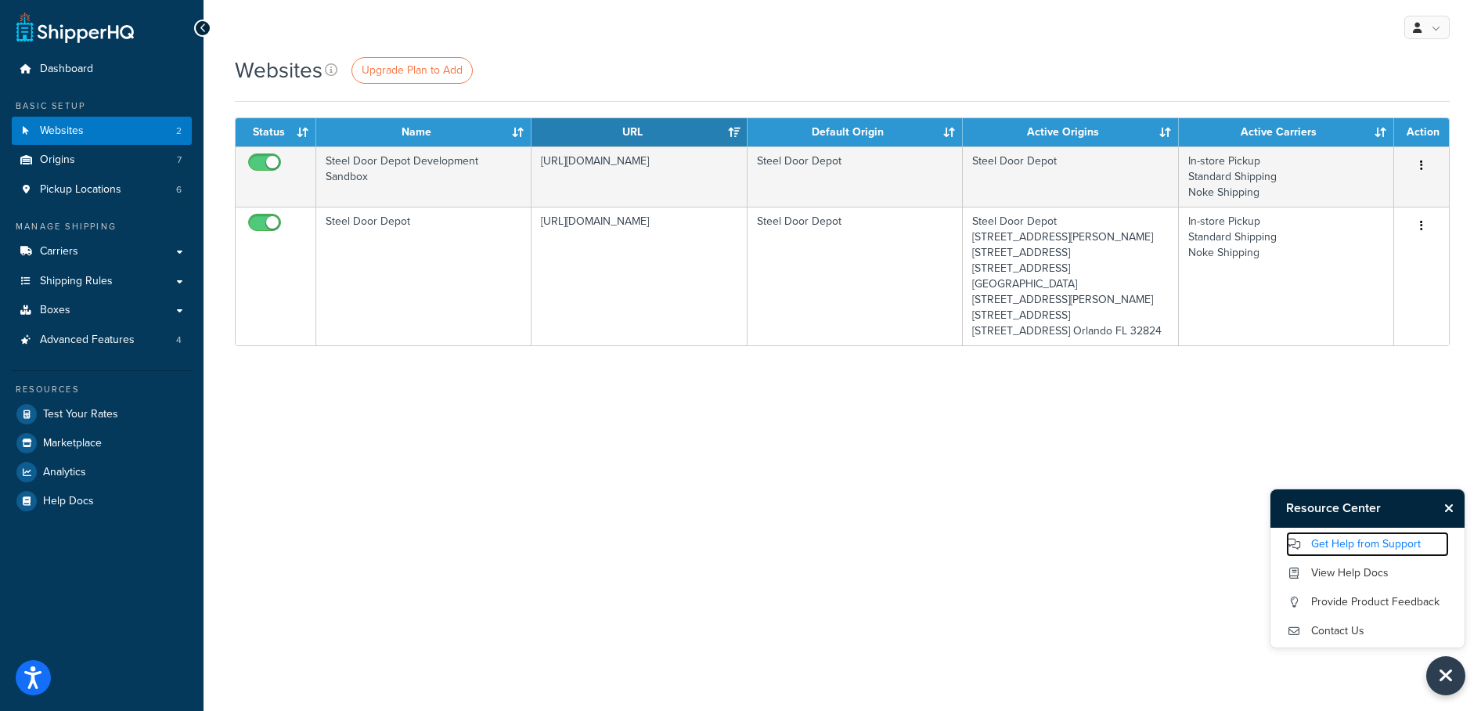
click at [1352, 549] on link "Get Help from Support" at bounding box center [1367, 544] width 163 height 25
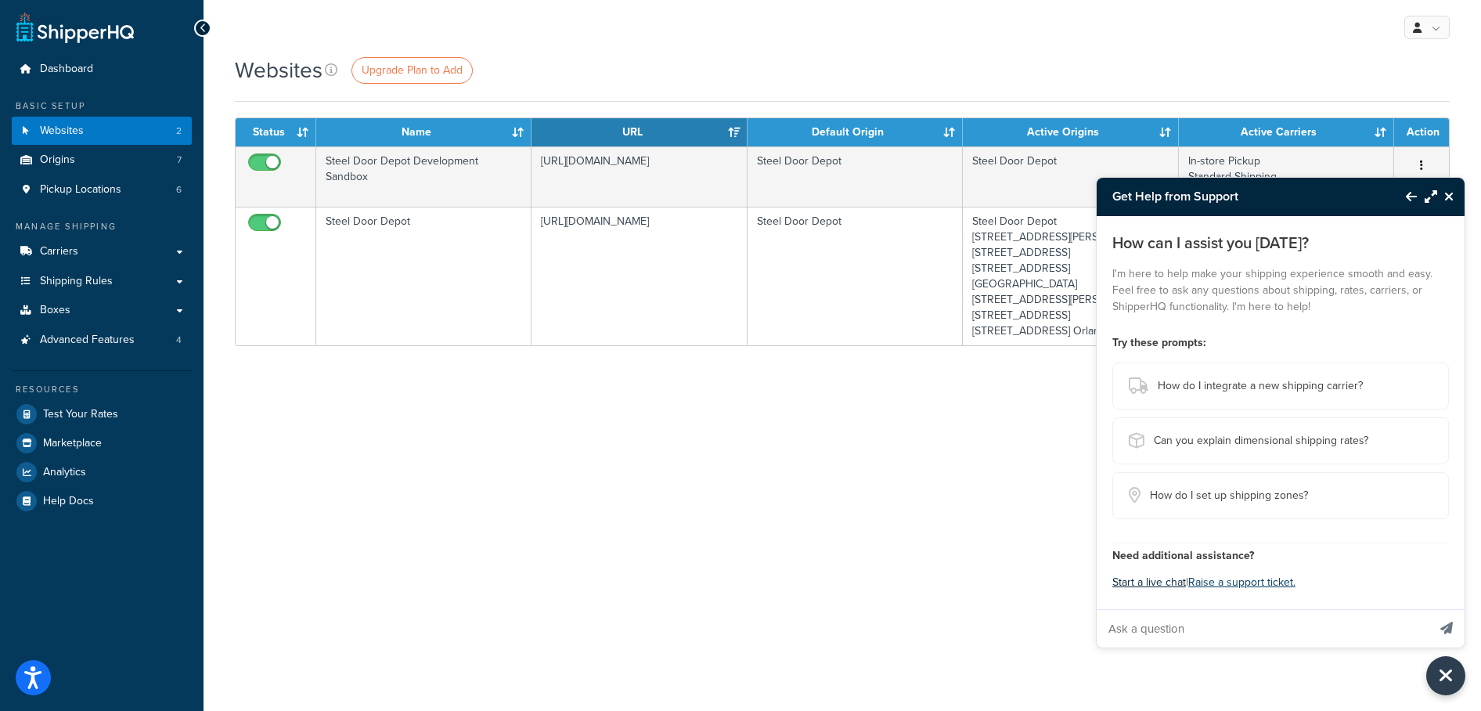
click at [1161, 583] on button "Start a live chat" at bounding box center [1150, 583] width 74 height 22
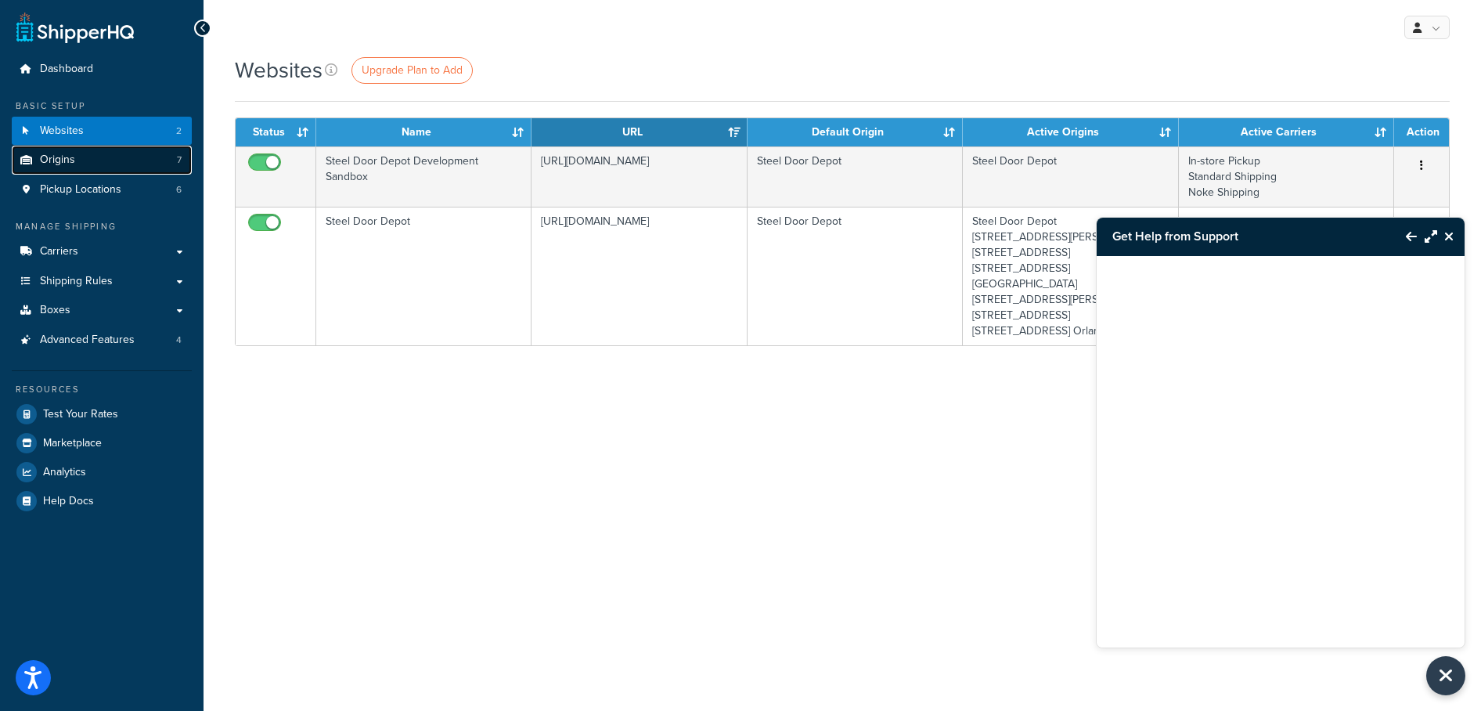
click at [119, 157] on link "Origins 7" at bounding box center [102, 160] width 180 height 29
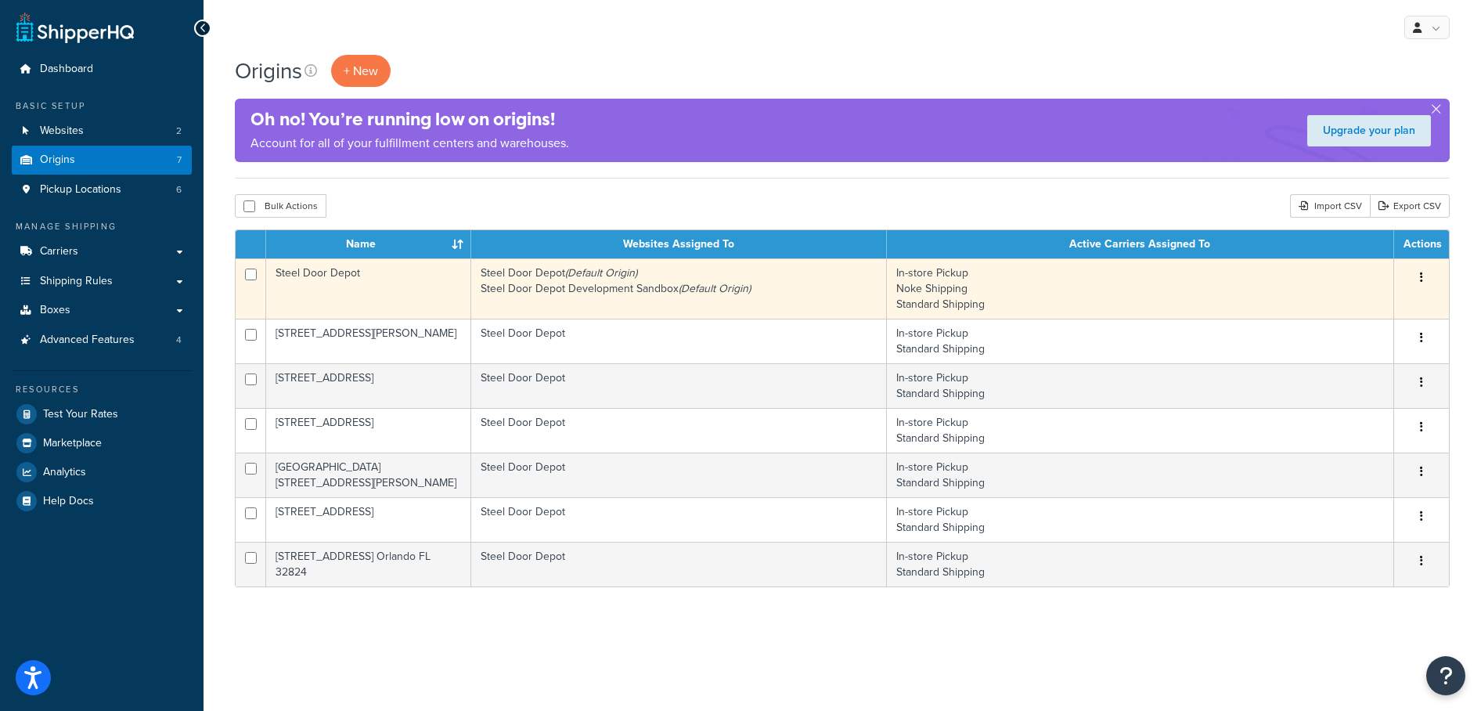
click at [1413, 280] on button "button" at bounding box center [1422, 277] width 22 height 25
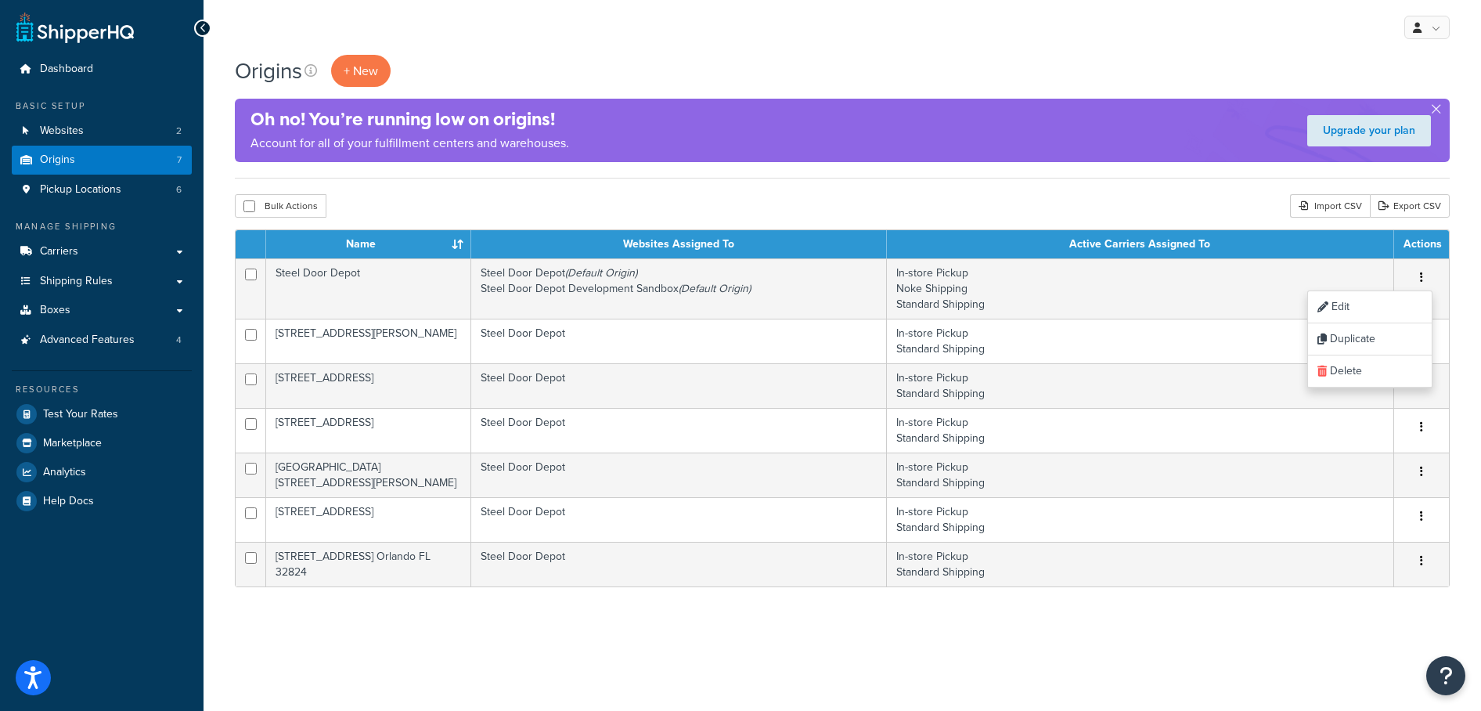
click at [1250, 679] on div "My Profile Billing Global Settings Contact Us Logout Origins + New Oh no! You’r…" at bounding box center [843, 355] width 1278 height 711
click at [1432, 678] on button "Open Resource Center" at bounding box center [1446, 676] width 43 height 43
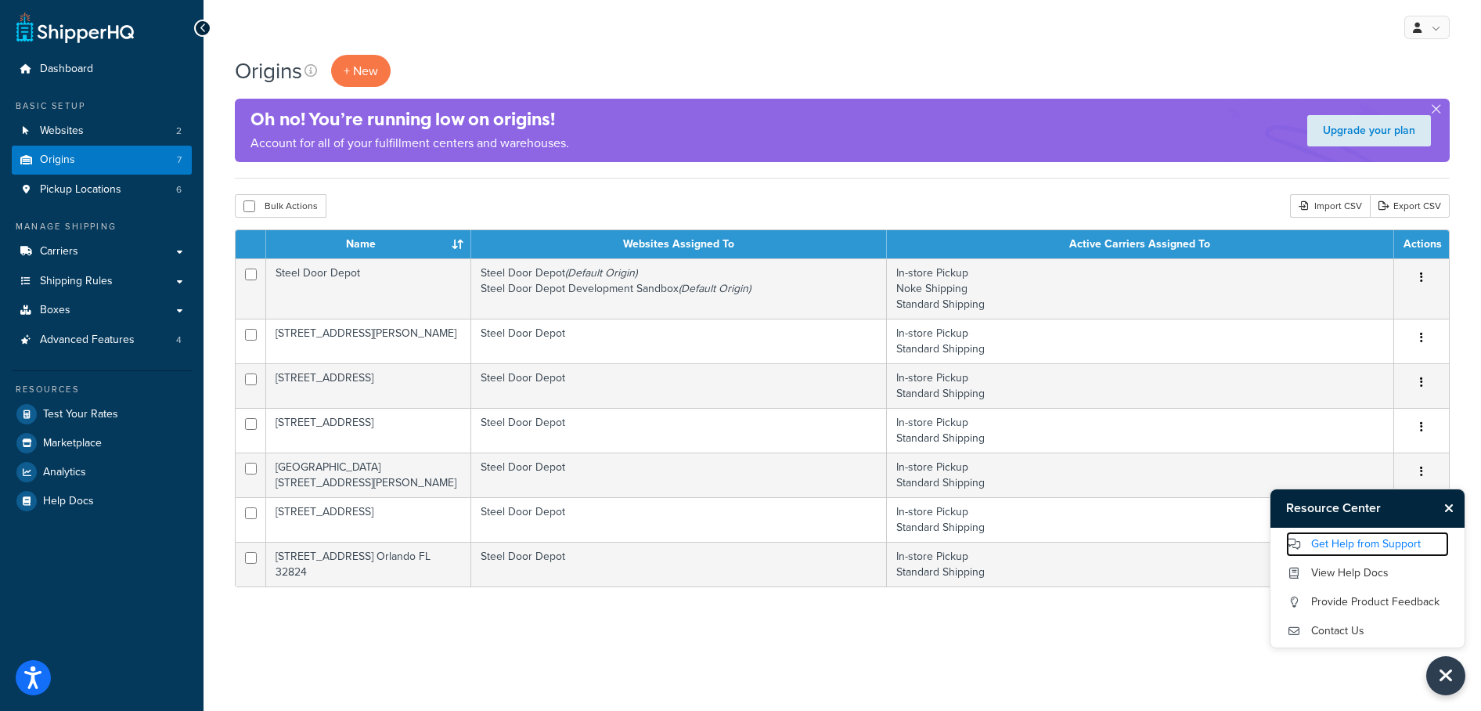
click at [1353, 541] on link "Get Help from Support" at bounding box center [1367, 544] width 163 height 25
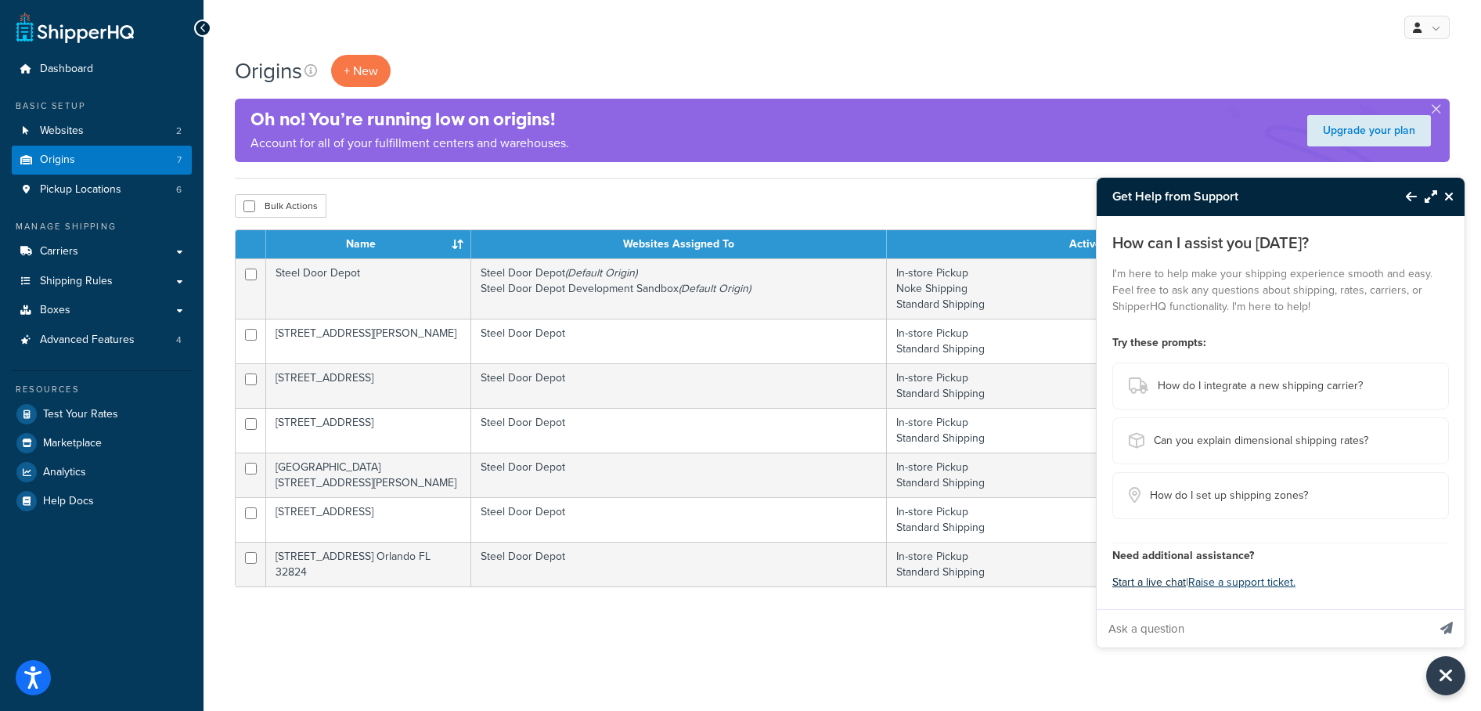
click at [1164, 577] on button "Start a live chat" at bounding box center [1150, 583] width 74 height 22
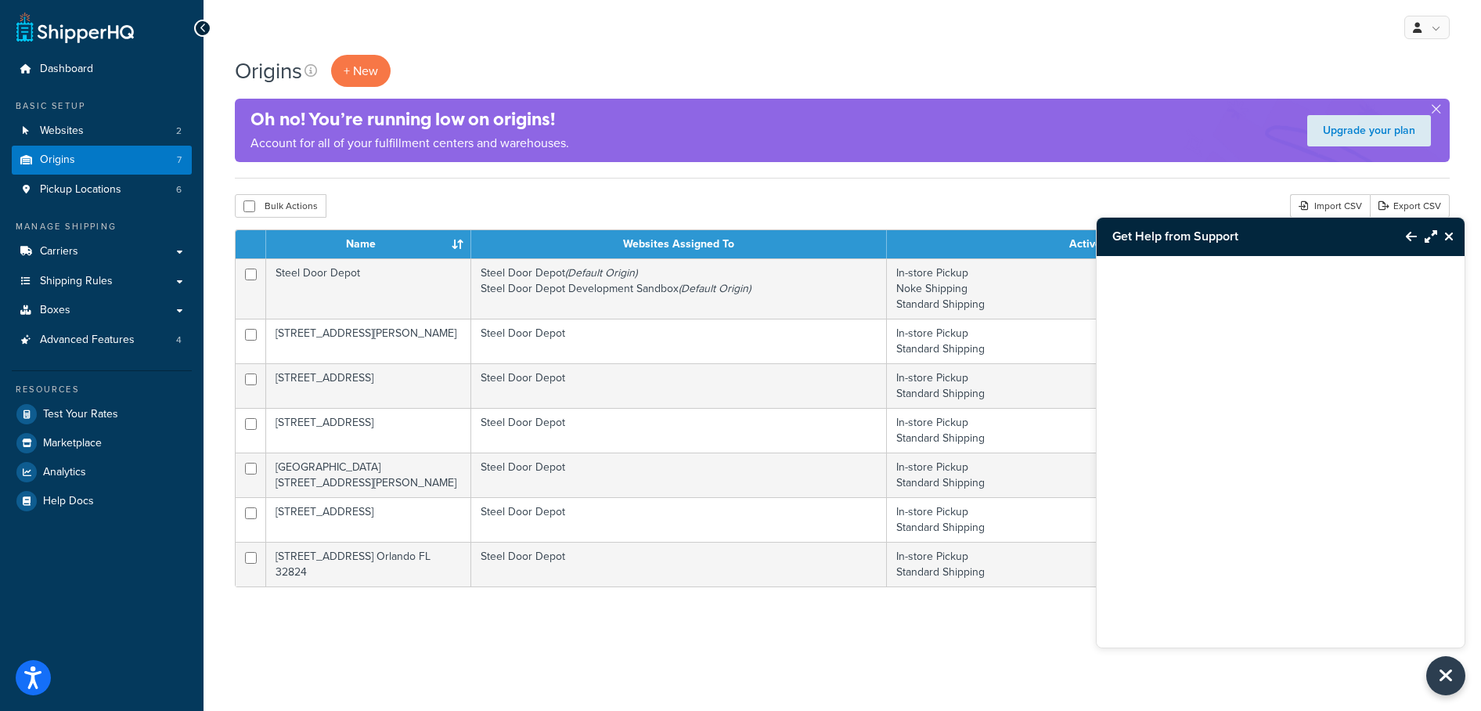
click at [1409, 234] on icon "Back to Resource Center" at bounding box center [1411, 236] width 11 height 13
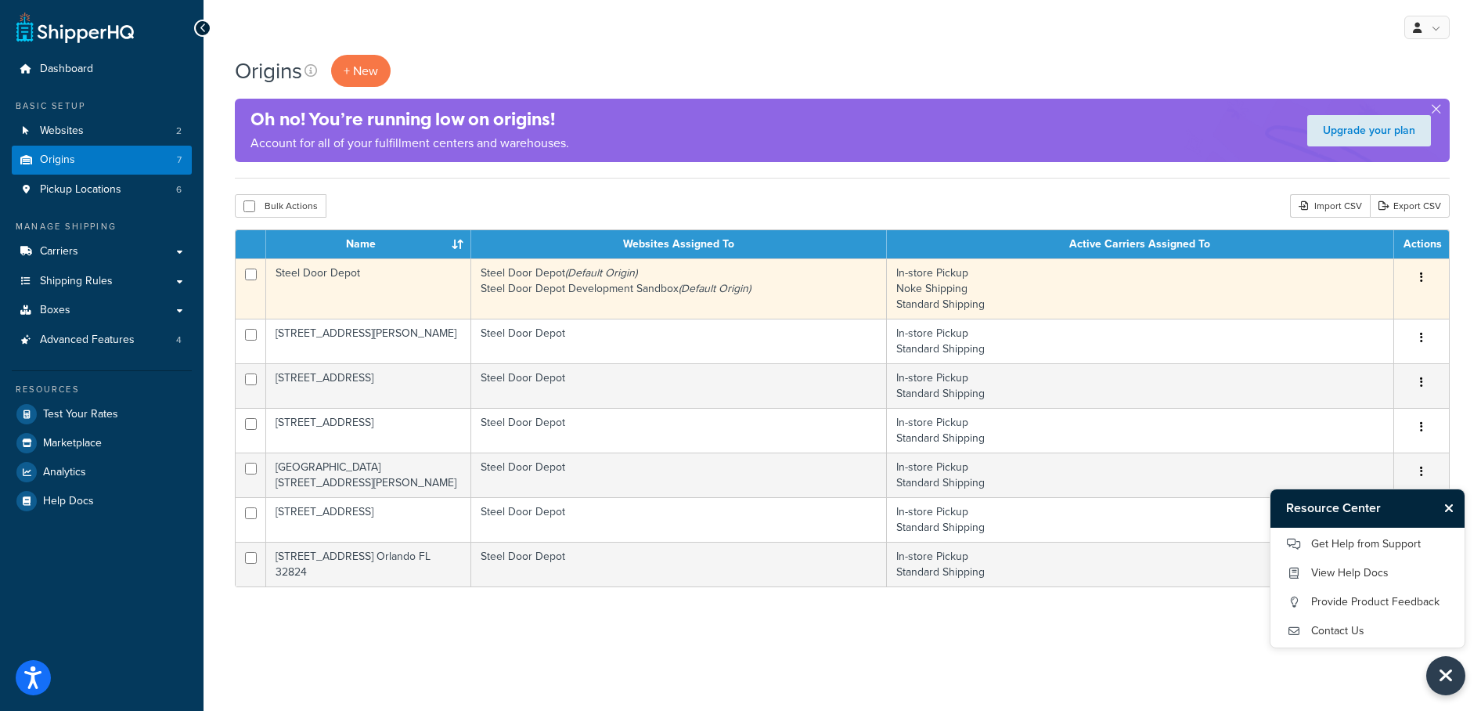
click at [1418, 276] on button "button" at bounding box center [1422, 277] width 22 height 25
click at [1387, 309] on link "Edit" at bounding box center [1370, 307] width 124 height 32
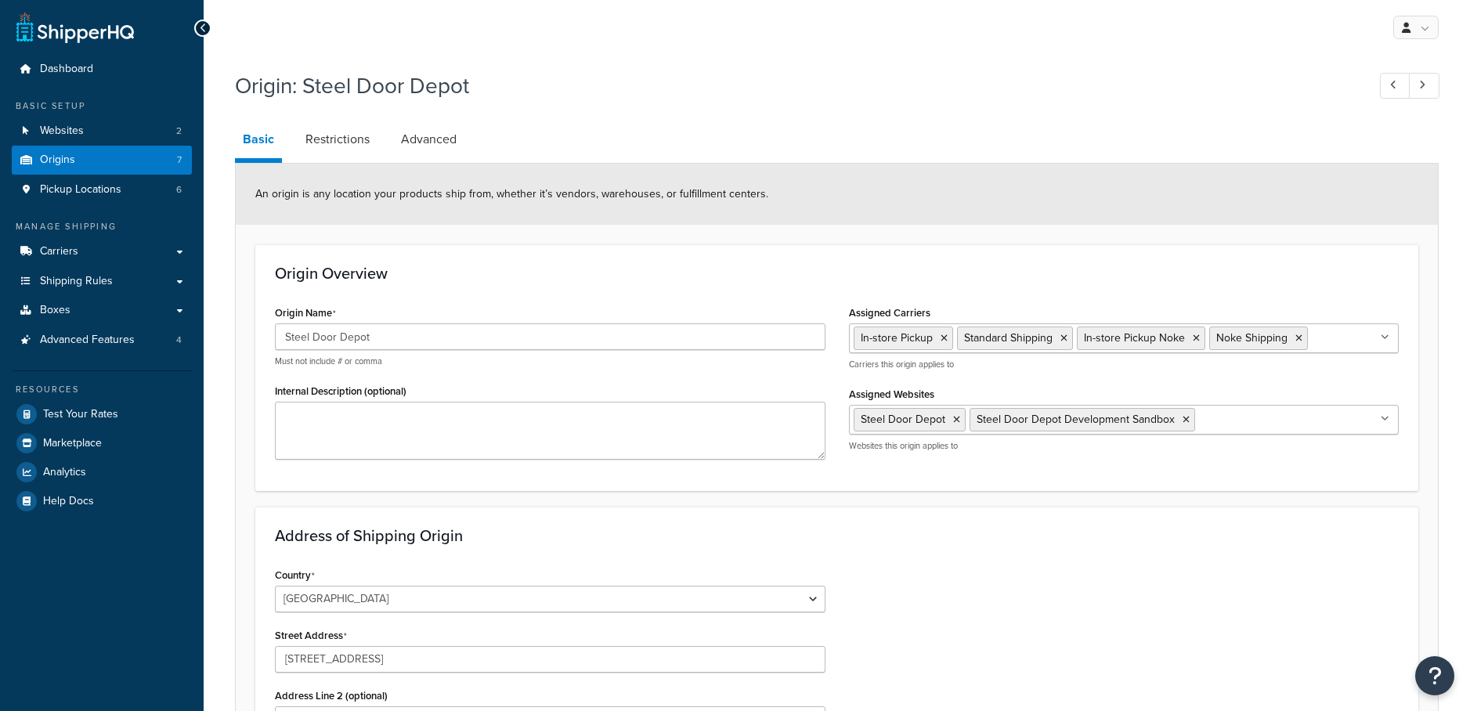
select select "10"
click at [1445, 666] on button "Open Resource Center" at bounding box center [1434, 676] width 43 height 43
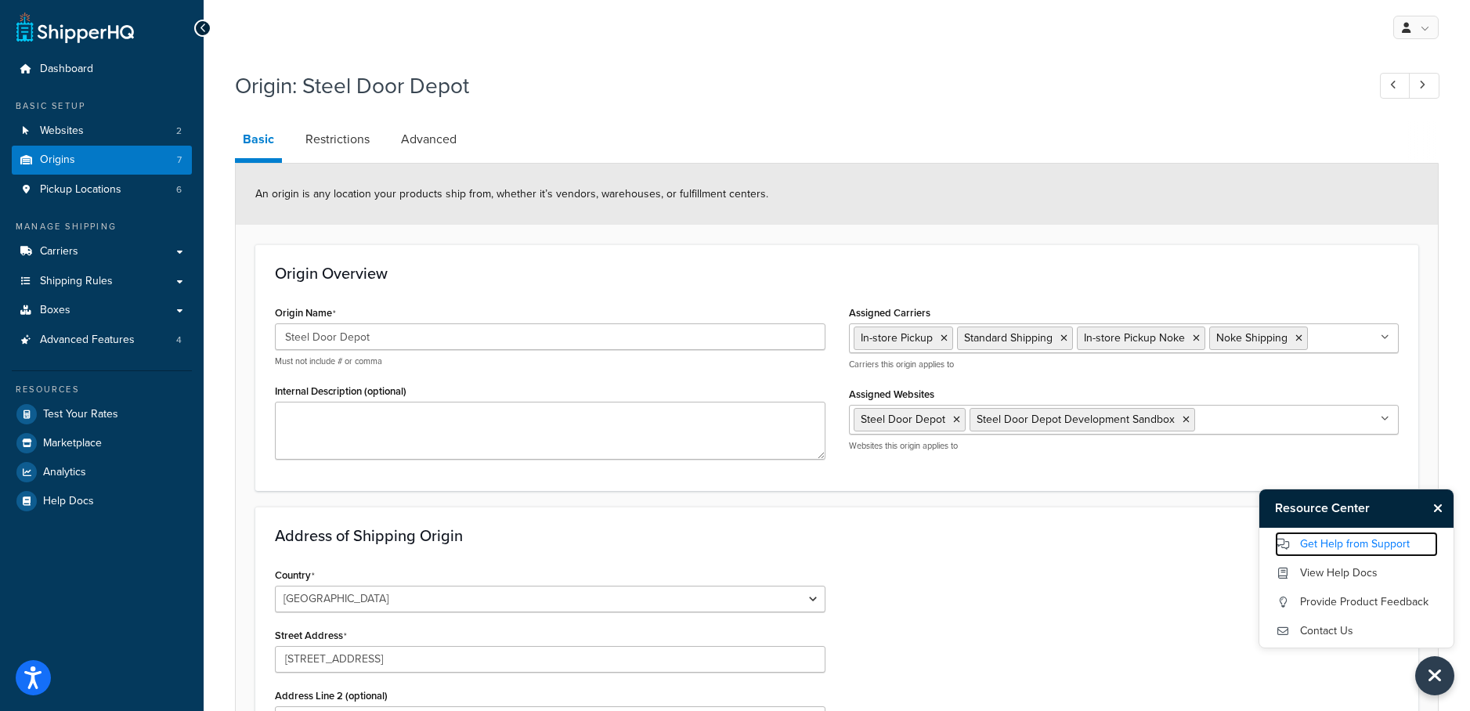
click at [1357, 539] on link "Get Help from Support" at bounding box center [1356, 544] width 163 height 25
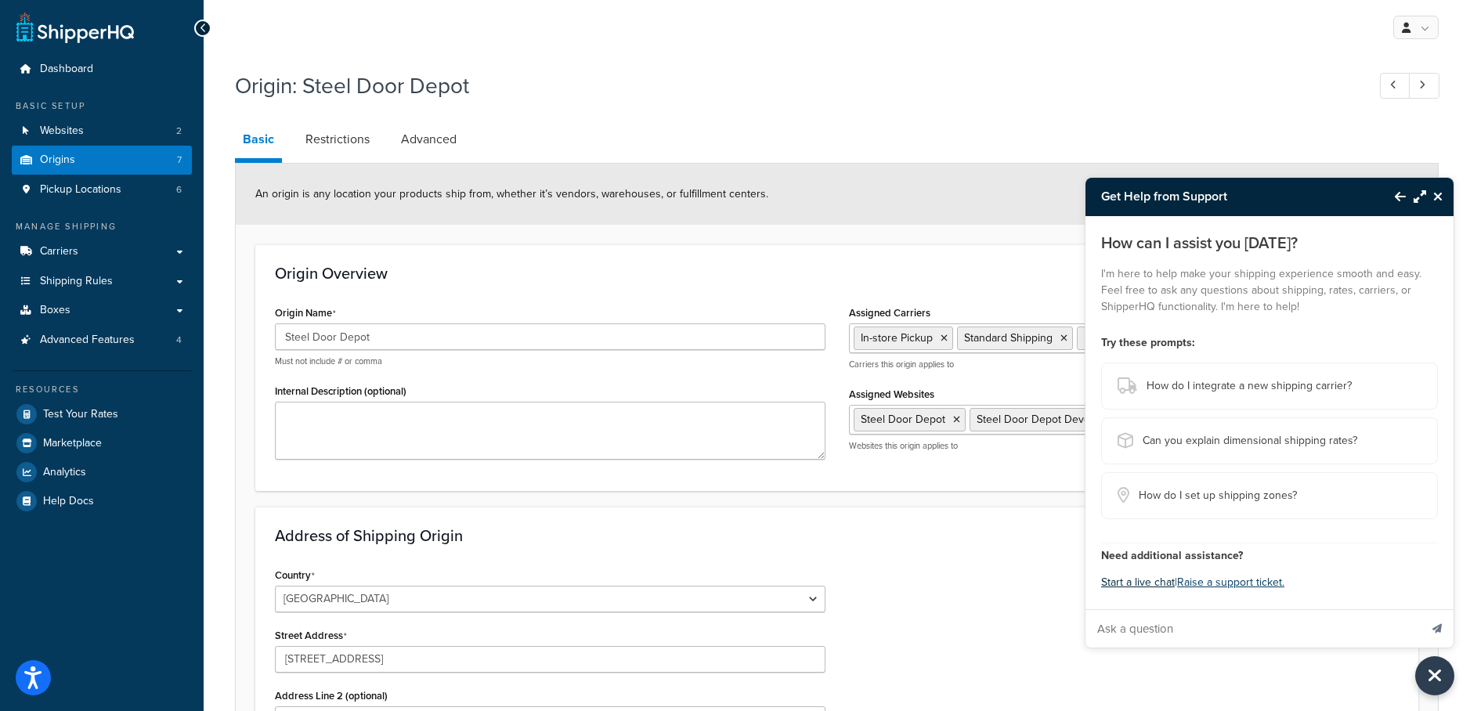
click at [1159, 579] on button "Start a live chat" at bounding box center [1138, 583] width 74 height 22
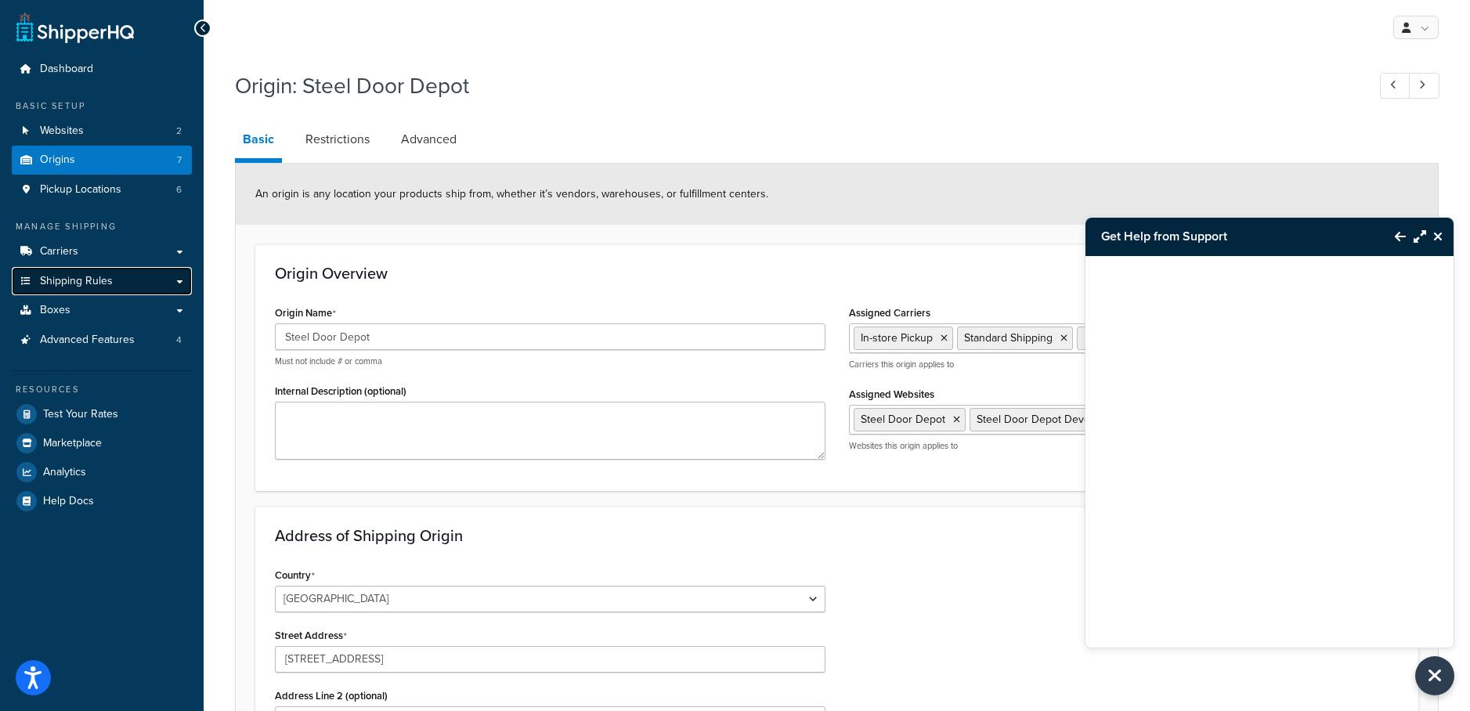
click at [107, 280] on span "Shipping Rules" at bounding box center [76, 281] width 73 height 13
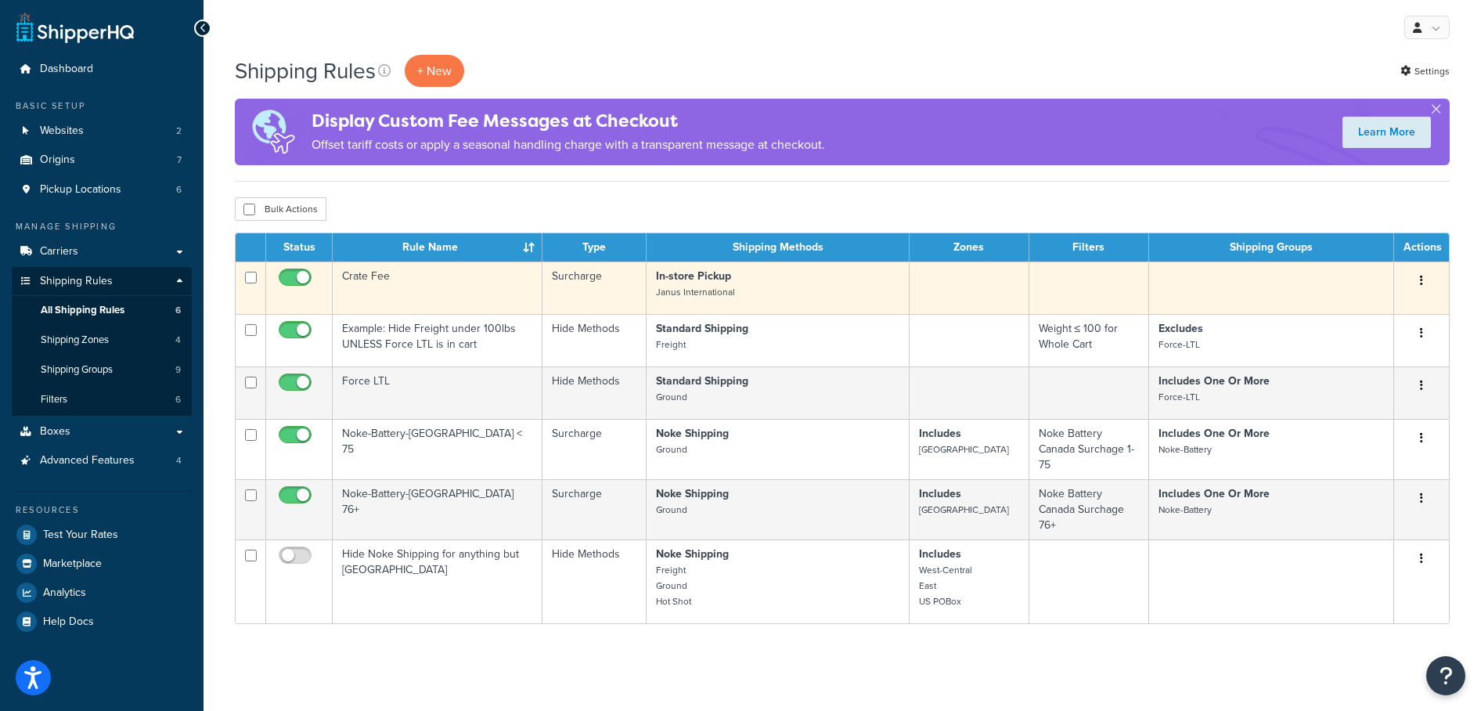
click at [1424, 280] on button "button" at bounding box center [1422, 281] width 22 height 25
click at [1398, 304] on link "Edit" at bounding box center [1370, 310] width 124 height 32
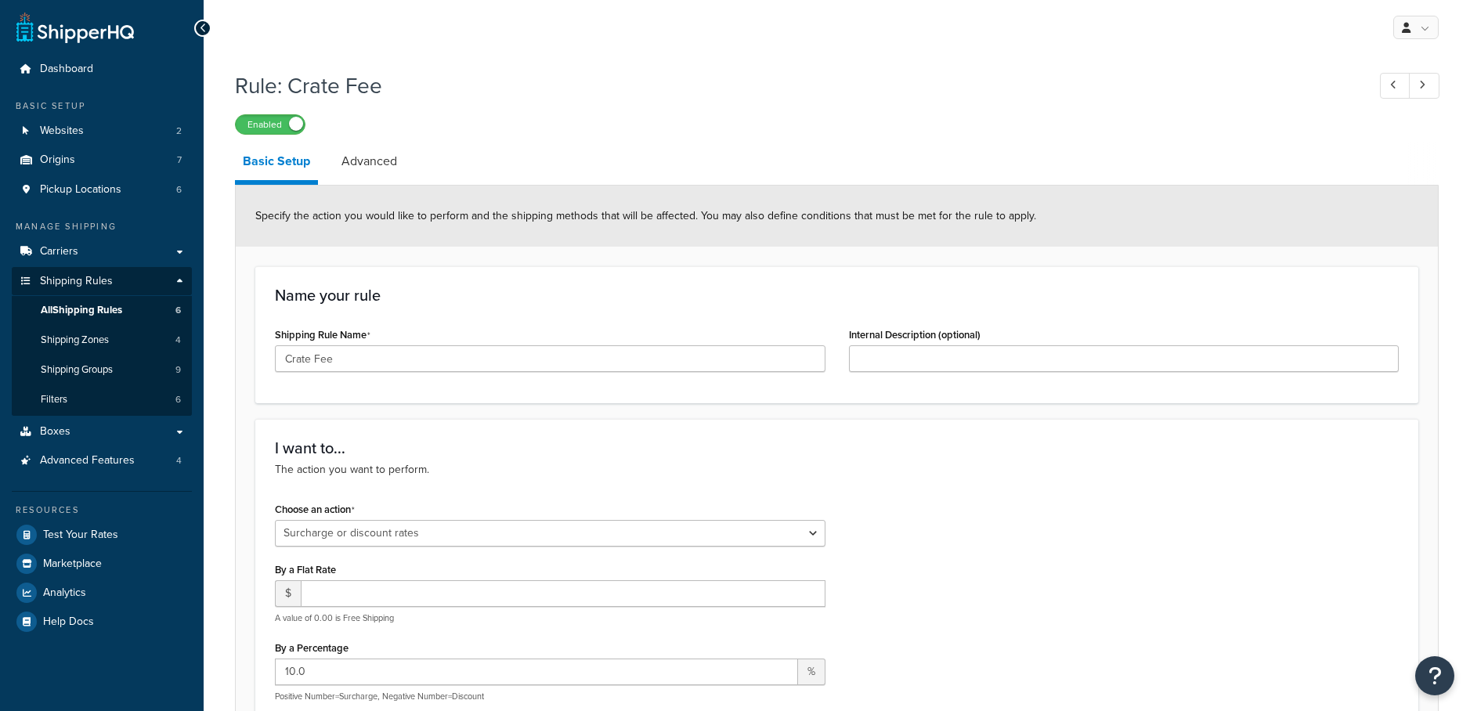
select select "SURCHARGE"
select select "CART"
click at [1431, 680] on icon "Open Resource Center" at bounding box center [1434, 676] width 15 height 22
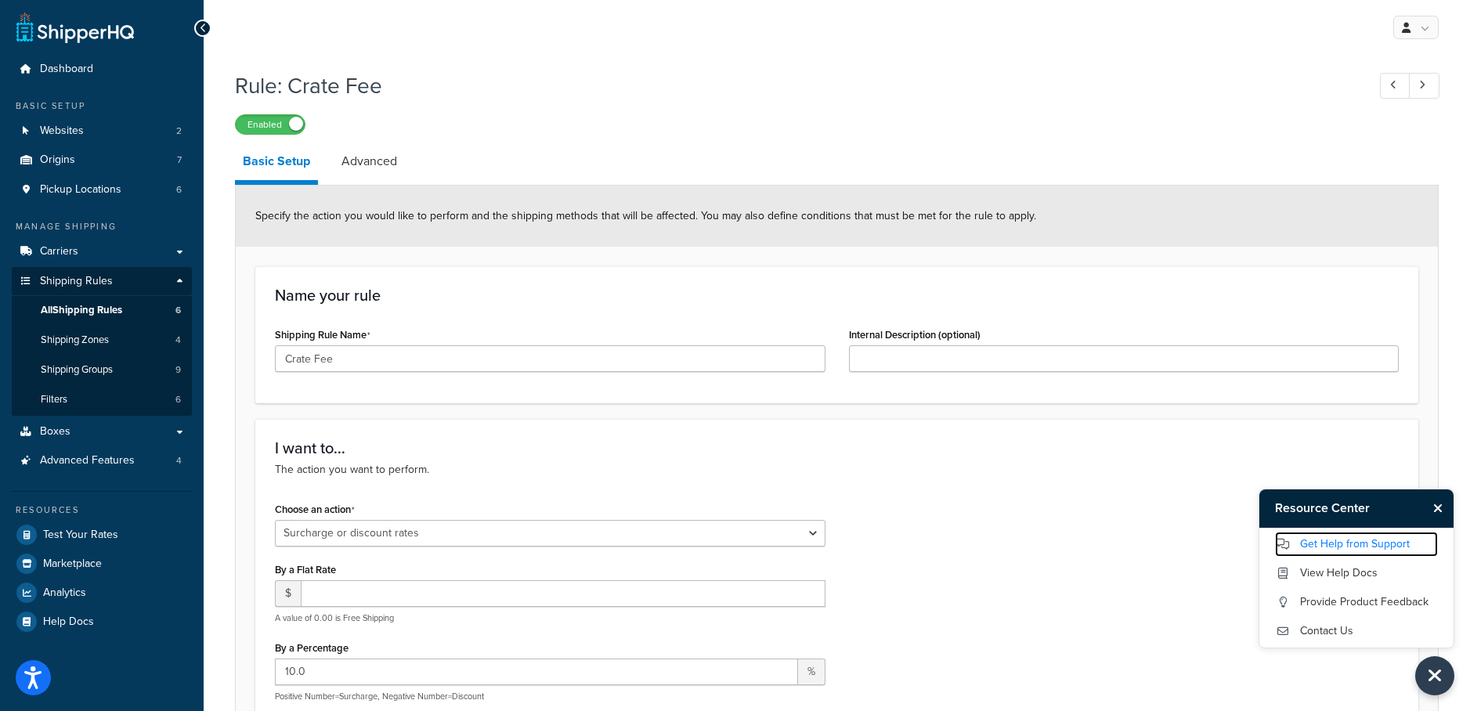
click at [1362, 549] on link "Get Help from Support" at bounding box center [1356, 544] width 163 height 25
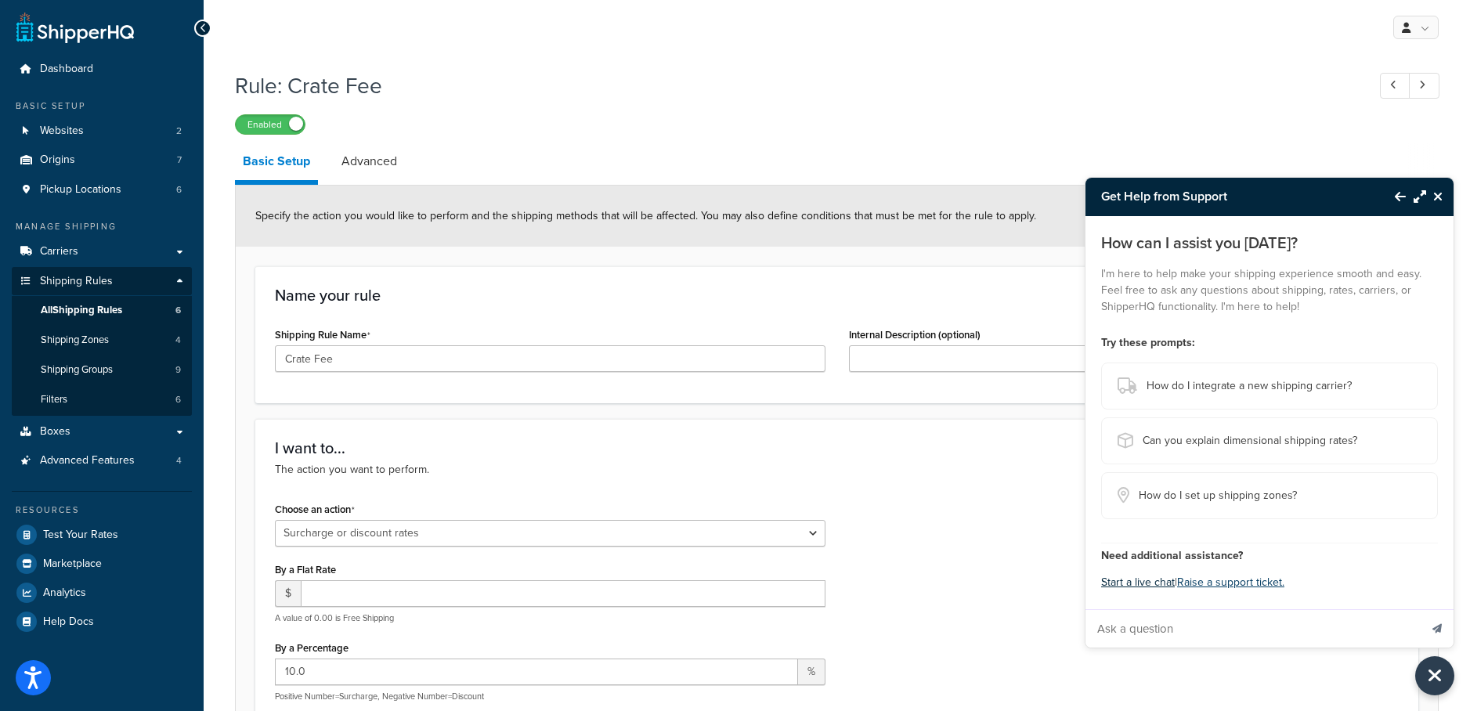
click at [1147, 584] on button "Start a live chat" at bounding box center [1138, 583] width 74 height 22
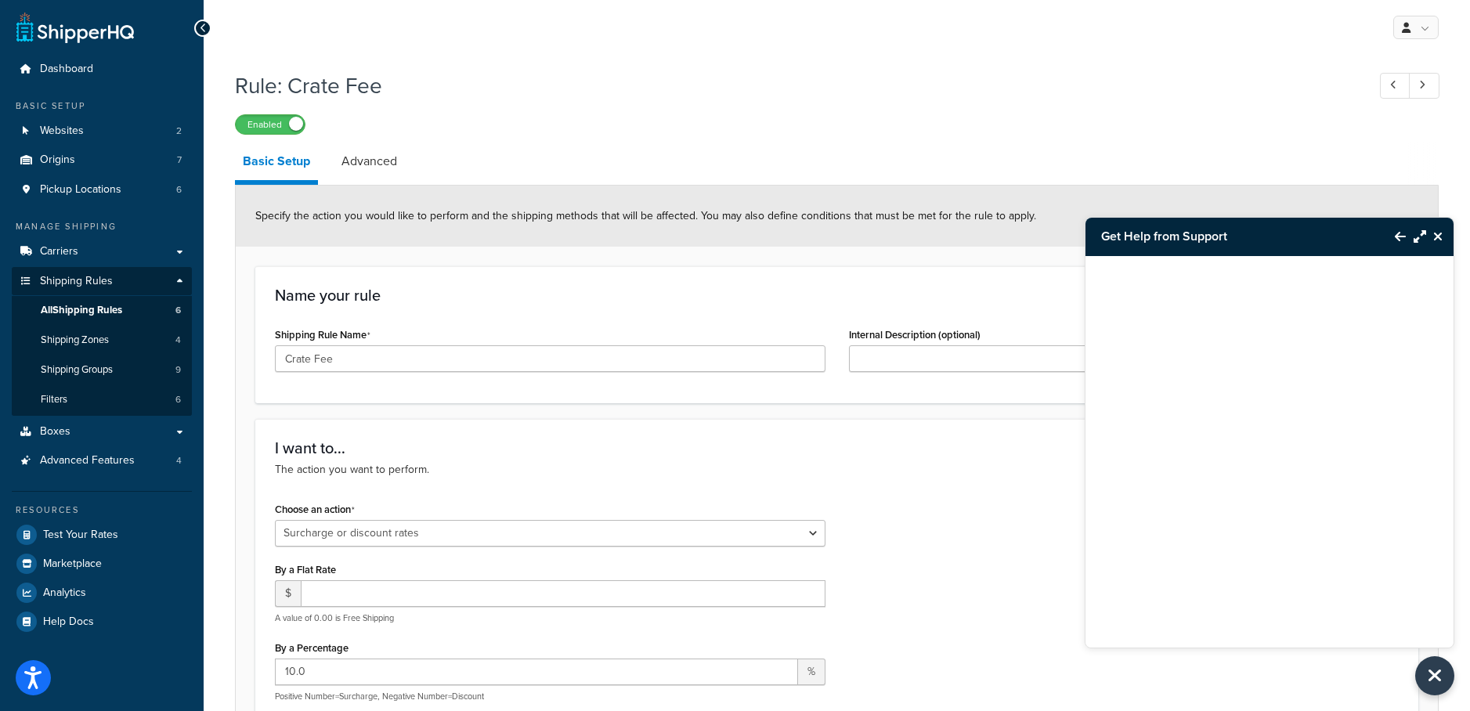
click at [1440, 233] on icon "Close Resource Center" at bounding box center [1437, 236] width 9 height 13
